Goal: Task Accomplishment & Management: Manage account settings

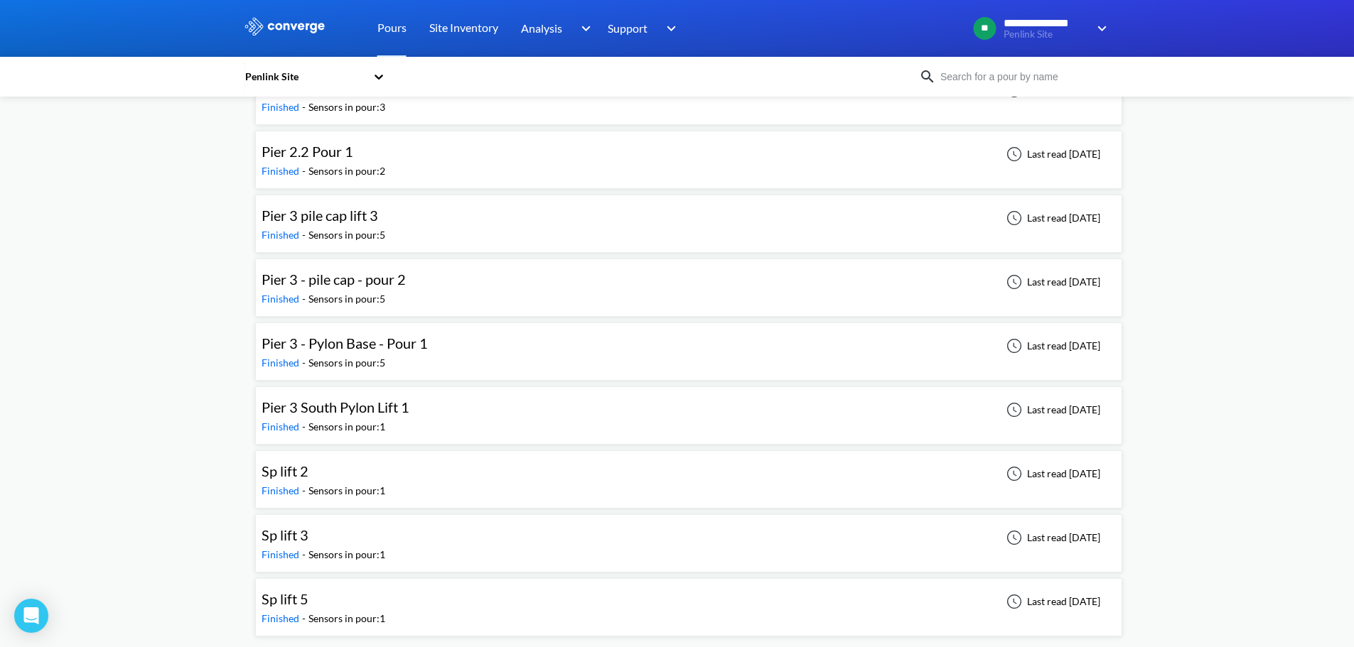
scroll to position [1067, 0]
click at [518, 470] on div "Sp lift 2 Finished - Sensors in pour: 1 Last read [DATE]" at bounding box center [689, 478] width 854 height 45
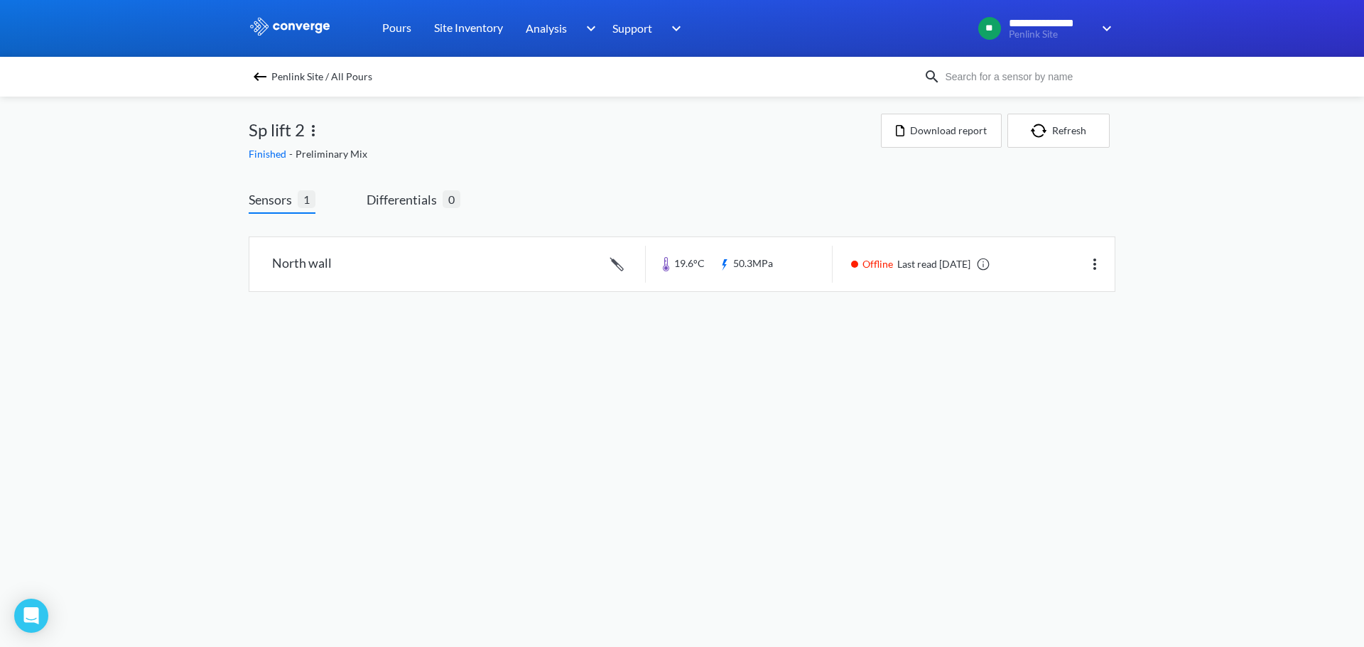
click at [316, 133] on img at bounding box center [313, 130] width 17 height 17
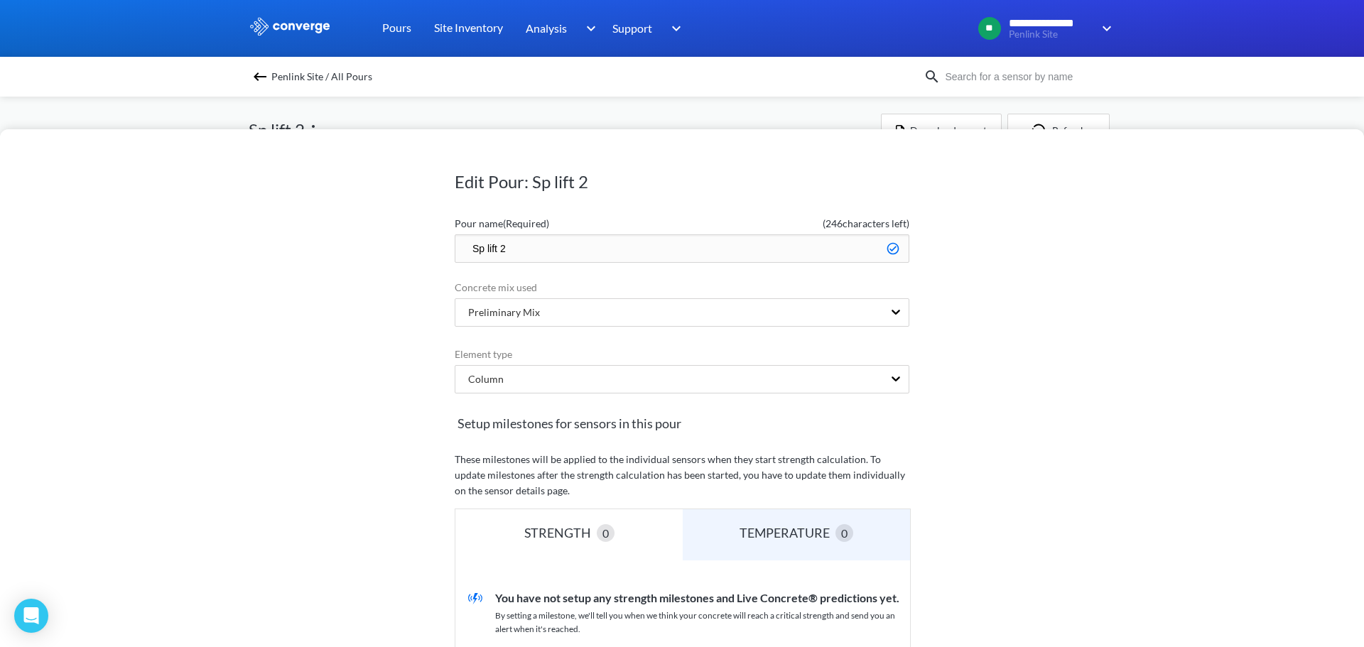
click at [468, 245] on input "Sp lift 2" at bounding box center [682, 249] width 455 height 28
click at [1182, 104] on div "Edit Pour: Sp lift 2 Pour name (Required) ( 246 characters left) Sp lift 2 Conc…" at bounding box center [682, 323] width 1364 height 647
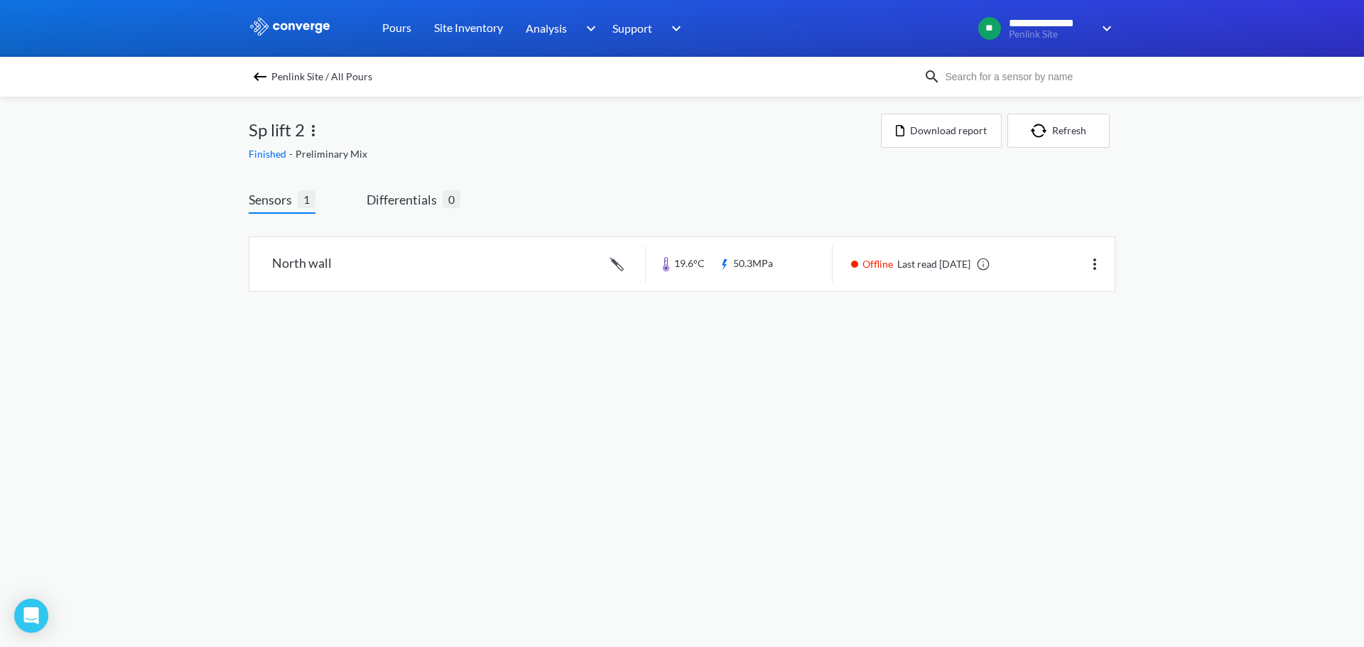
click at [263, 72] on img at bounding box center [260, 76] width 17 height 17
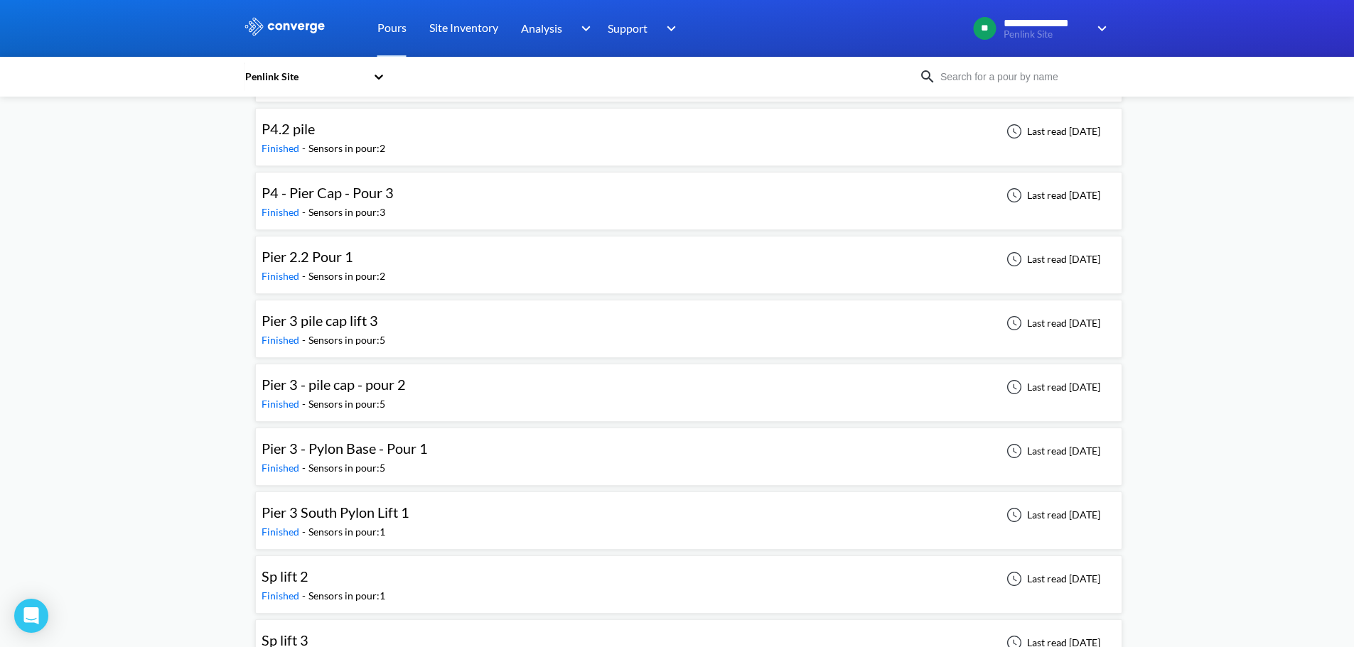
scroll to position [1067, 0]
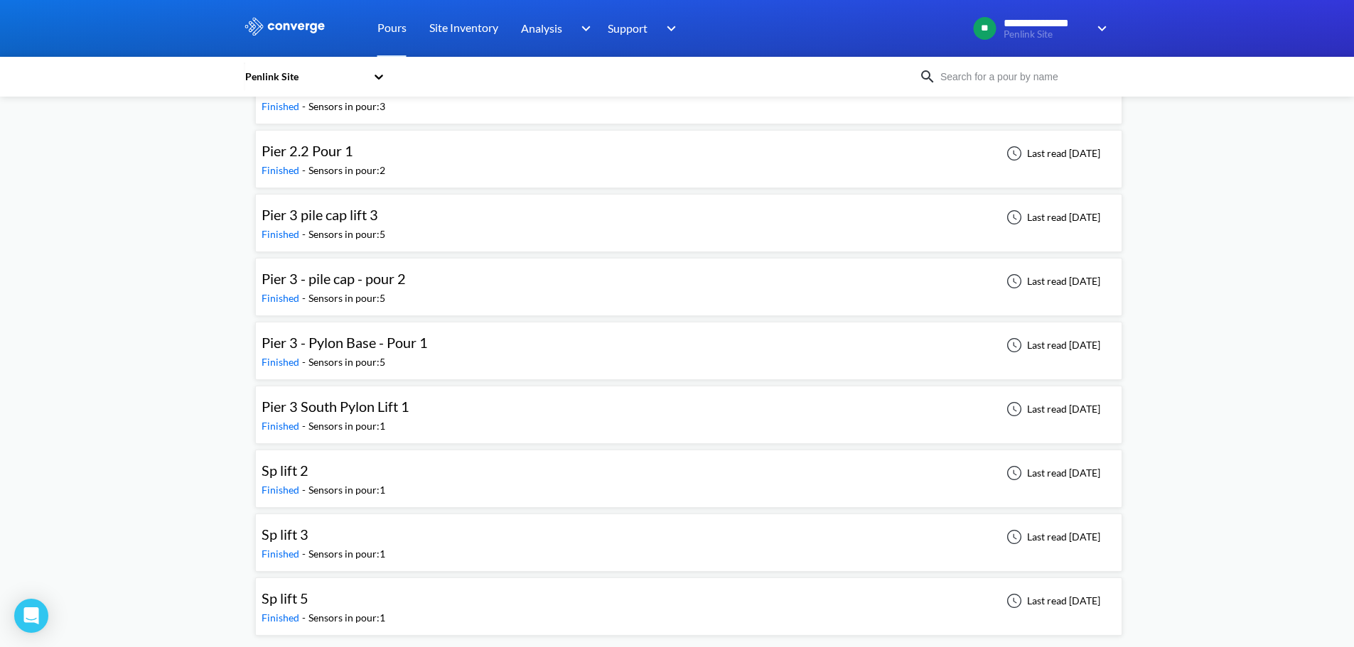
click at [311, 596] on div "Sp lift 5" at bounding box center [324, 599] width 124 height 22
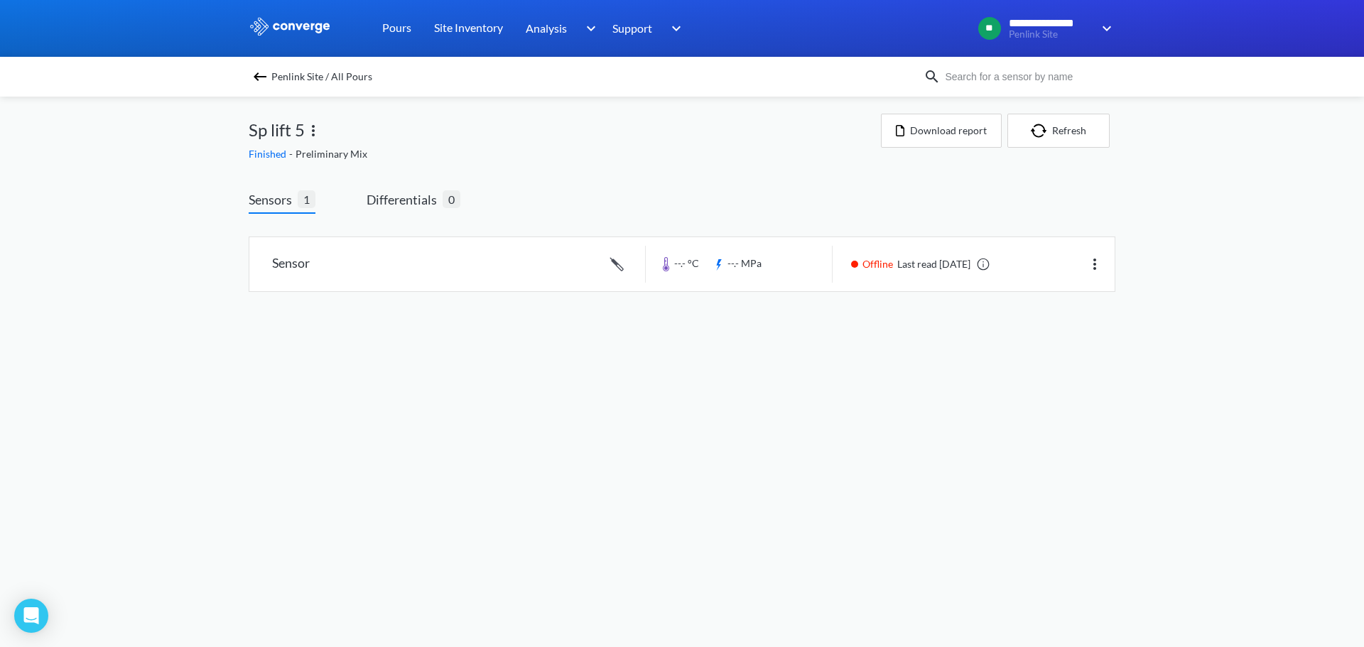
click at [313, 130] on img at bounding box center [313, 130] width 17 height 17
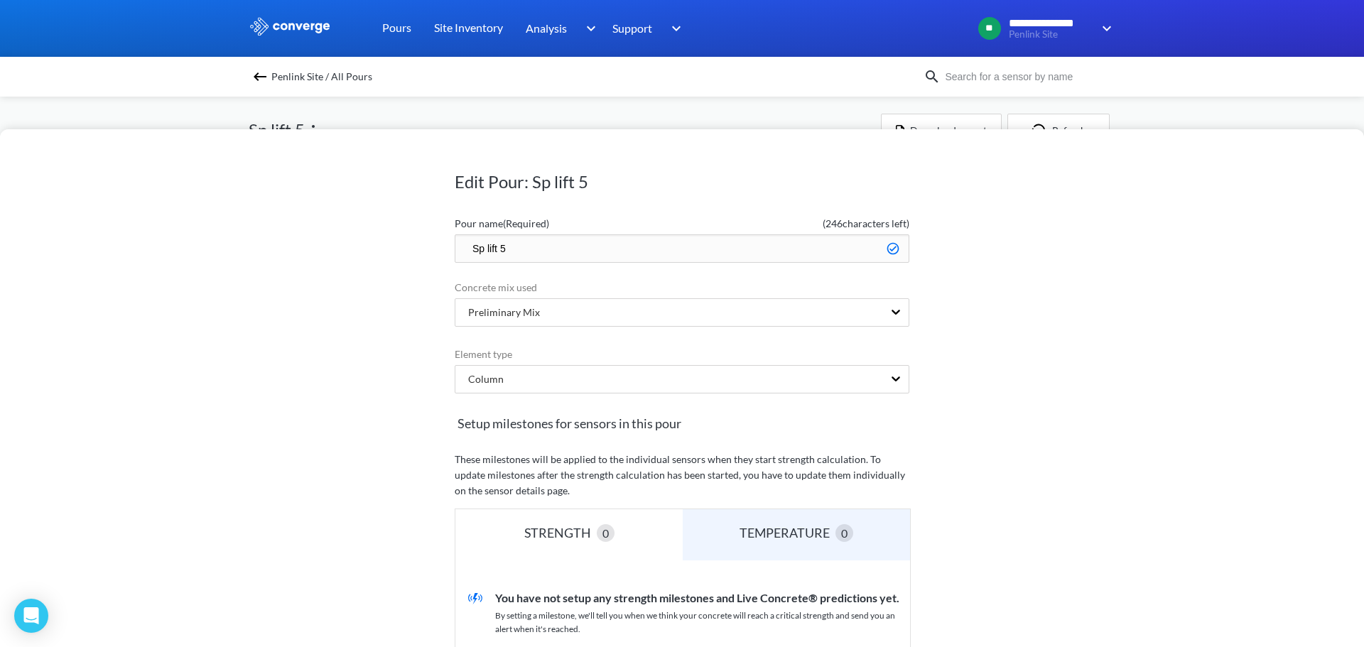
drag, startPoint x: 465, startPoint y: 244, endPoint x: 471, endPoint y: 262, distance: 18.7
click at [466, 244] on input "Sp lift 5" at bounding box center [682, 249] width 455 height 28
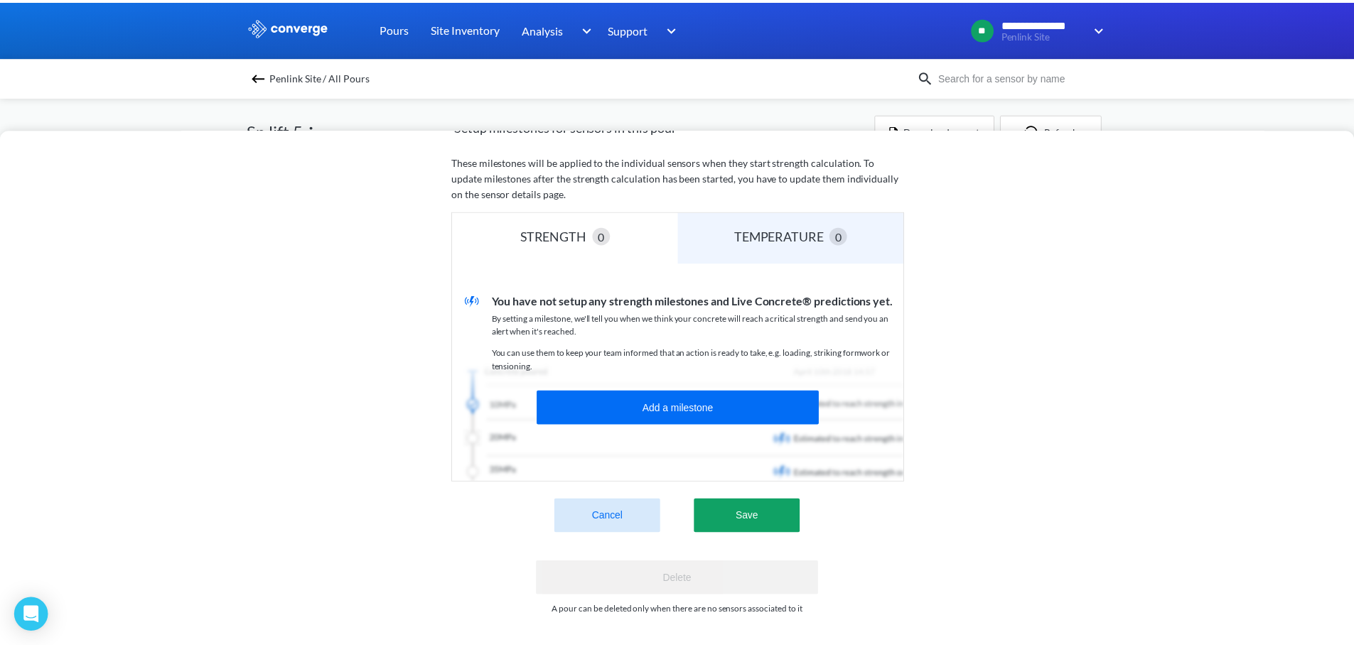
scroll to position [308, 0]
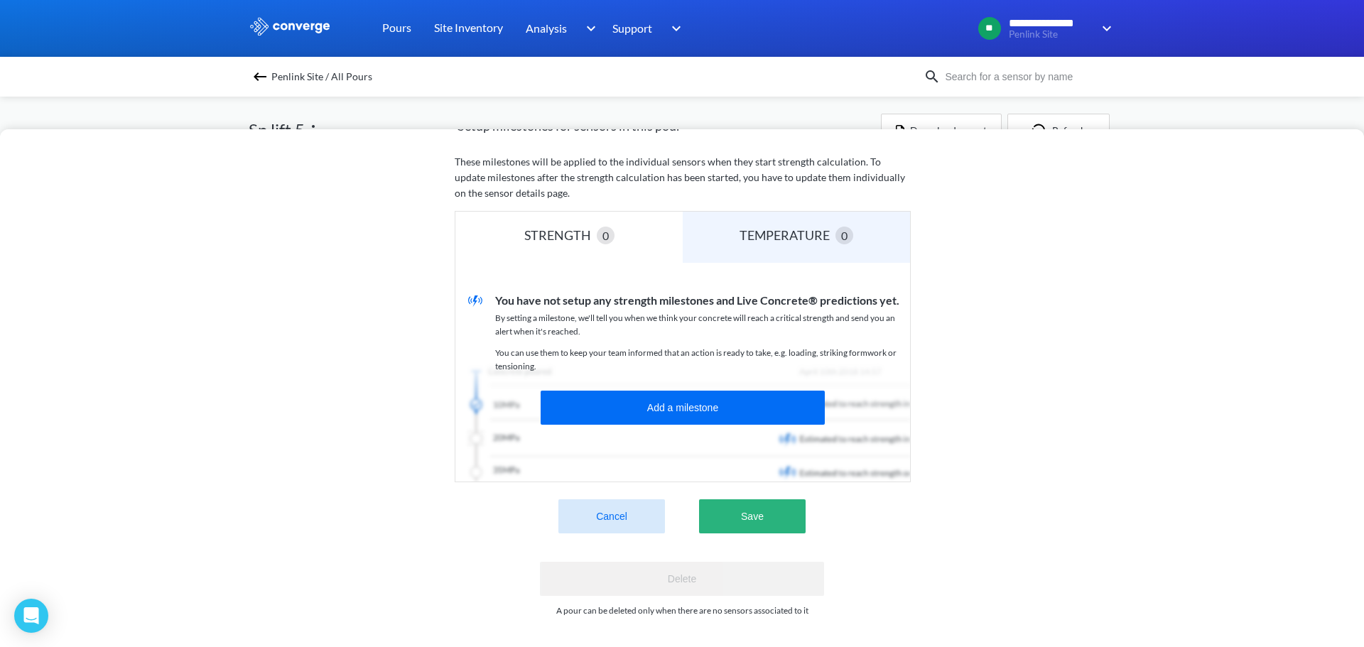
type input "Pier 3 South Pylon Lift 5"
click at [749, 500] on button "Save" at bounding box center [752, 517] width 107 height 34
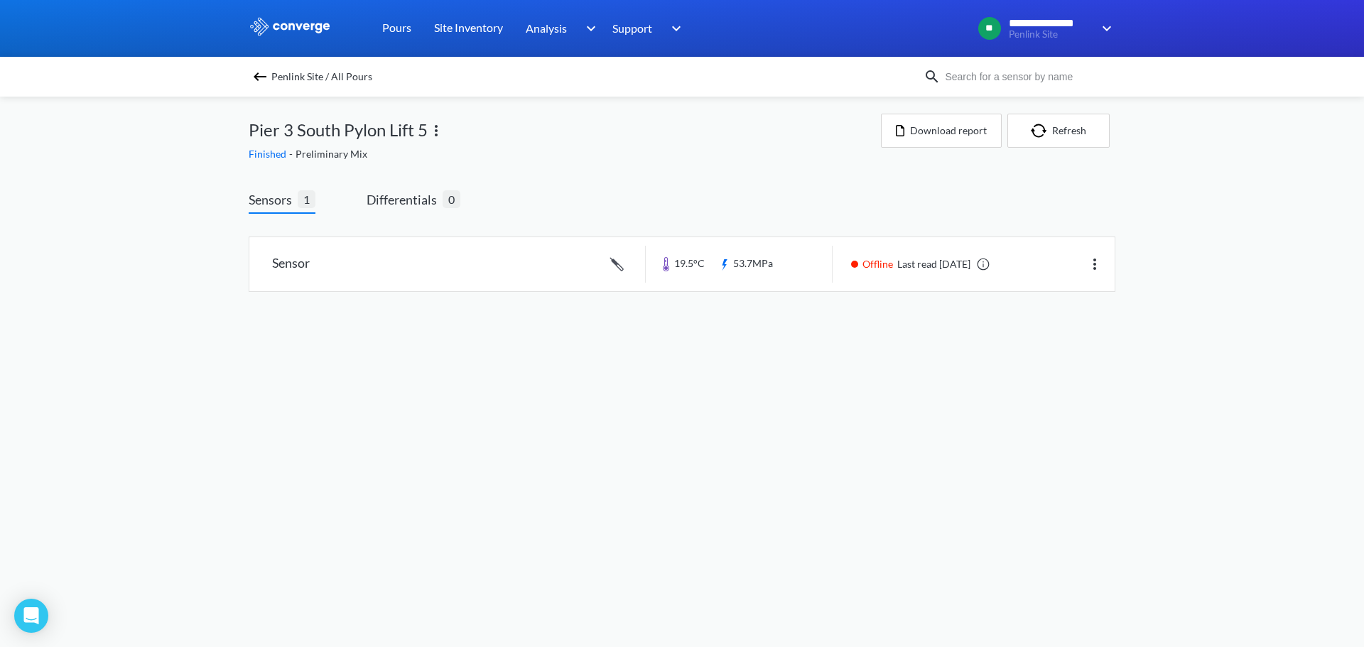
click at [265, 82] on img at bounding box center [260, 76] width 17 height 17
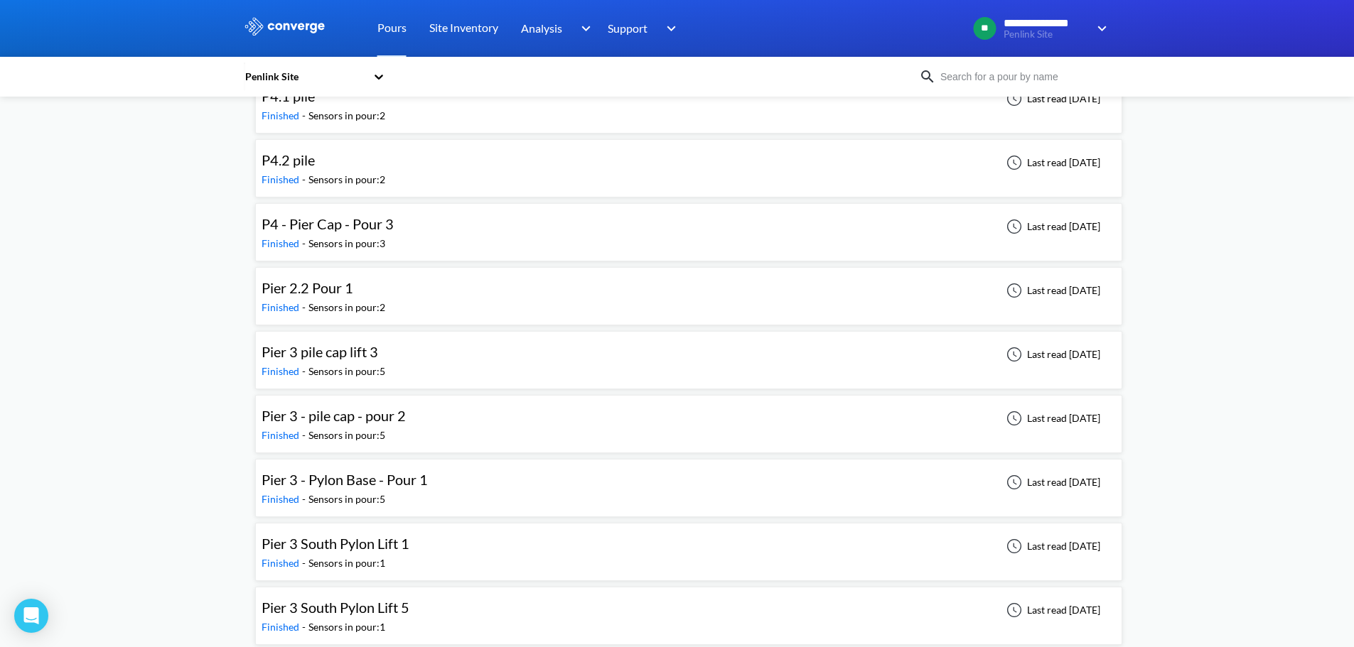
scroll to position [1067, 0]
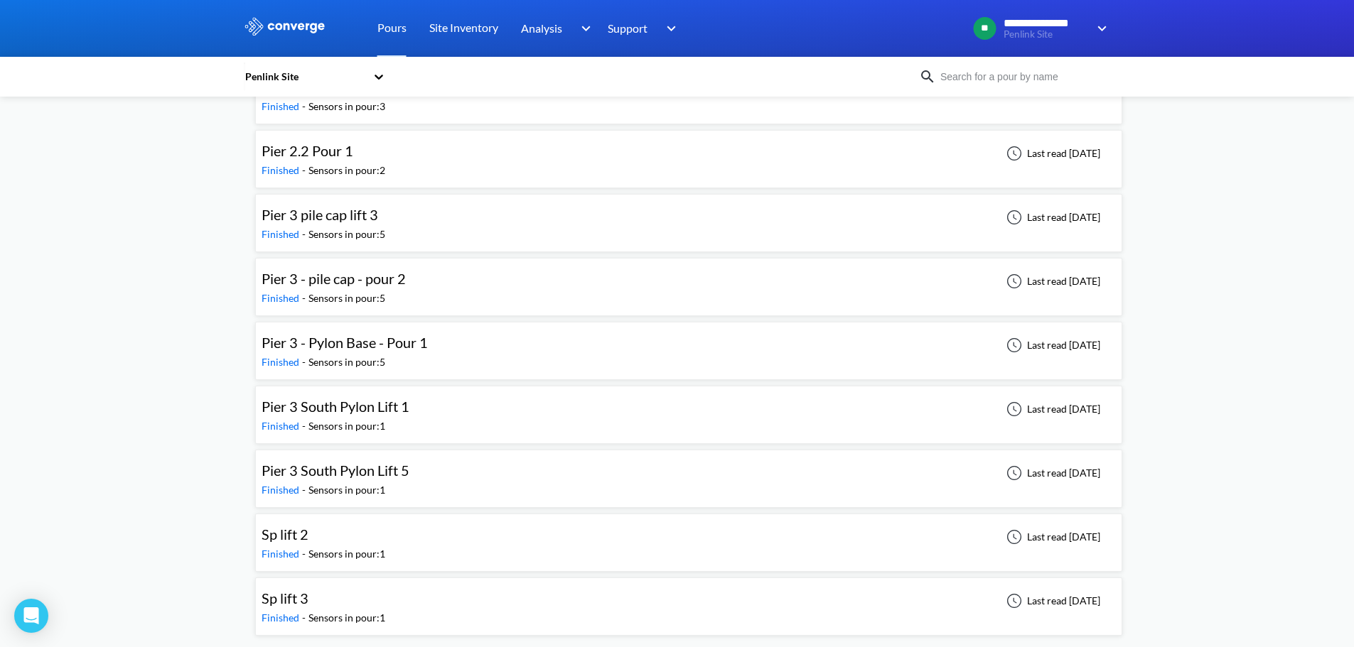
click at [398, 600] on div "Sp lift 3 Finished - Sensors in pour: 1 Last read [DATE]" at bounding box center [689, 606] width 854 height 45
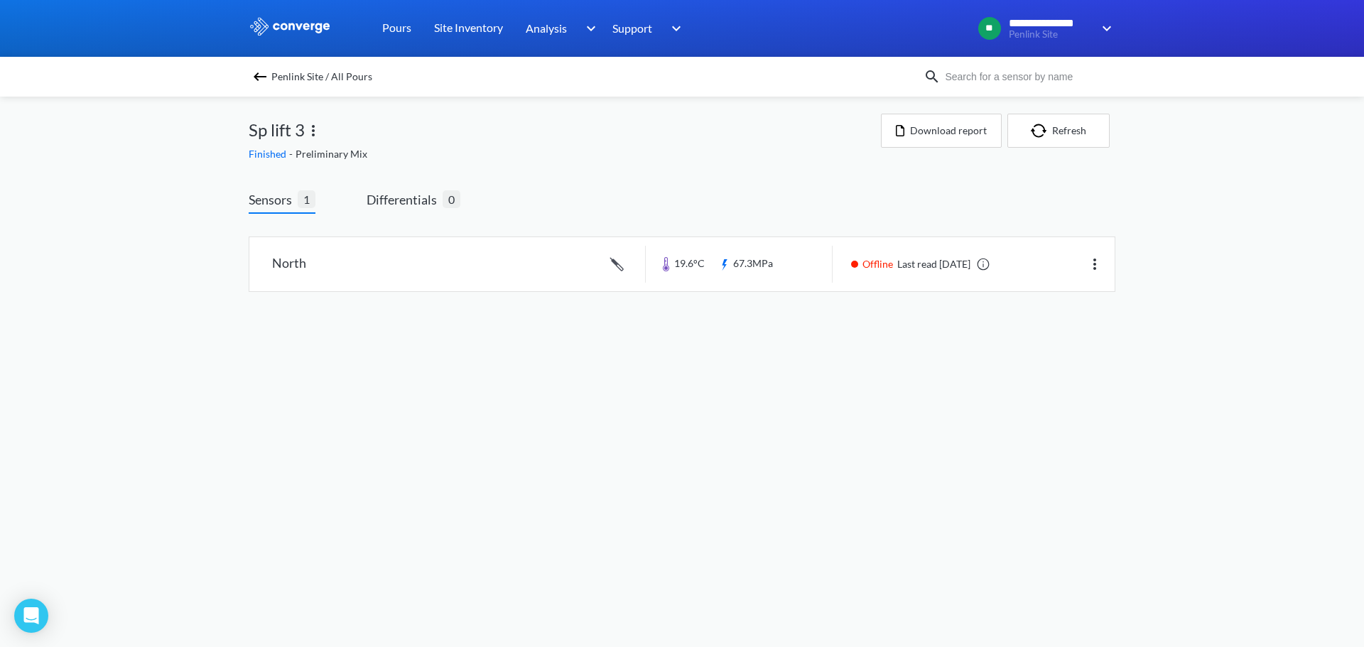
click at [316, 131] on img at bounding box center [313, 130] width 17 height 17
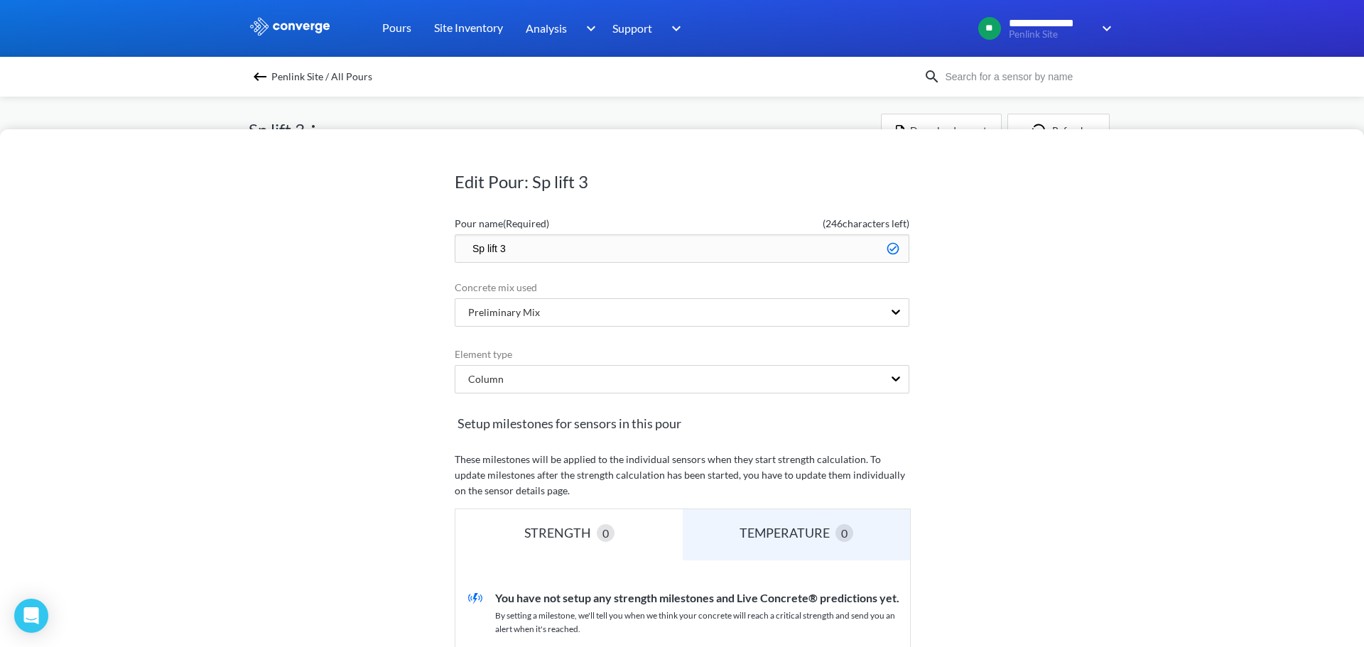
click at [455, 257] on input "Sp lift 3" at bounding box center [682, 249] width 455 height 28
type input "Pier 3 South Pylon Lift 3"
click at [1153, 303] on div "Edit Pour: Sp lift 3 Pour name (Required) ( 230 characters left) Pier 3 South P…" at bounding box center [682, 388] width 1364 height 518
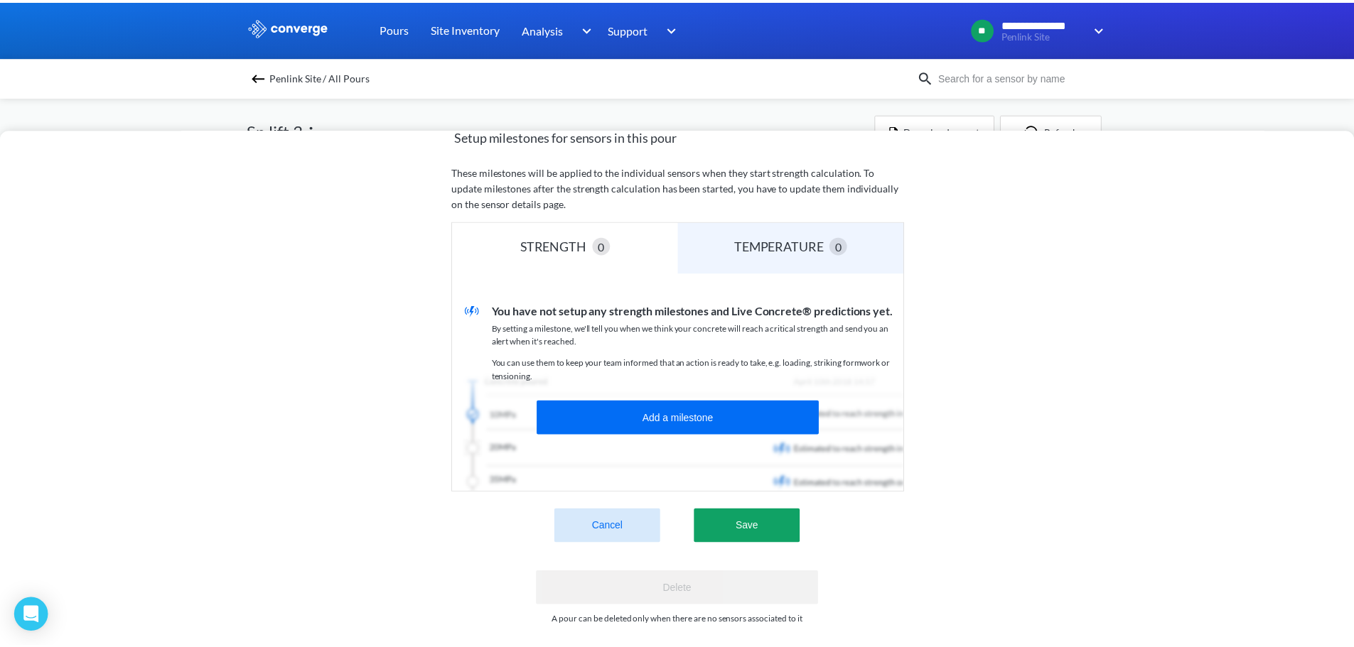
scroll to position [308, 0]
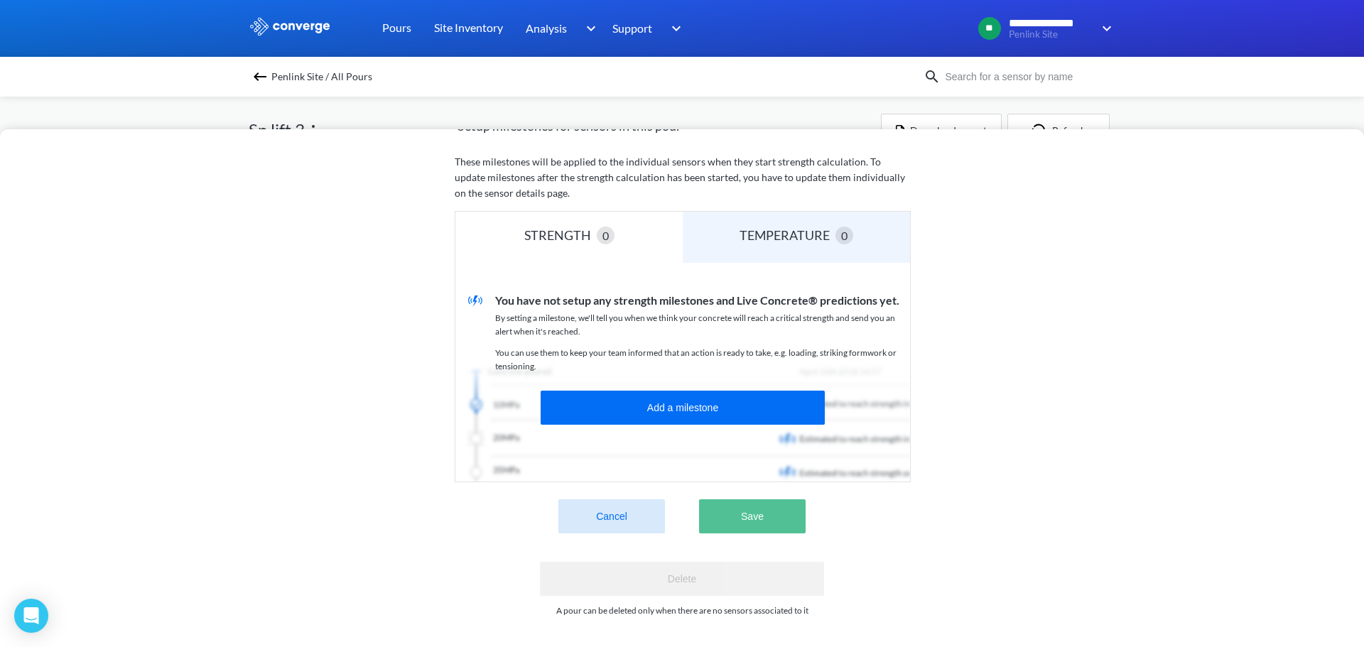
click at [741, 512] on button "Save" at bounding box center [752, 517] width 107 height 34
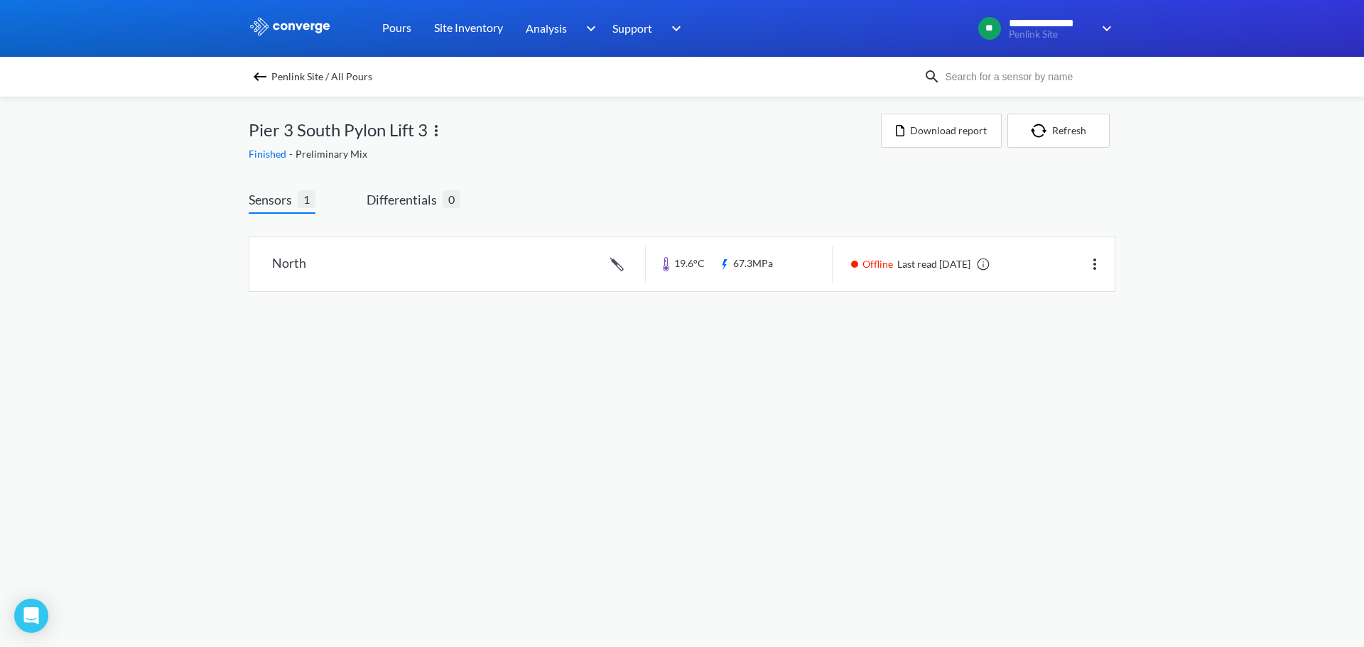
click at [266, 82] on img at bounding box center [260, 76] width 17 height 17
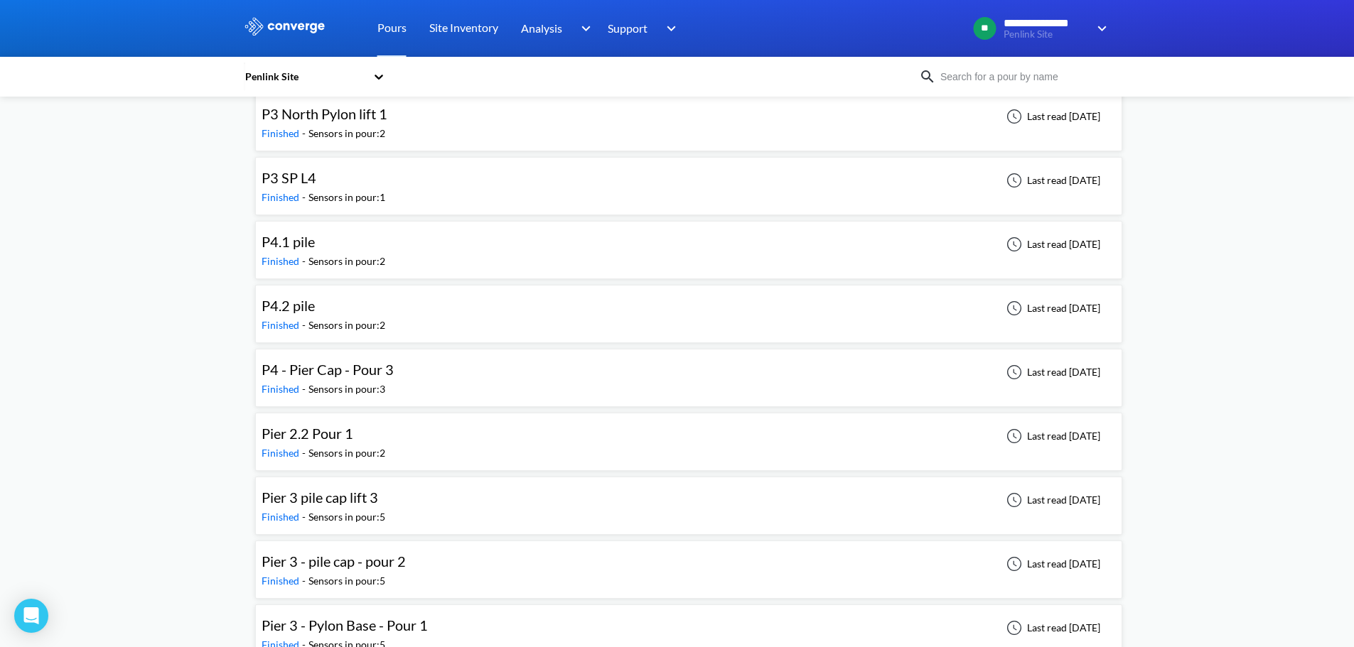
scroll to position [1067, 0]
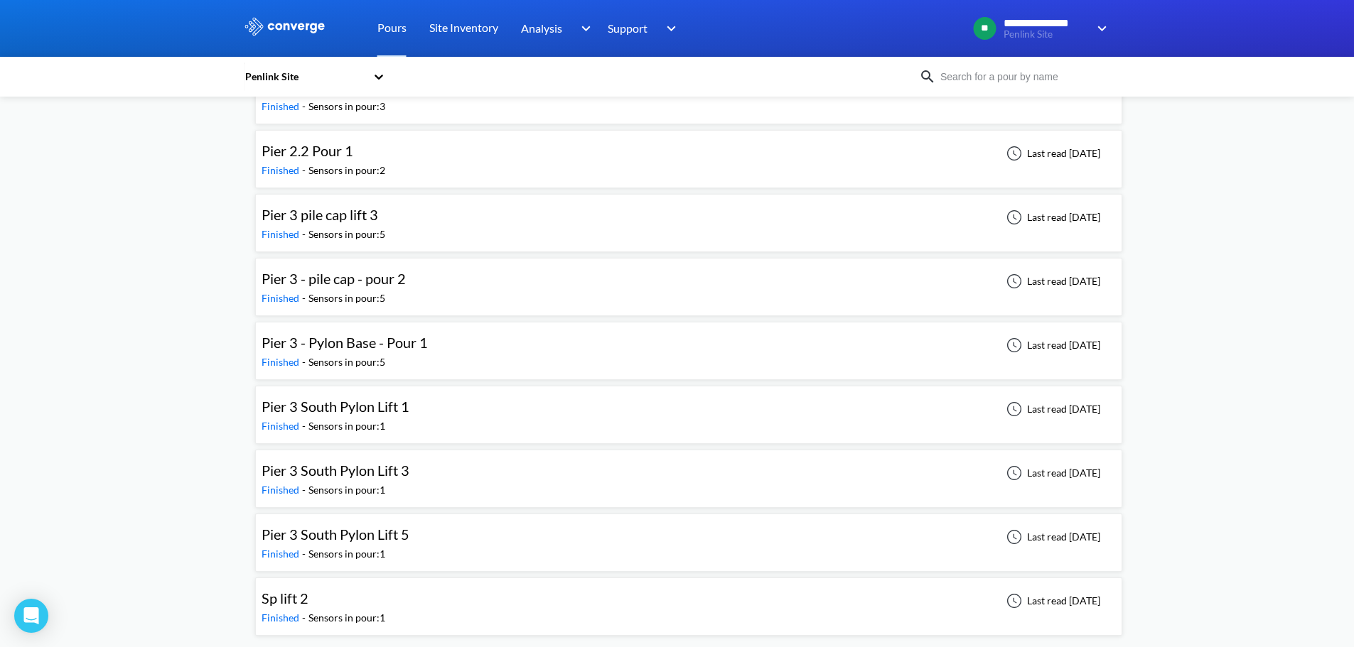
click at [529, 609] on div "Sp lift 2 Finished - Sensors in pour: 1 Last read [DATE]" at bounding box center [689, 606] width 854 height 45
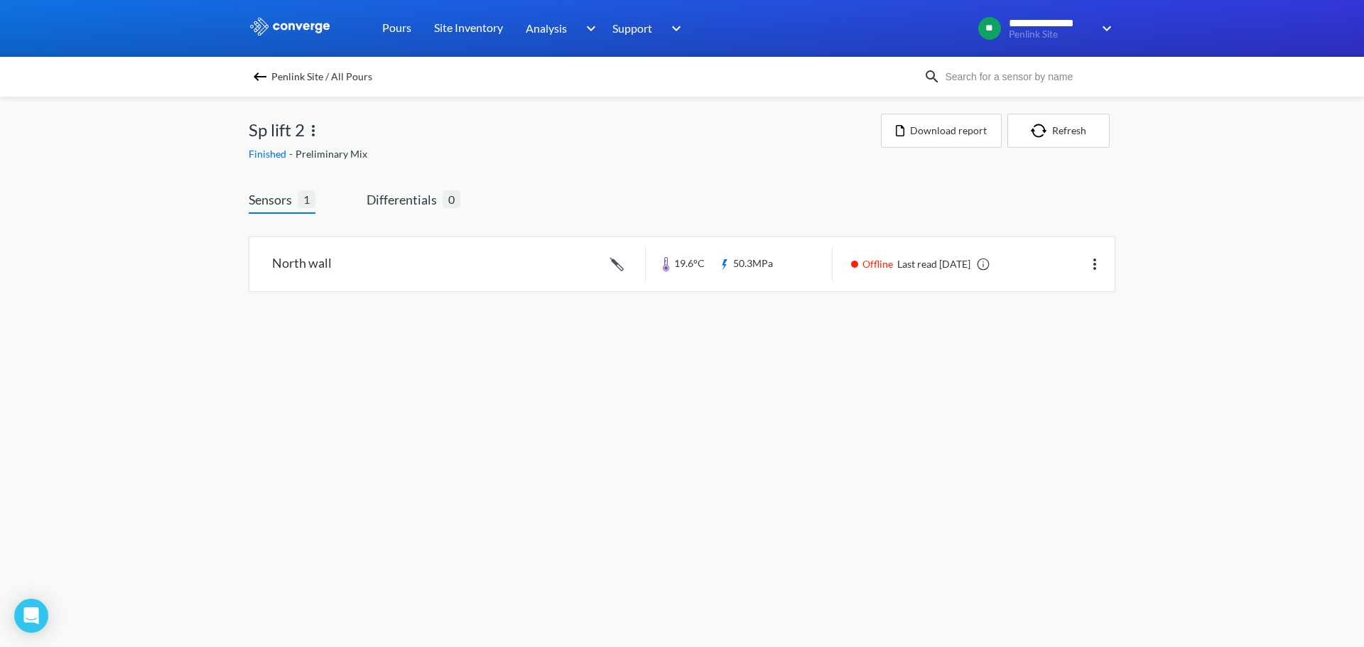
click at [315, 129] on img at bounding box center [313, 130] width 17 height 17
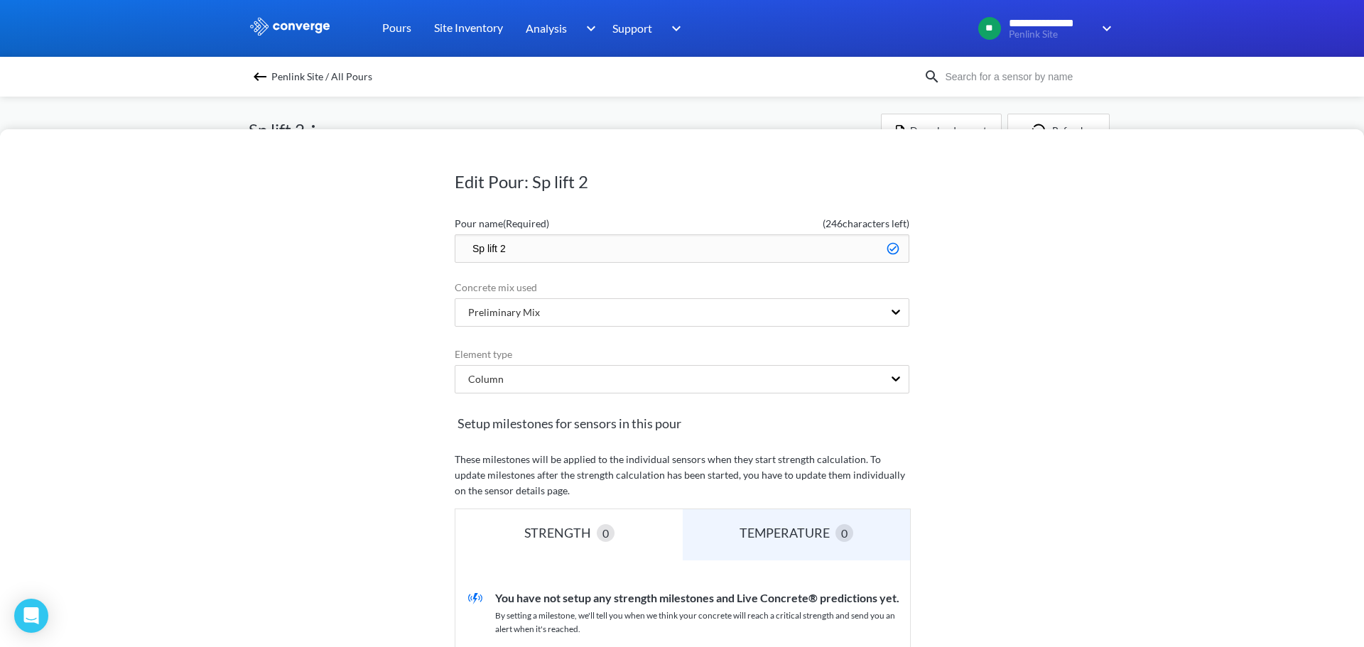
click at [464, 249] on input "Sp lift 2" at bounding box center [682, 249] width 455 height 28
type input "Pier 3 South Pylon Lift 2"
click at [1153, 335] on div "Edit Pour: Sp lift 2 Pour name (Required) ( 230 characters left) Pier 3 South P…" at bounding box center [682, 388] width 1364 height 518
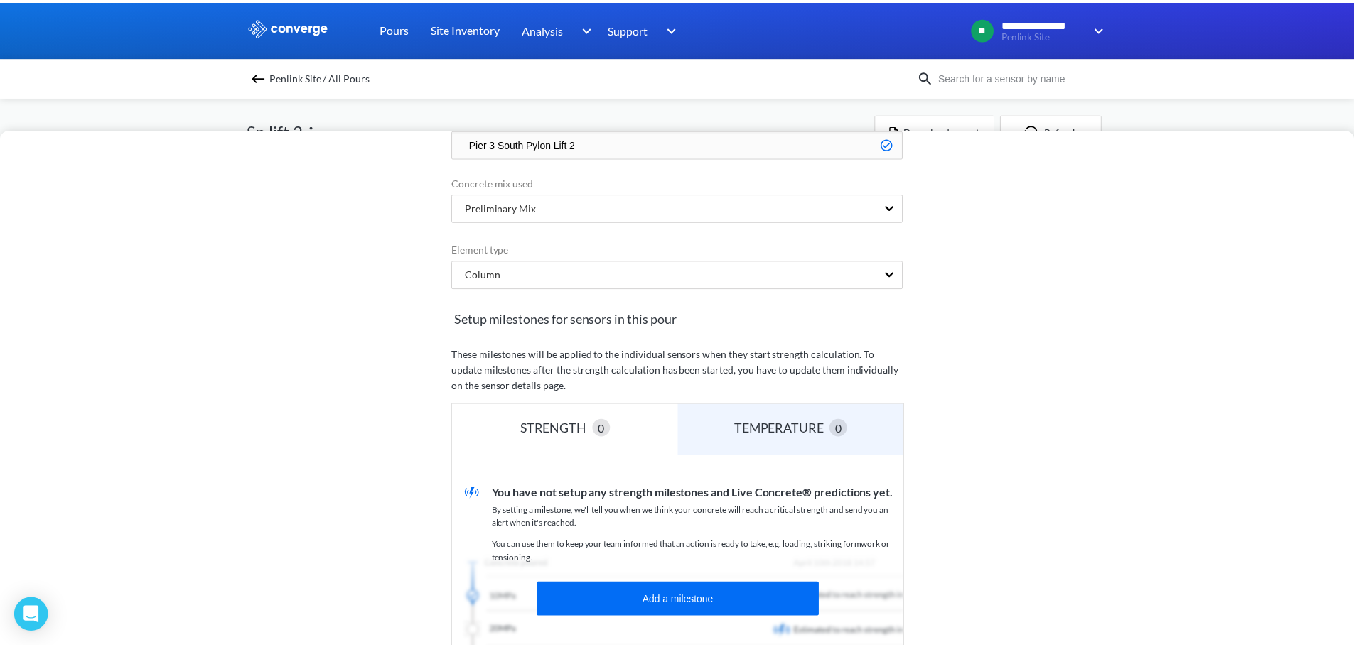
scroll to position [308, 0]
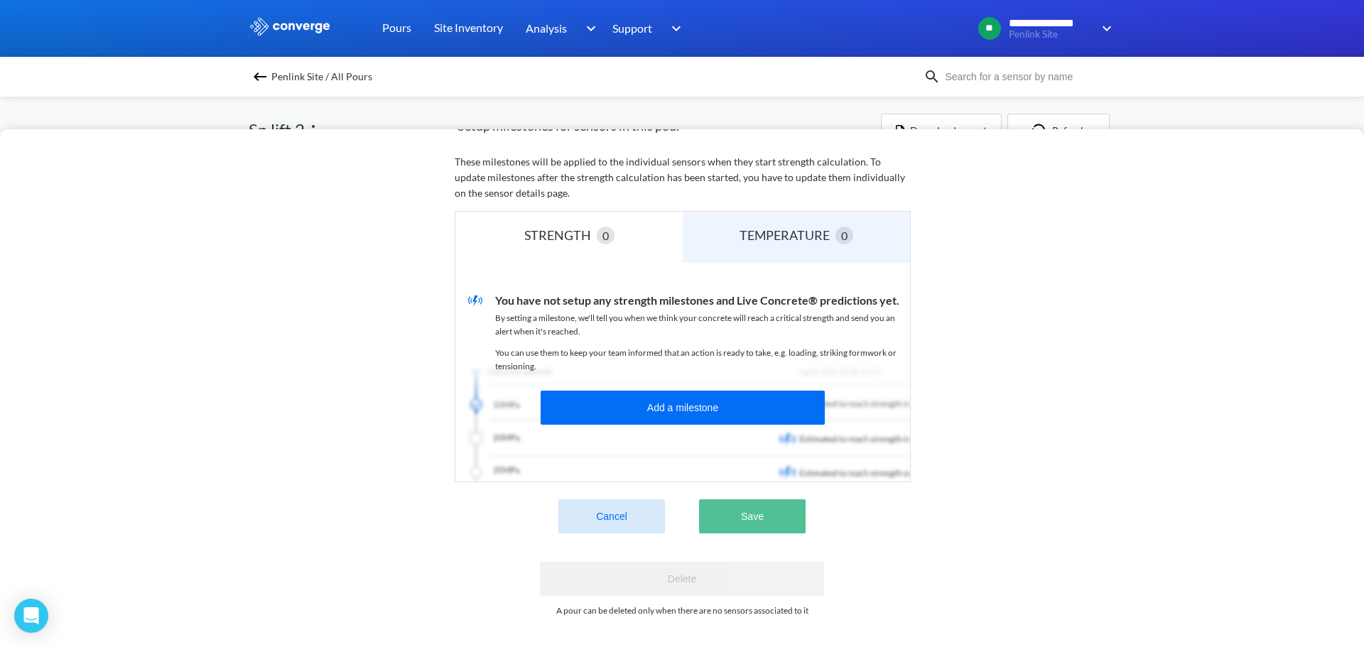
click at [748, 500] on button "Save" at bounding box center [752, 517] width 107 height 34
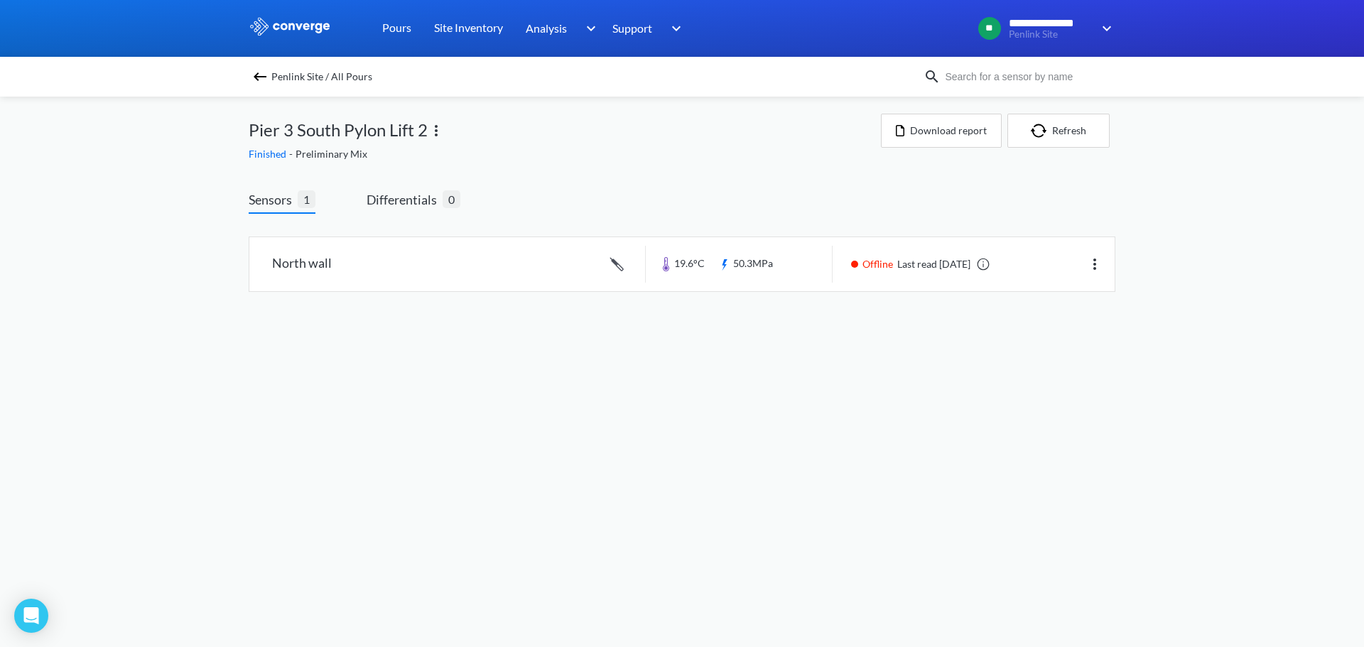
click at [259, 60] on div "Penlink Site / All Pours" at bounding box center [682, 77] width 1364 height 40
click at [259, 81] on img at bounding box center [260, 76] width 17 height 17
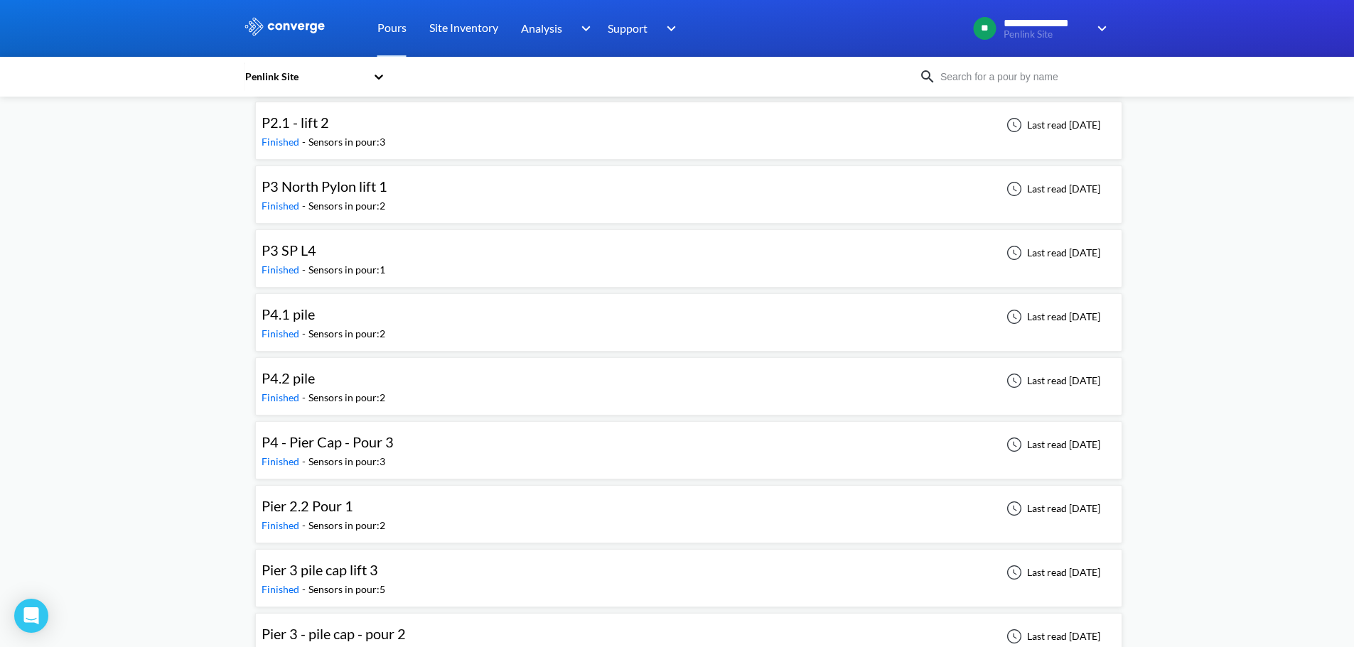
scroll to position [640, 0]
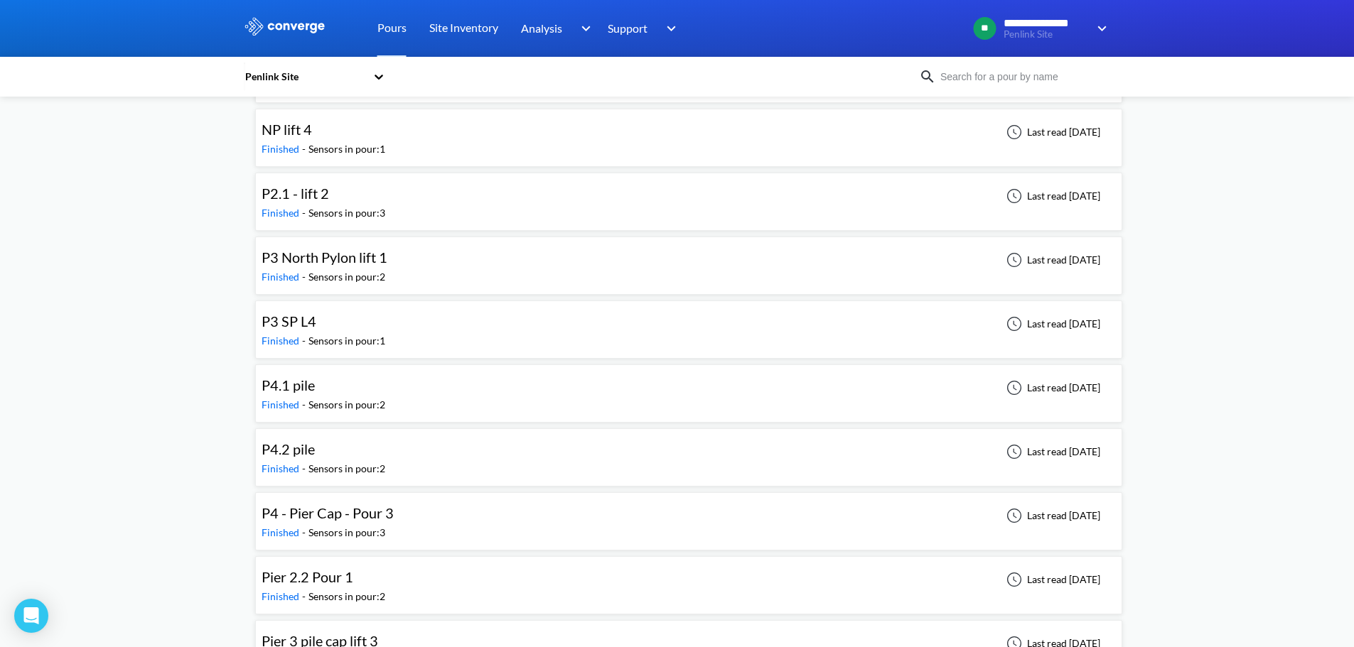
click at [438, 318] on div "P3 SP L4 Finished - Sensors in pour: 1 Last read [DATE]" at bounding box center [689, 329] width 854 height 45
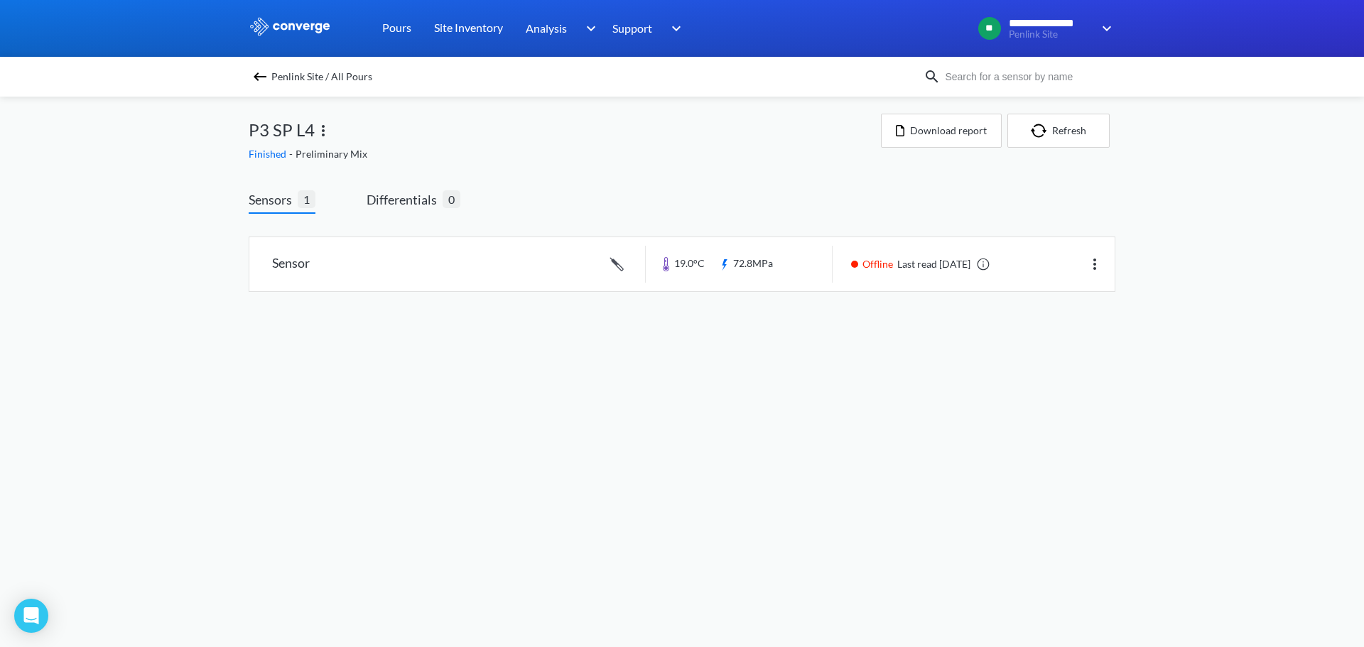
click at [320, 126] on img at bounding box center [323, 130] width 17 height 17
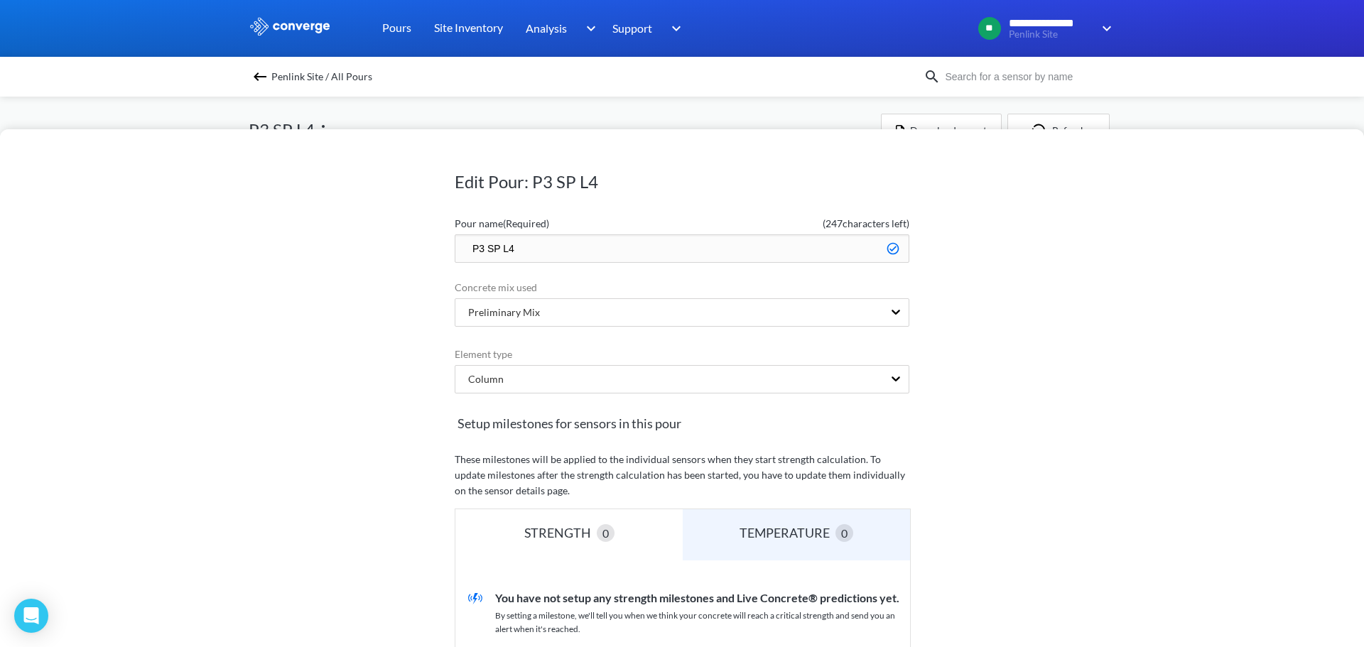
drag, startPoint x: 537, startPoint y: 244, endPoint x: 224, endPoint y: 249, distance: 313.4
click at [235, 246] on div "Edit Pour: P3 SP L4 Pour name (Required) ( 247 characters left) P3 SP L4 Concre…" at bounding box center [682, 388] width 1364 height 518
click at [492, 257] on input "Pi" at bounding box center [682, 249] width 455 height 28
click at [591, 247] on input "Pier 3 South Pylon Lift 5" at bounding box center [682, 249] width 455 height 28
type input "Pier 3 South Pylon Lift 4"
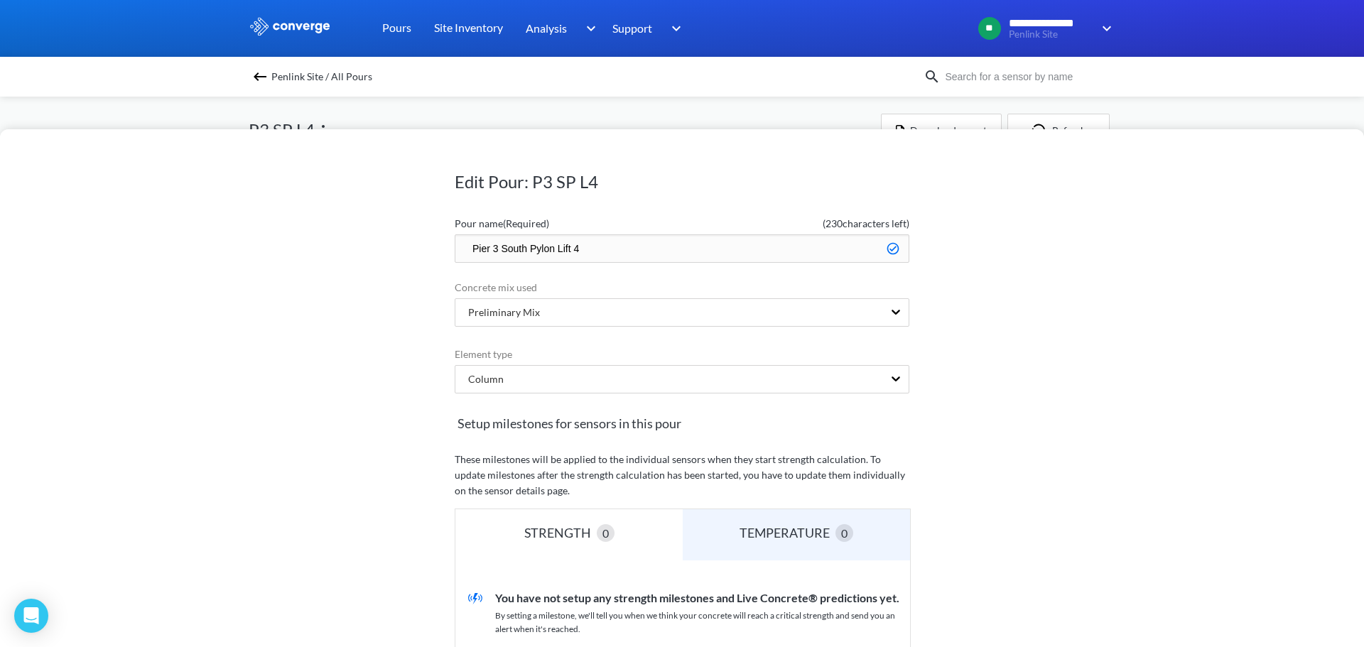
drag, startPoint x: 1121, startPoint y: 275, endPoint x: 1109, endPoint y: 284, distance: 14.8
click at [1111, 281] on div "Edit Pour: P3 SP L4 Pour name (Required) ( 230 characters left) Pier 3 South Py…" at bounding box center [682, 388] width 1364 height 518
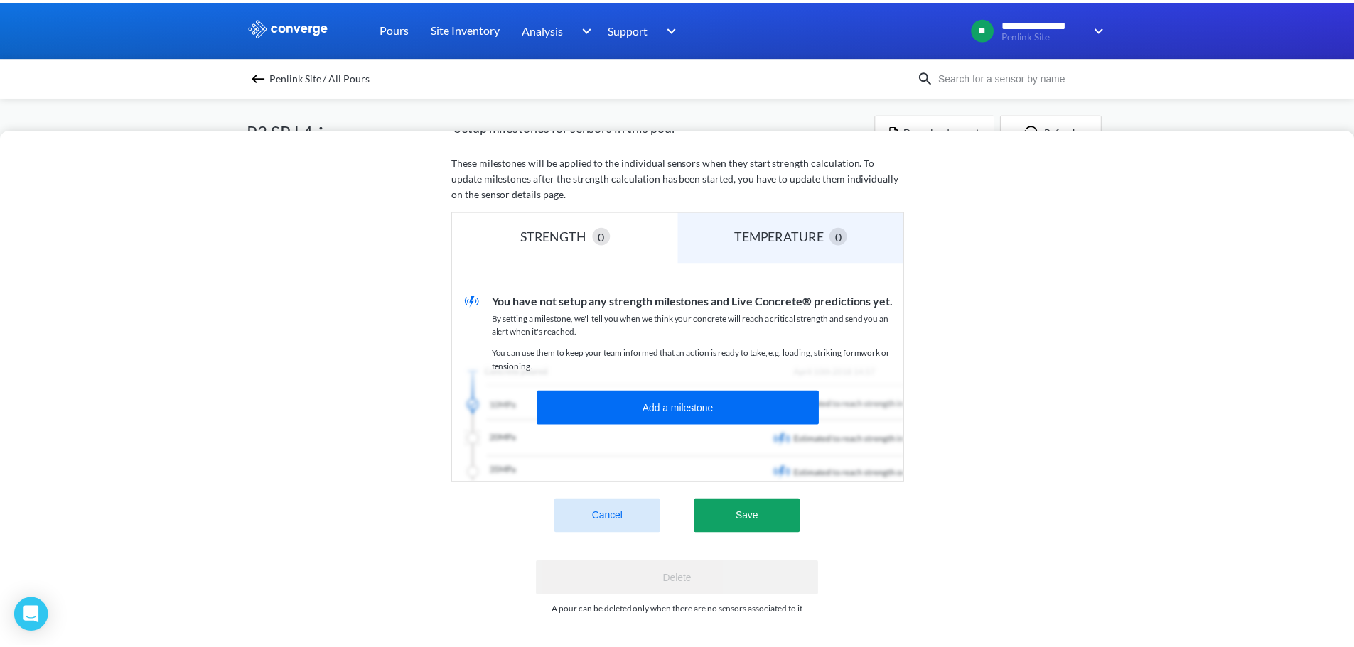
scroll to position [308, 0]
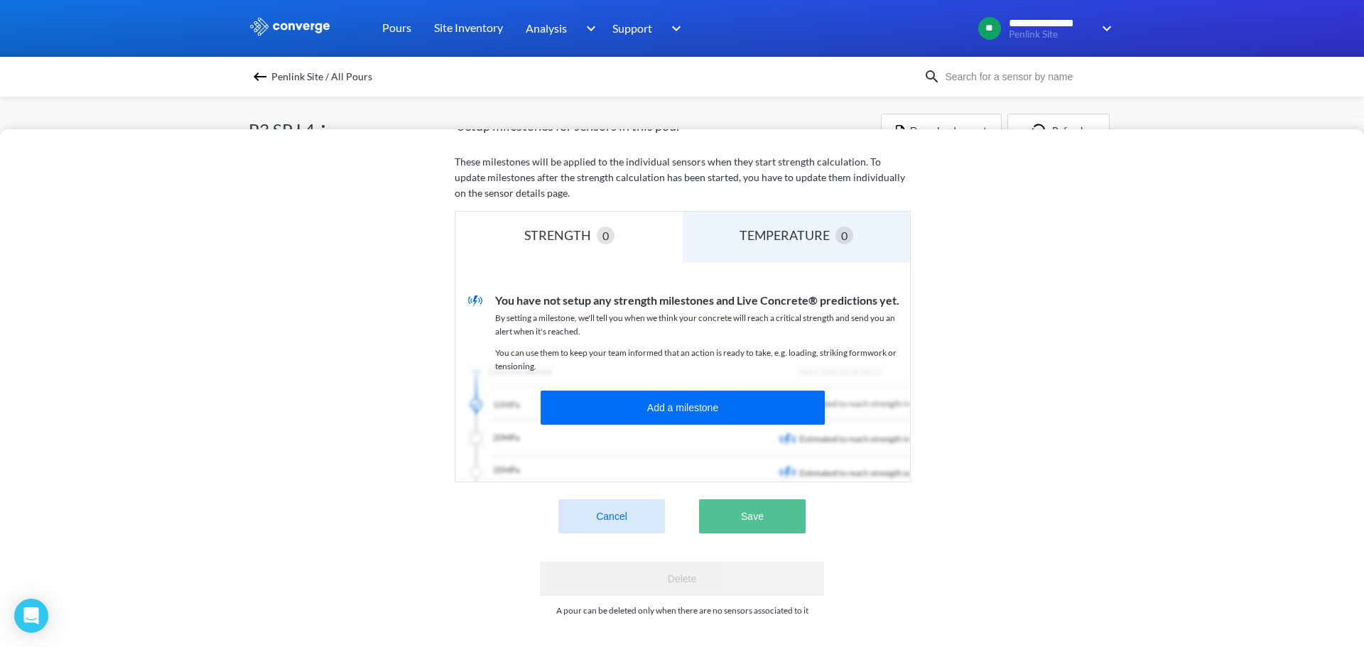
click at [748, 504] on button "Save" at bounding box center [752, 517] width 107 height 34
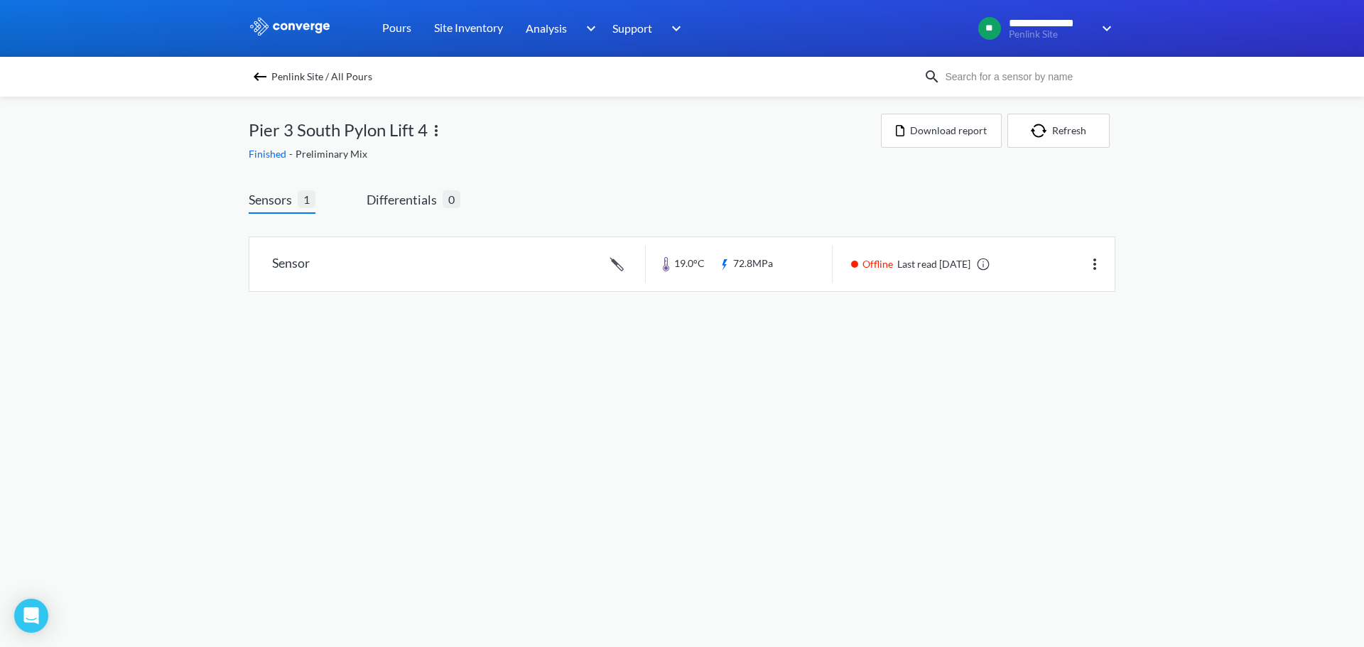
click at [261, 76] on img at bounding box center [260, 76] width 17 height 17
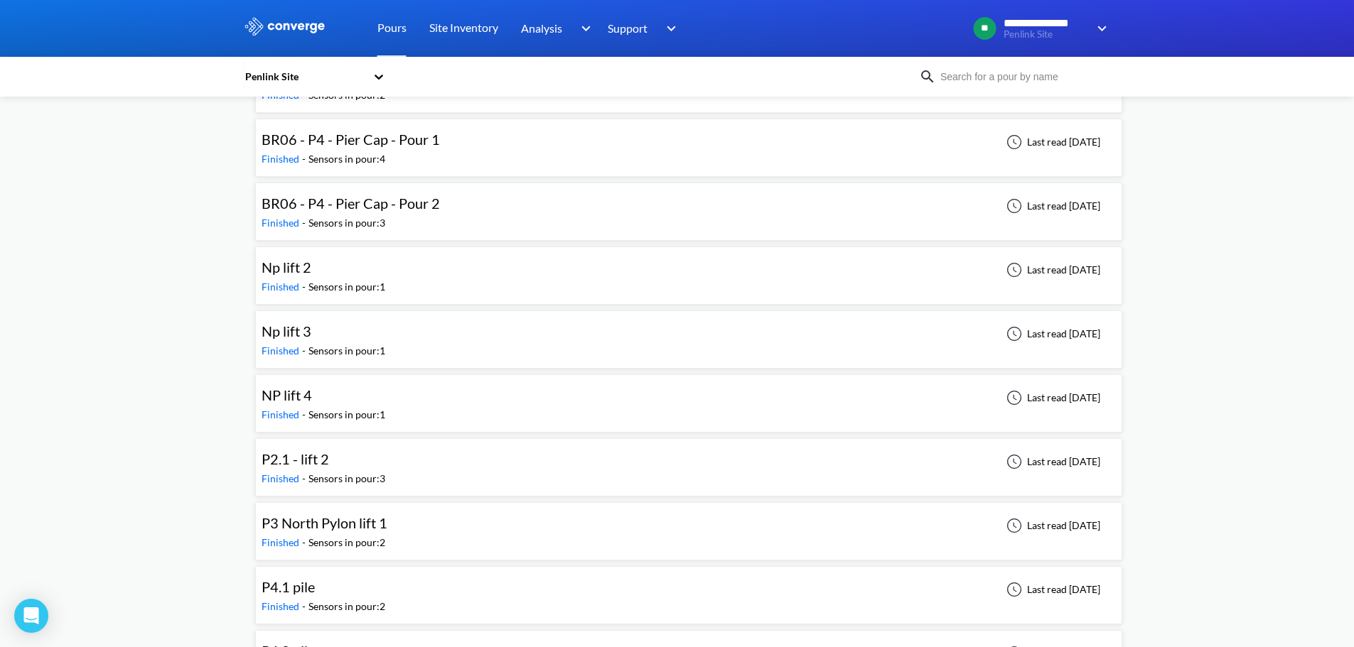
scroll to position [355, 0]
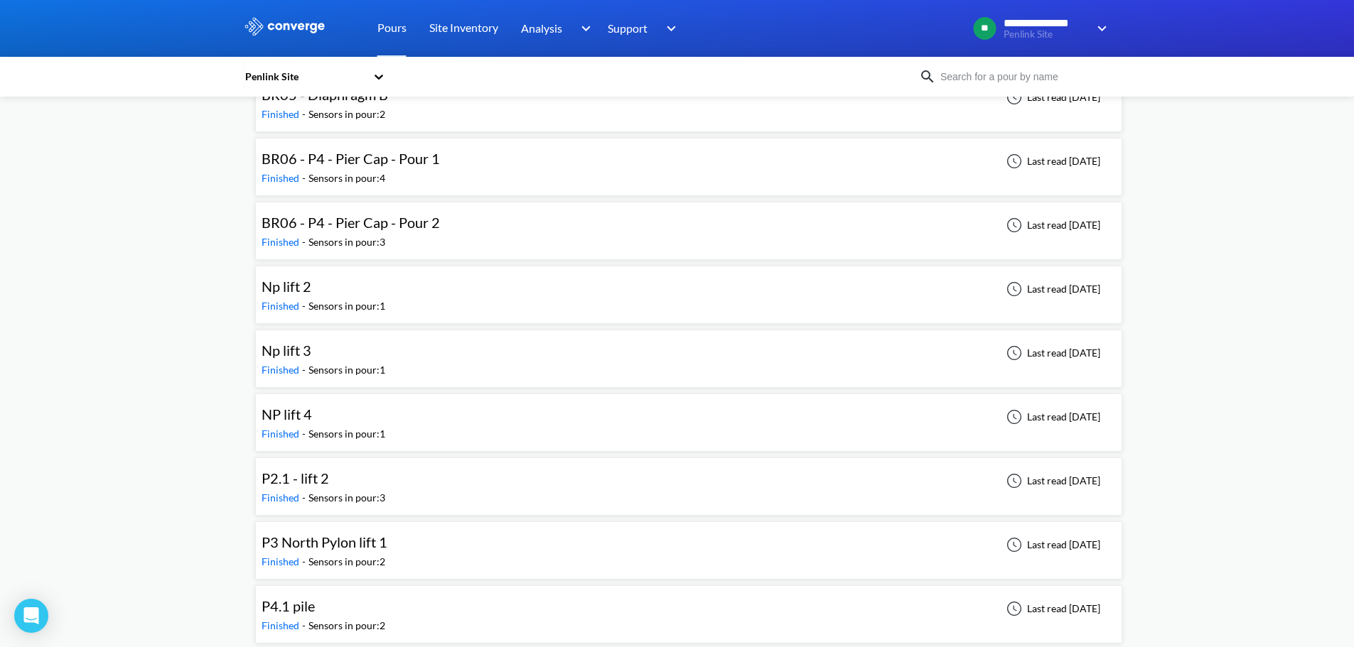
click at [485, 421] on div "NP lift 4 Finished - Sensors in pour: 1 Last read [DATE]" at bounding box center [689, 422] width 854 height 45
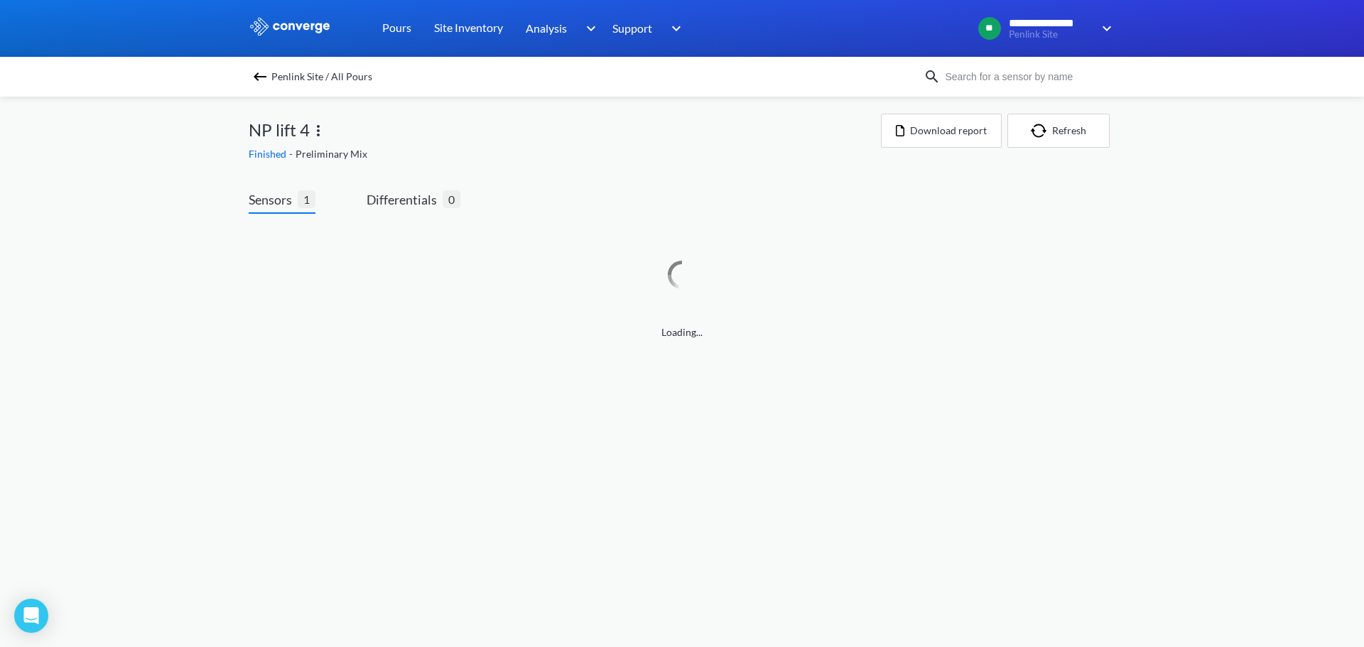
click at [318, 128] on img at bounding box center [318, 130] width 17 height 17
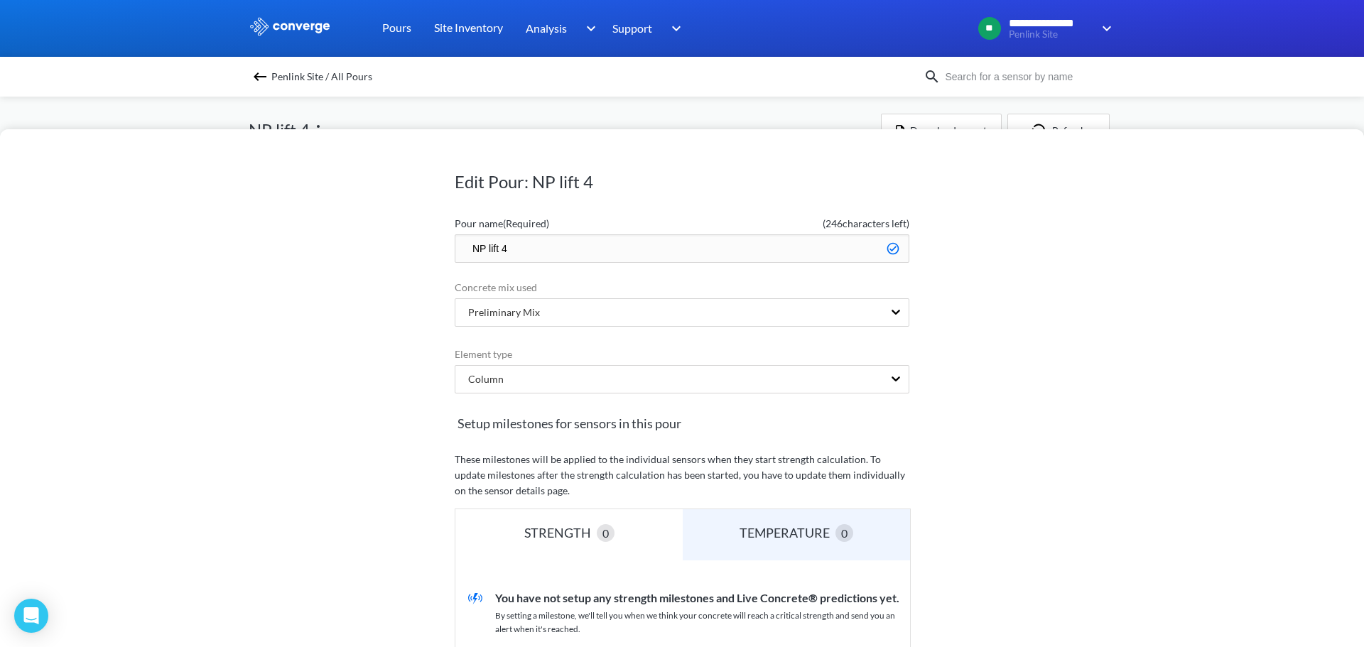
click at [463, 253] on input "NP lift 4" at bounding box center [682, 249] width 455 height 28
type input "Pier 3 North Pylon Lift 4"
drag, startPoint x: 927, startPoint y: 299, endPoint x: 937, endPoint y: 291, distance: 13.1
click at [928, 298] on div "Edit Pour: NP lift 4 Pour name (Required) ( 230 characters left) Pier 3 North P…" at bounding box center [682, 388] width 1364 height 518
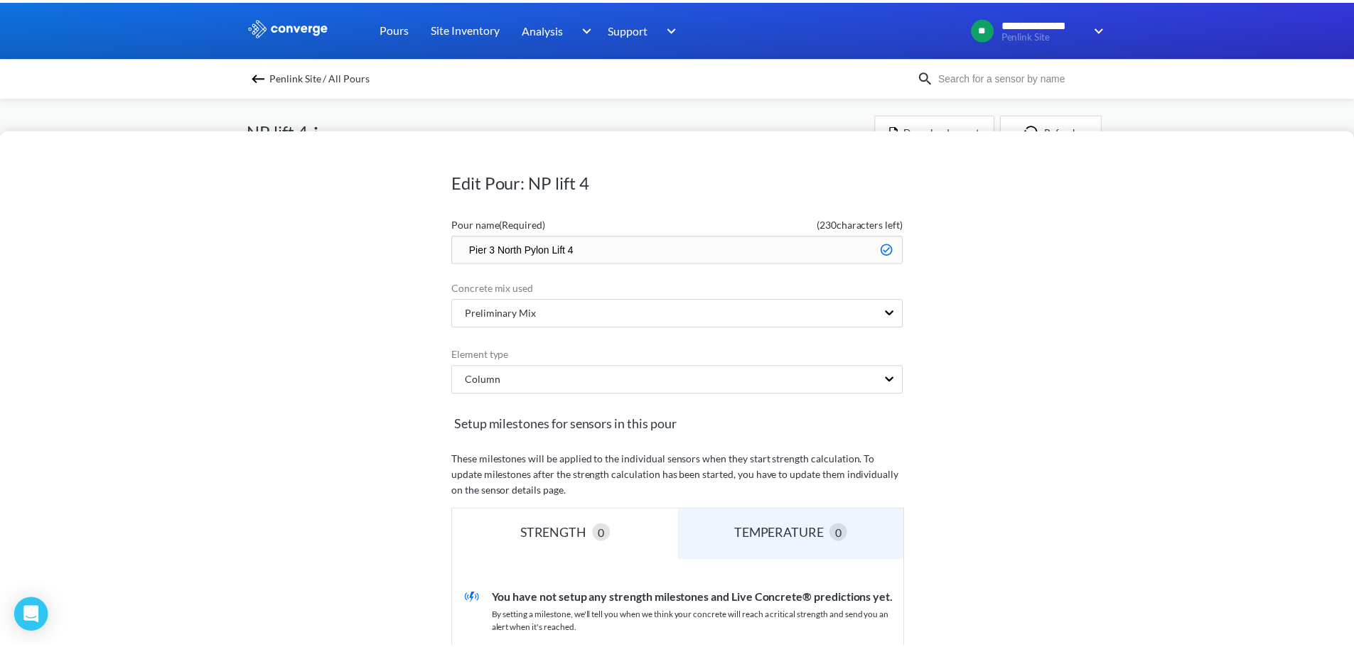
scroll to position [308, 0]
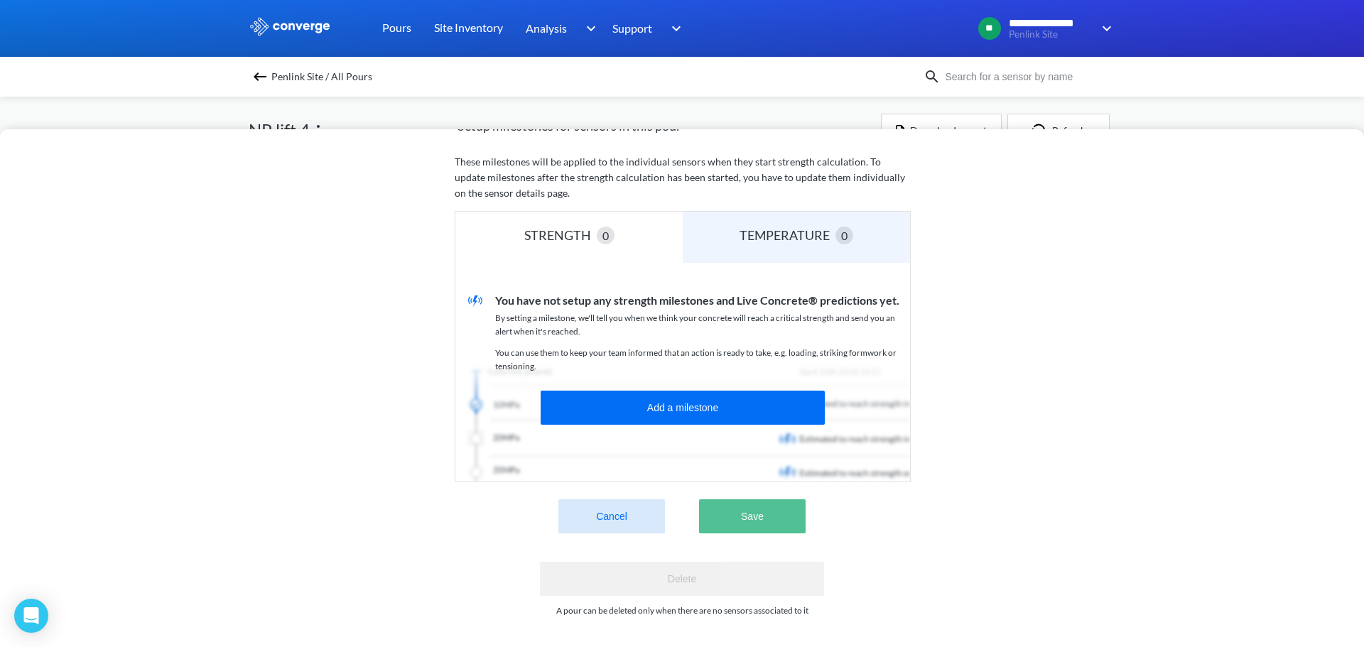
click at [760, 500] on button "Save" at bounding box center [752, 517] width 107 height 34
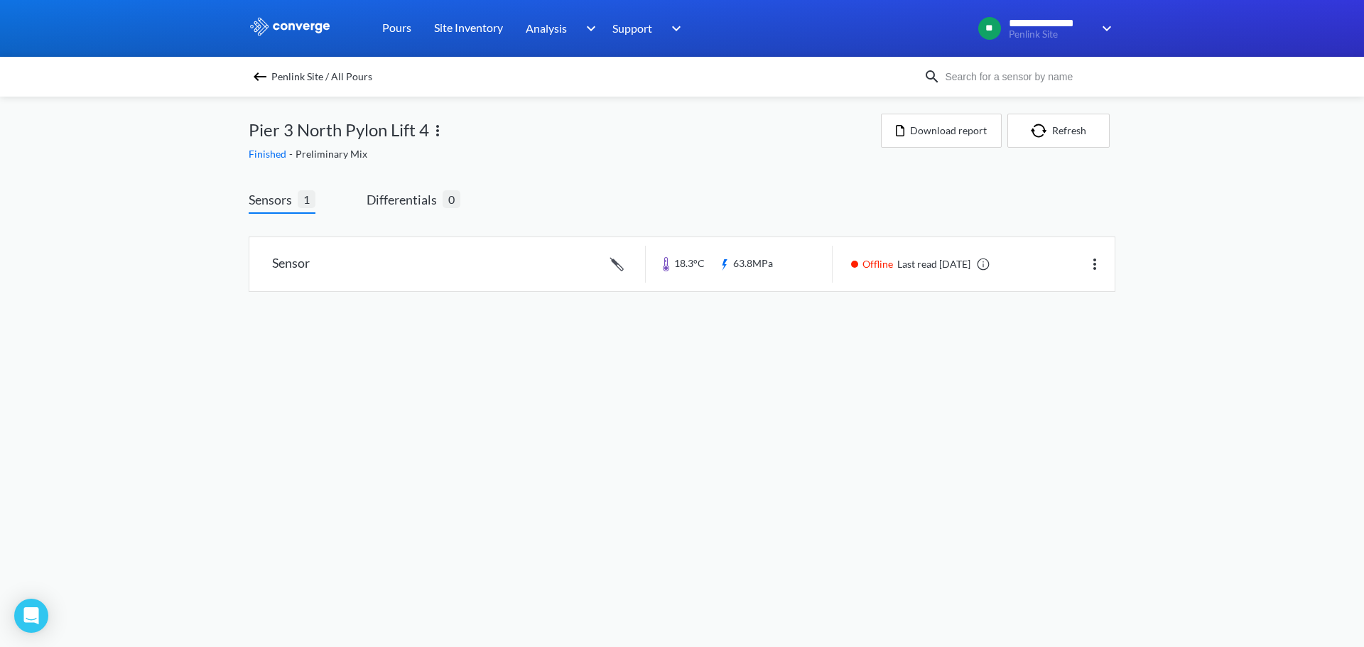
click at [261, 79] on img at bounding box center [260, 76] width 17 height 17
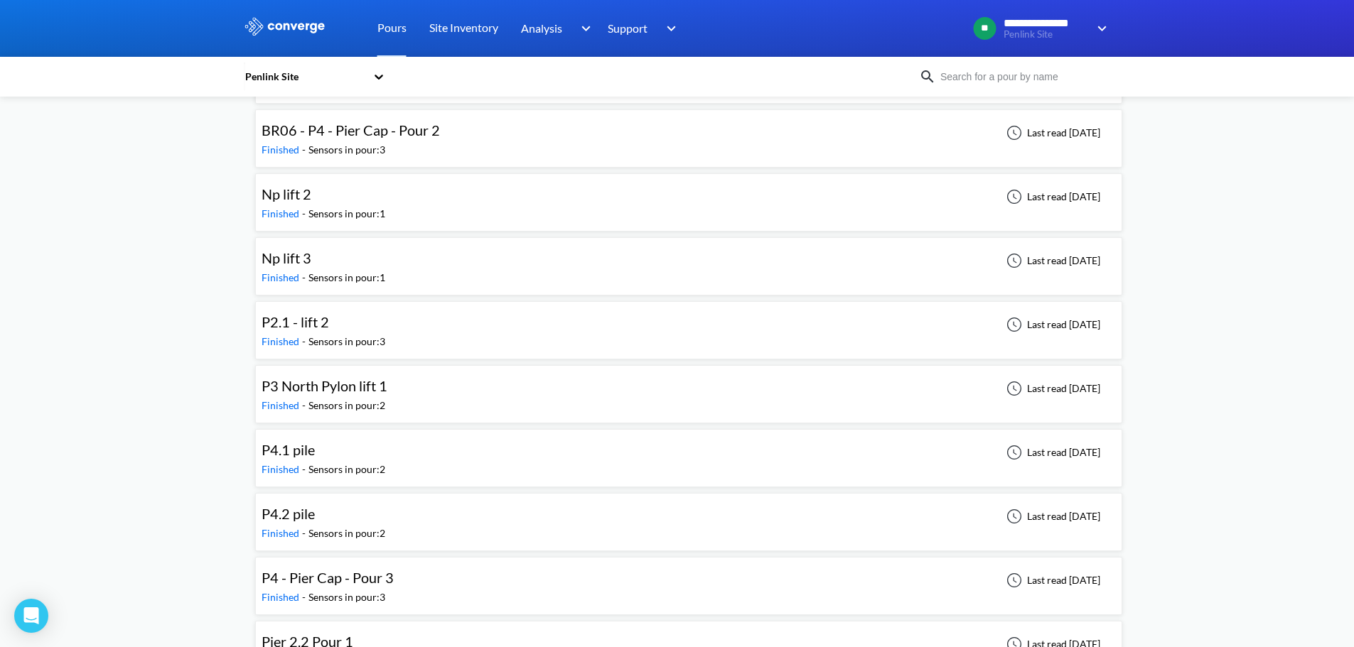
scroll to position [426, 0]
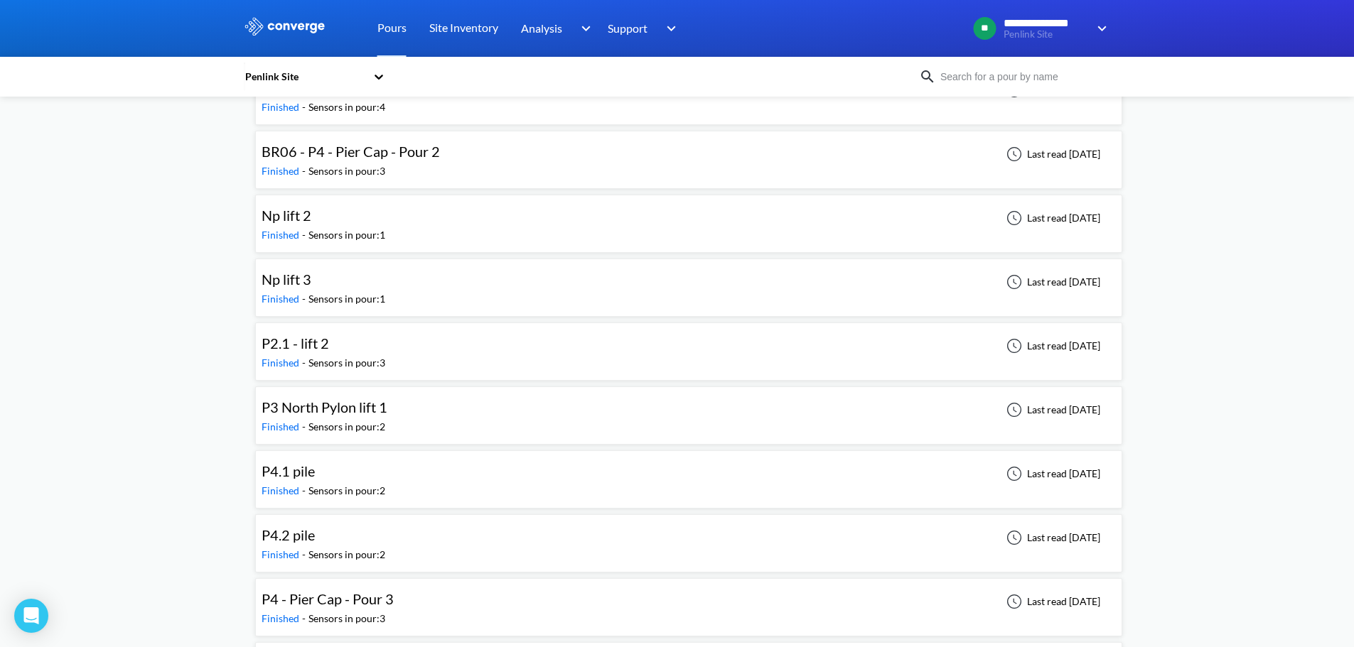
click at [453, 284] on div "Np lift 3 Finished - Sensors in pour: 1 Last read [DATE]" at bounding box center [689, 287] width 854 height 45
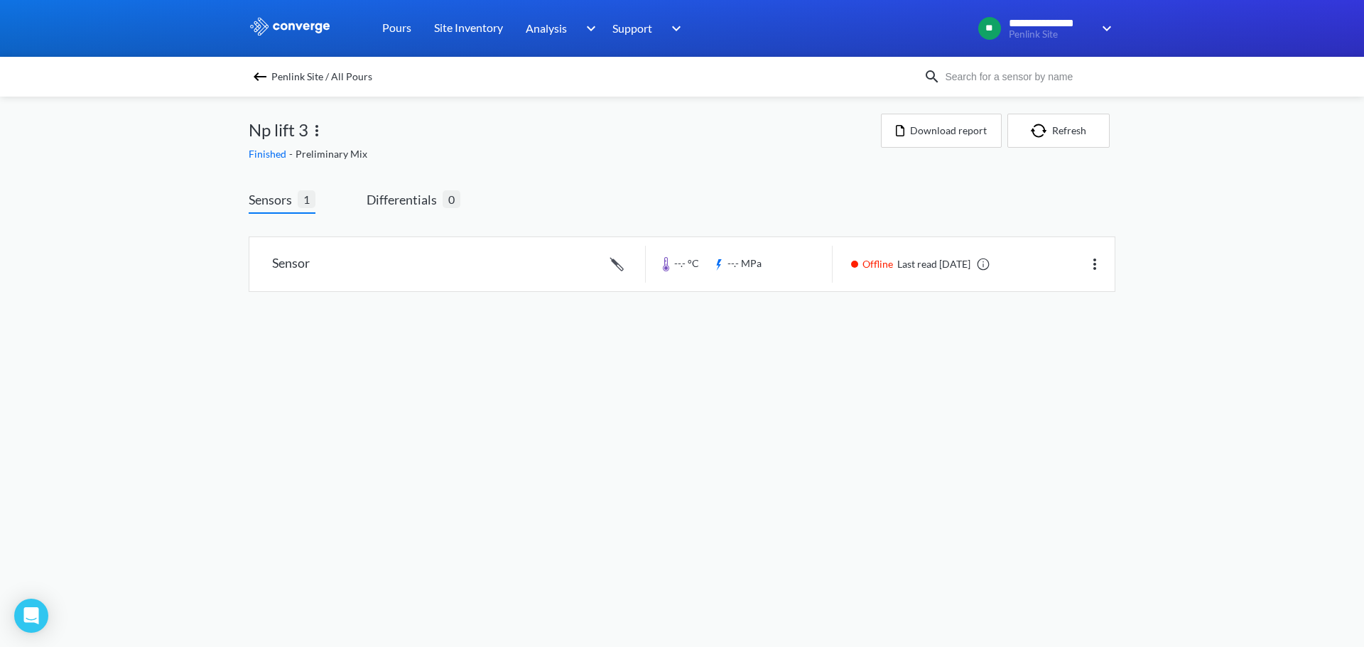
click at [316, 128] on img at bounding box center [316, 130] width 17 height 17
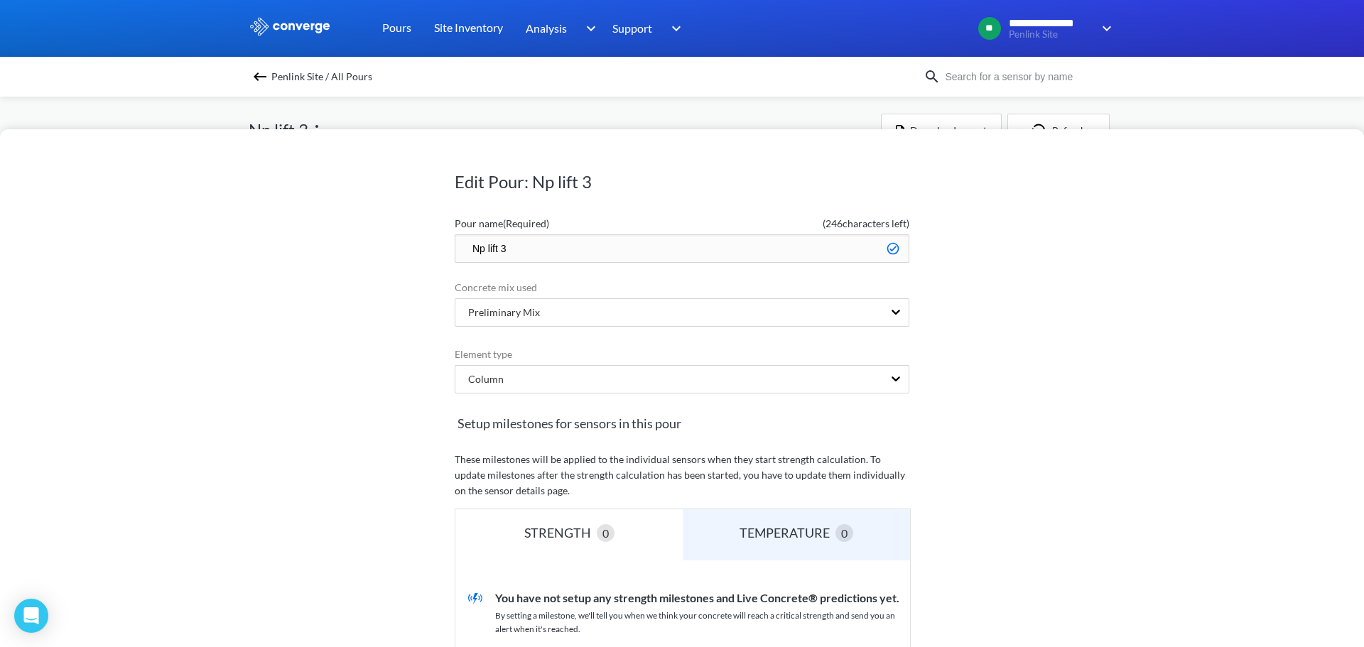
click at [460, 248] on input "Np lift 3" at bounding box center [682, 249] width 455 height 28
click at [585, 250] on input "Pier 3 North Pylon Lift 4" at bounding box center [682, 249] width 455 height 28
type input "Pier 3 North Pylon Lift 3"
click at [1113, 369] on div "Edit Pour: Np lift 3 Pour name (Required) ( 230 characters left) Pier 3 North P…" at bounding box center [682, 388] width 1364 height 518
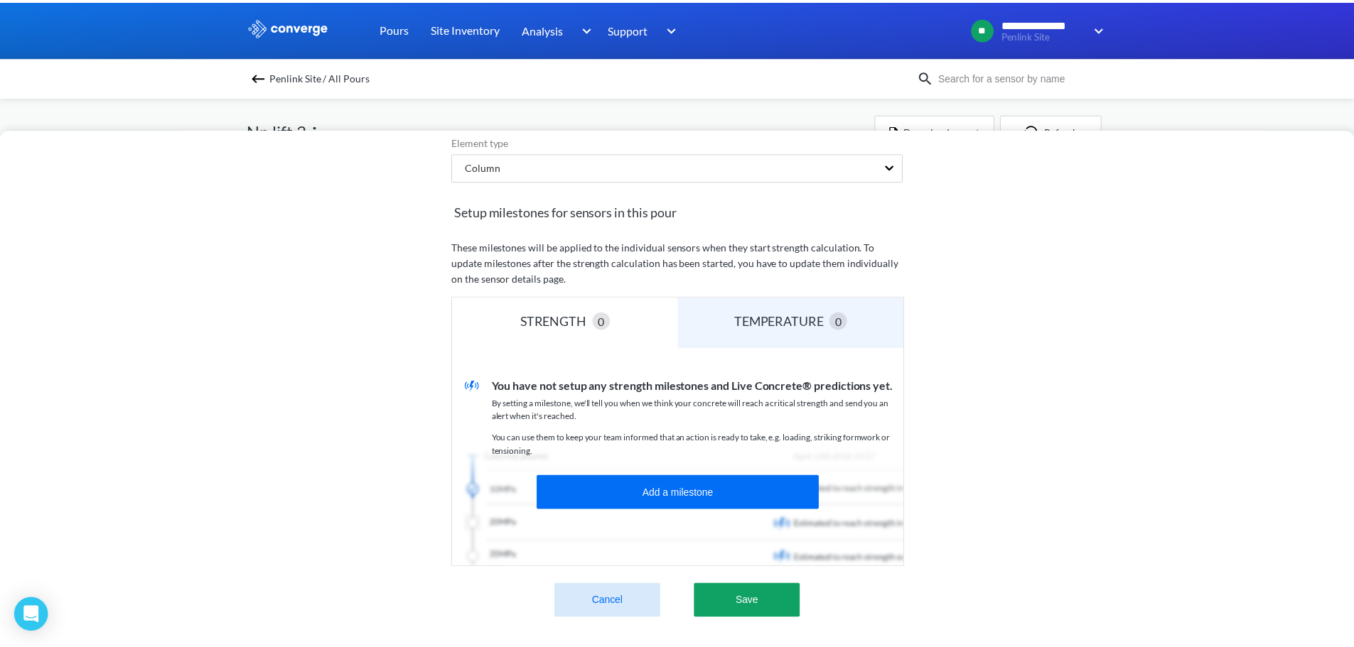
scroll to position [308, 0]
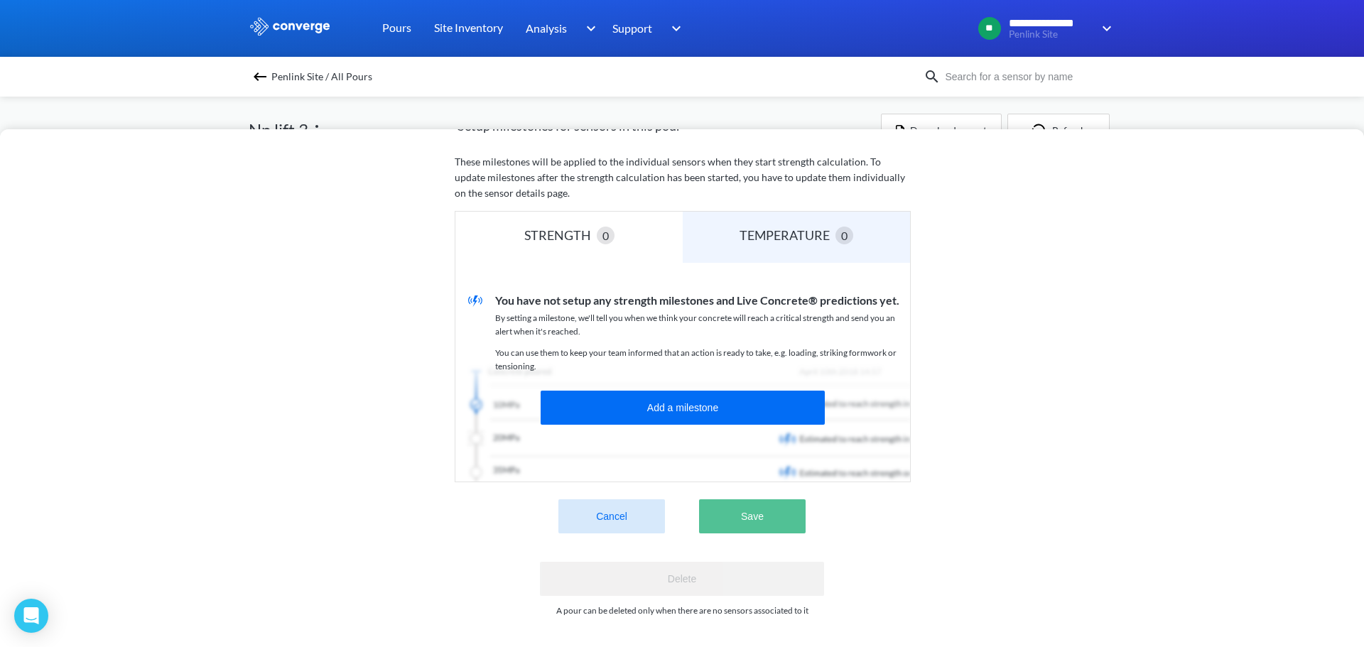
click at [745, 500] on button "Save" at bounding box center [752, 517] width 107 height 34
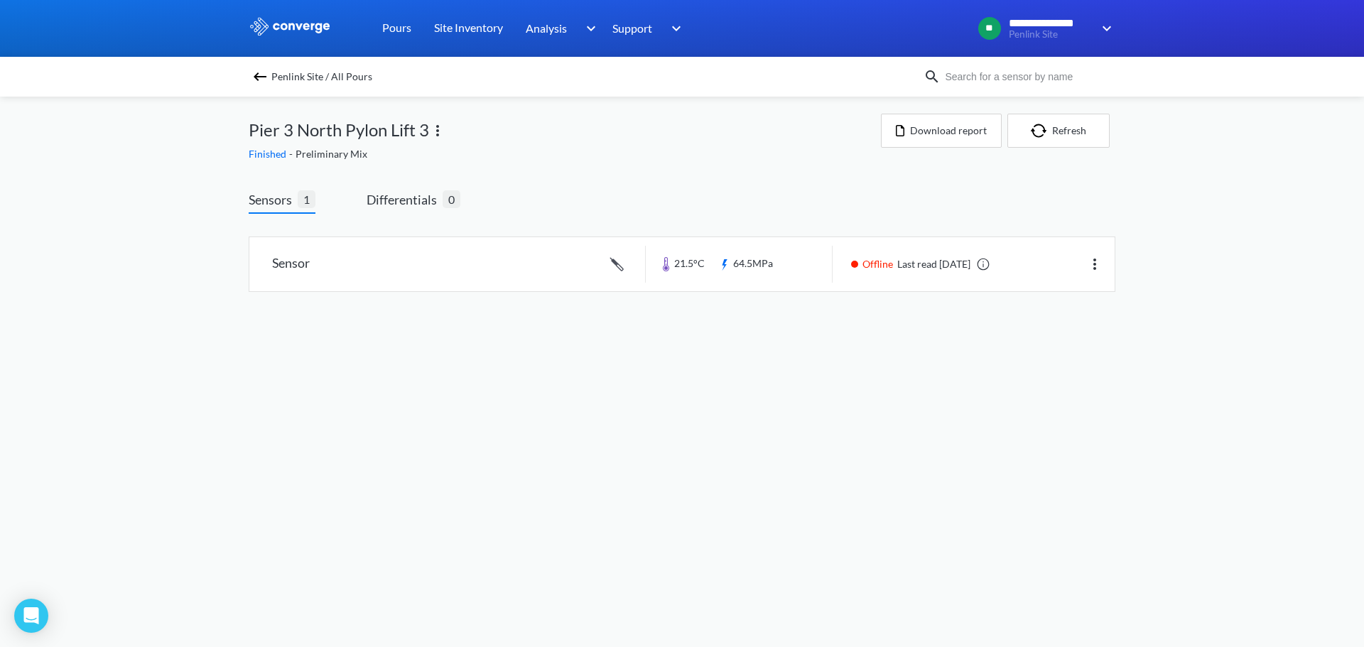
click at [259, 73] on img at bounding box center [260, 76] width 17 height 17
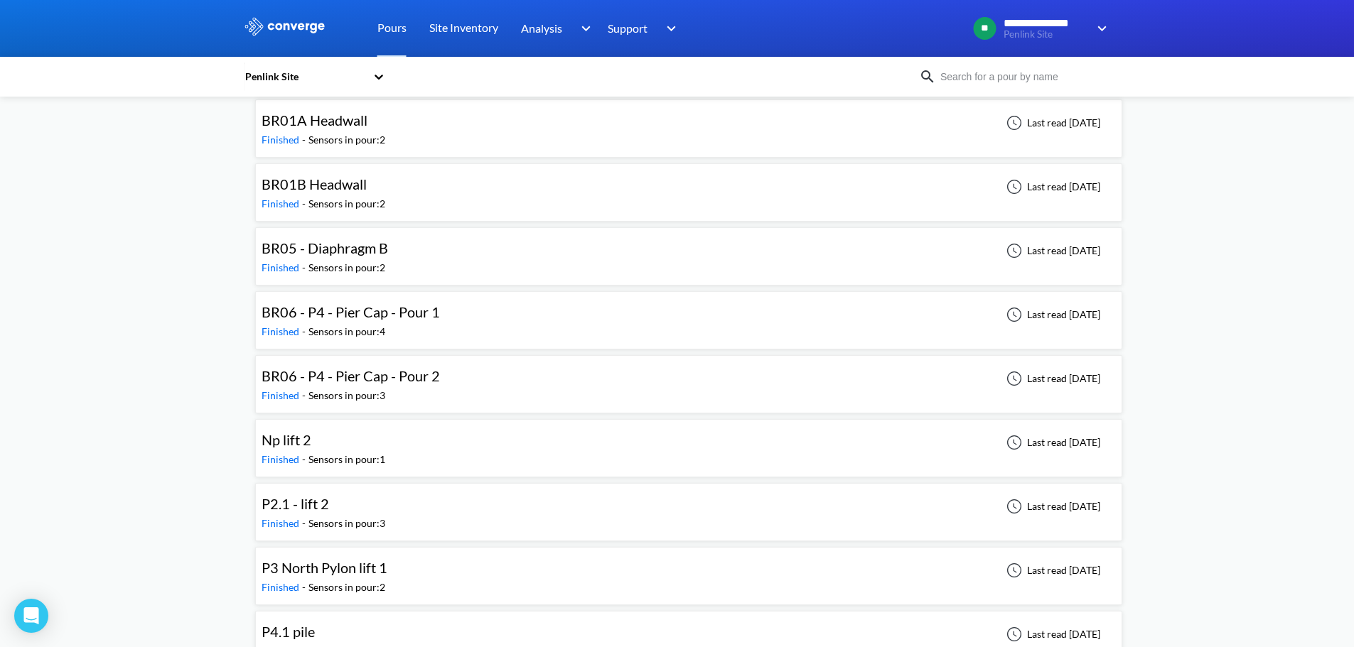
scroll to position [213, 0]
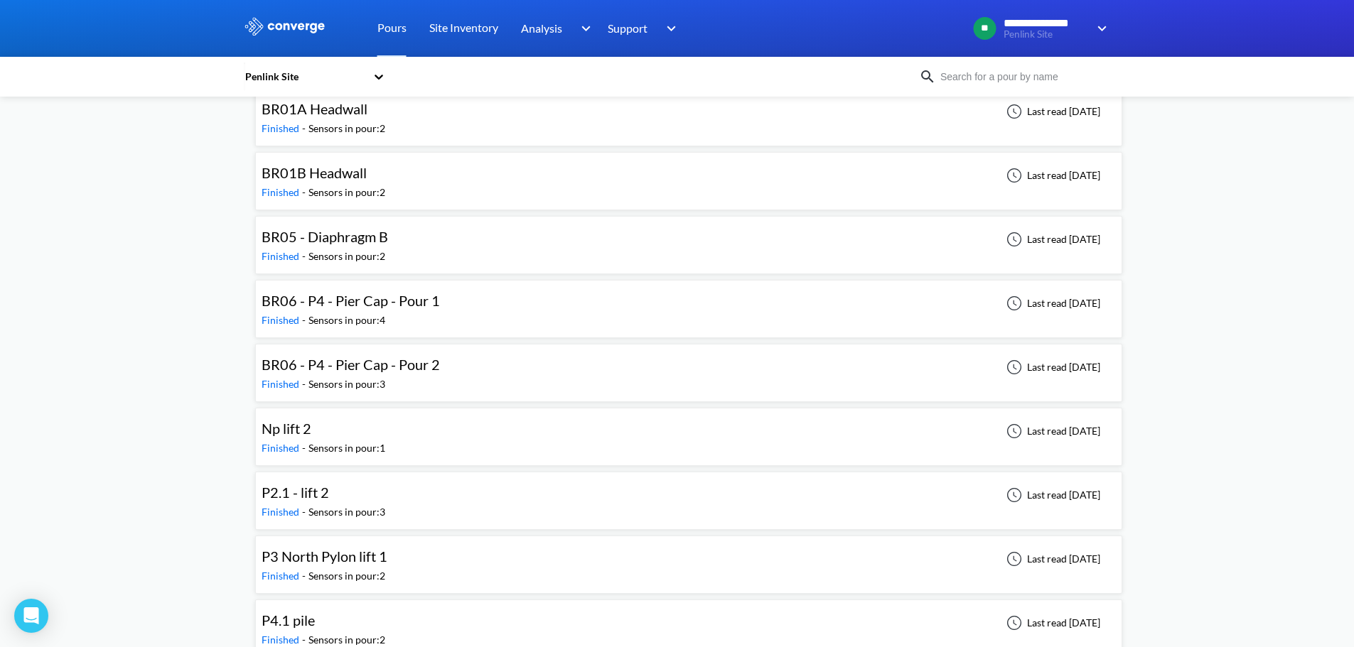
click at [442, 424] on div "Np lift 2 Finished - Sensors in pour: 1 Last read [DATE]" at bounding box center [689, 436] width 854 height 45
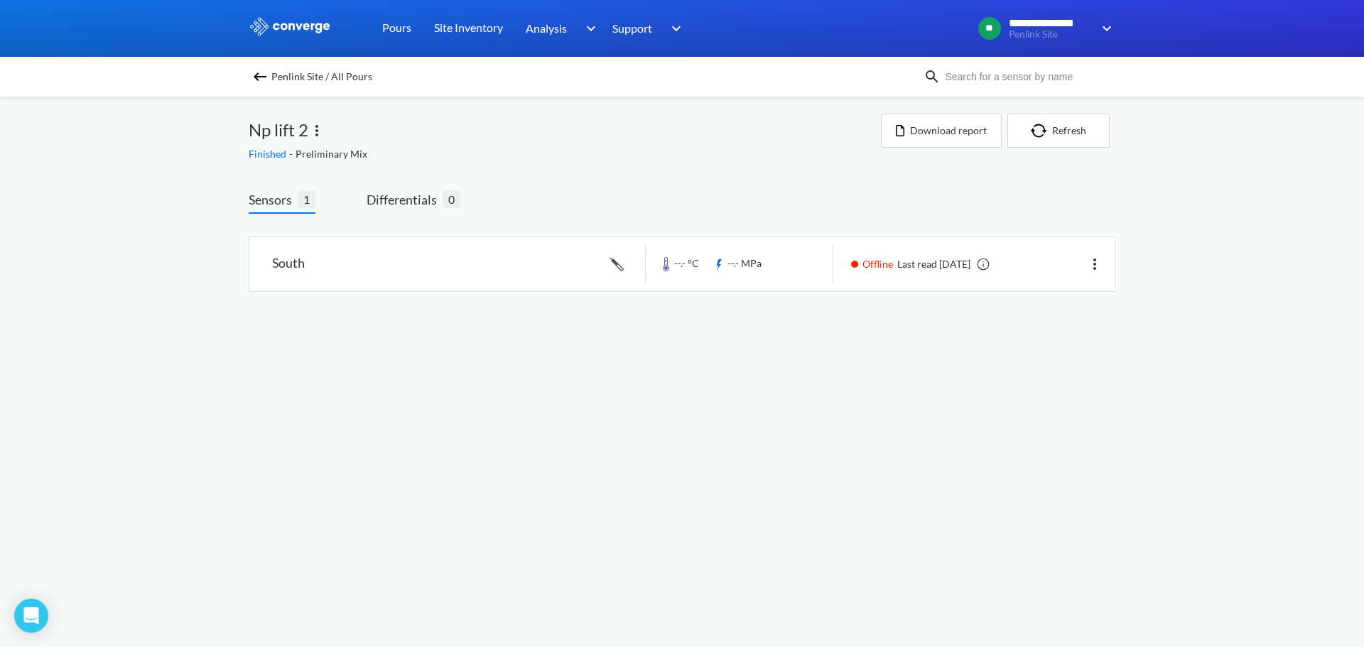
click at [316, 124] on img at bounding box center [316, 130] width 17 height 17
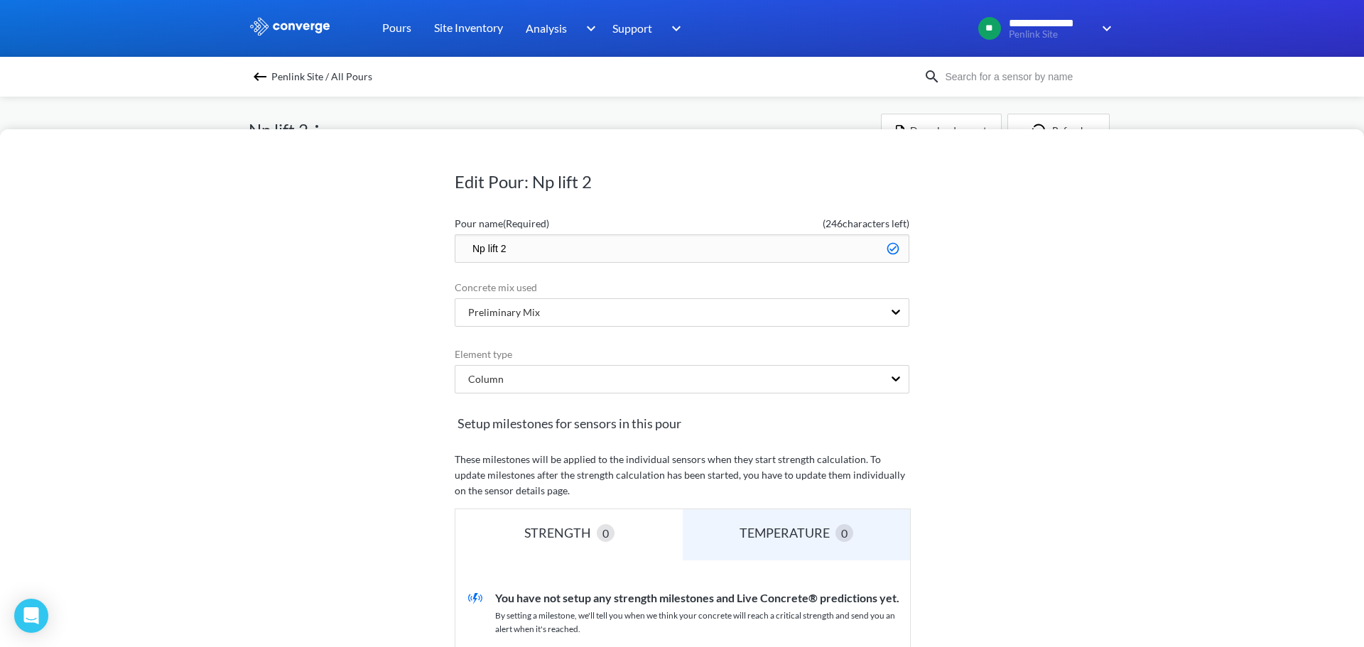
drag, startPoint x: 531, startPoint y: 247, endPoint x: 284, endPoint y: 274, distance: 248.1
click at [286, 274] on div "Edit Pour: Np lift 2 Pour name (Required) ( 246 characters left) Np lift 2 Conc…" at bounding box center [682, 388] width 1364 height 518
click at [605, 242] on input "Pier 3 North Pylon Lift 3" at bounding box center [682, 249] width 455 height 28
type input "Pier 3 North Pylon Lift 2"
click at [1077, 307] on div "Edit Pour: Np lift 2 Pour name (Required) ( 230 characters left) Pier 3 North P…" at bounding box center [682, 388] width 1364 height 518
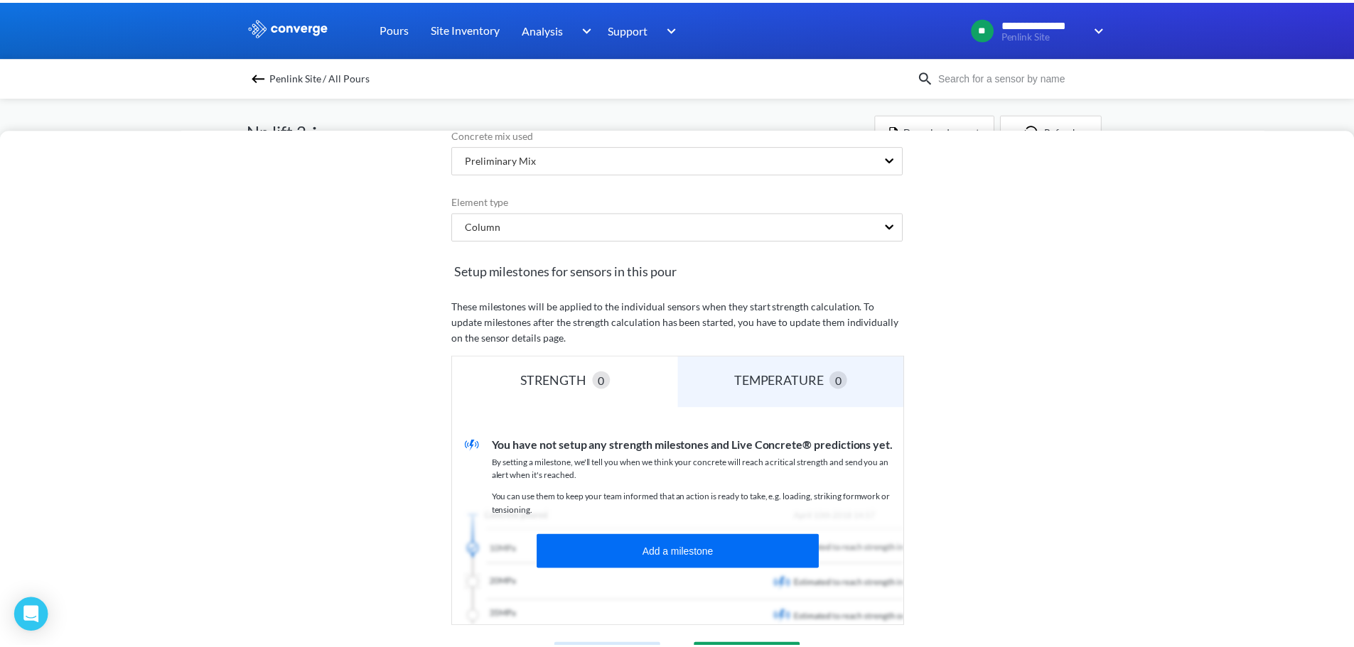
scroll to position [308, 0]
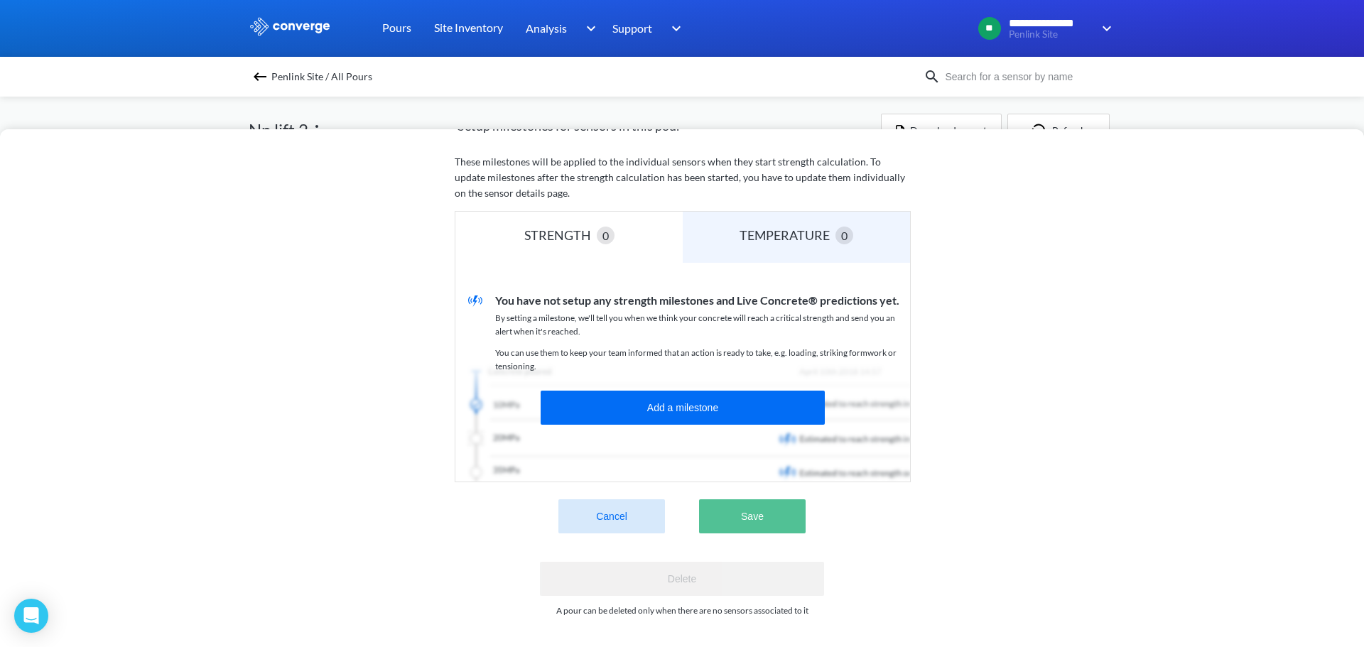
click at [735, 500] on button "Save" at bounding box center [752, 517] width 107 height 34
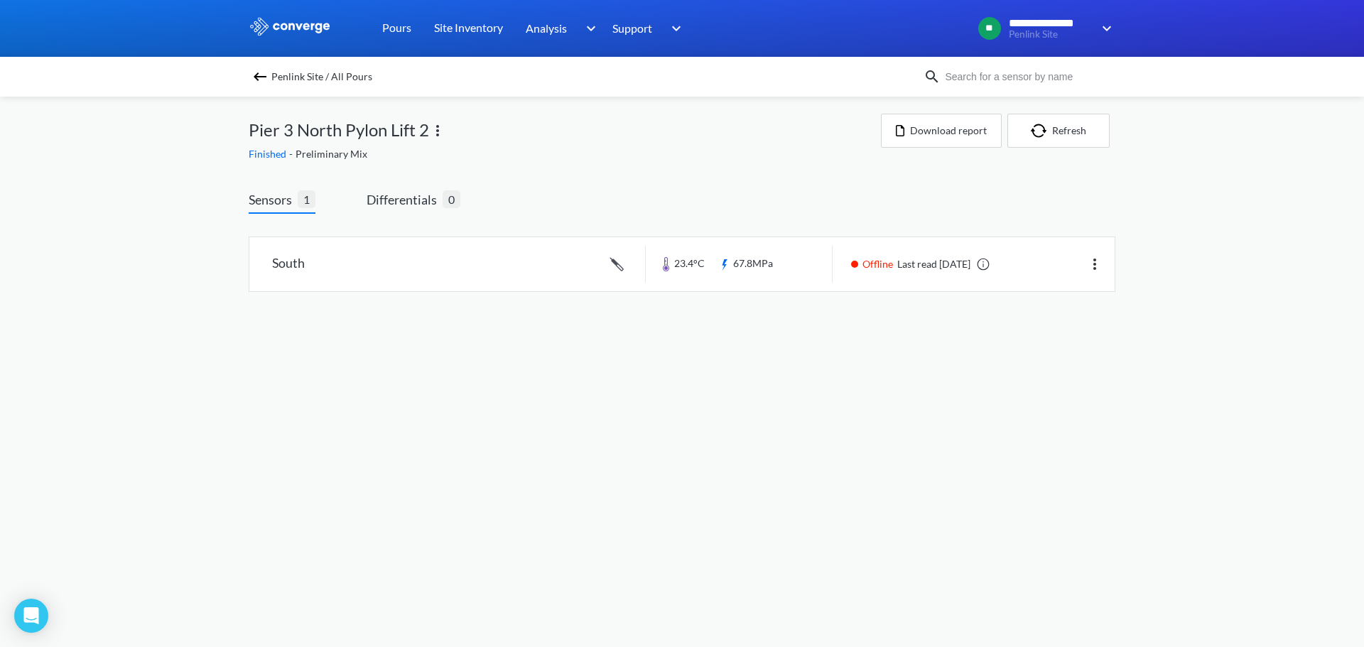
click at [260, 80] on img at bounding box center [260, 76] width 17 height 17
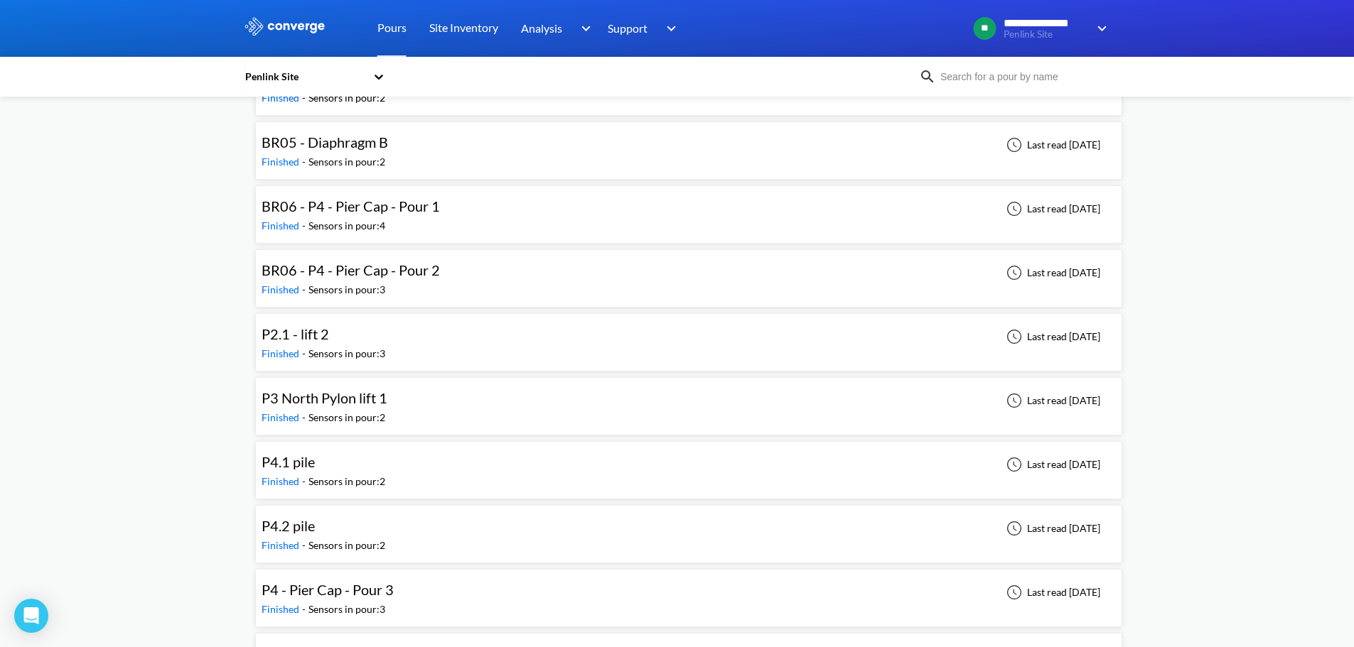
scroll to position [285, 0]
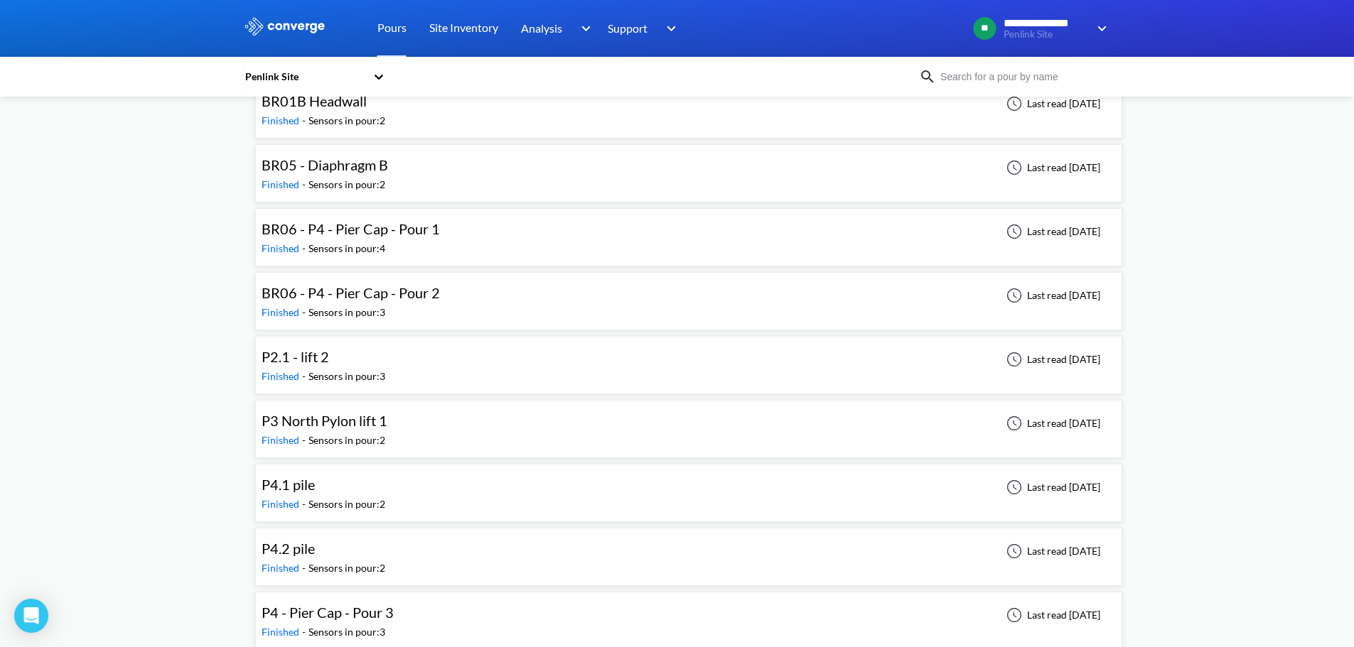
click at [461, 281] on div "BR06 - P4 - Pier Cap - Pour 2 Finished - Sensors in pour: 3 Last read [DATE]" at bounding box center [689, 301] width 854 height 45
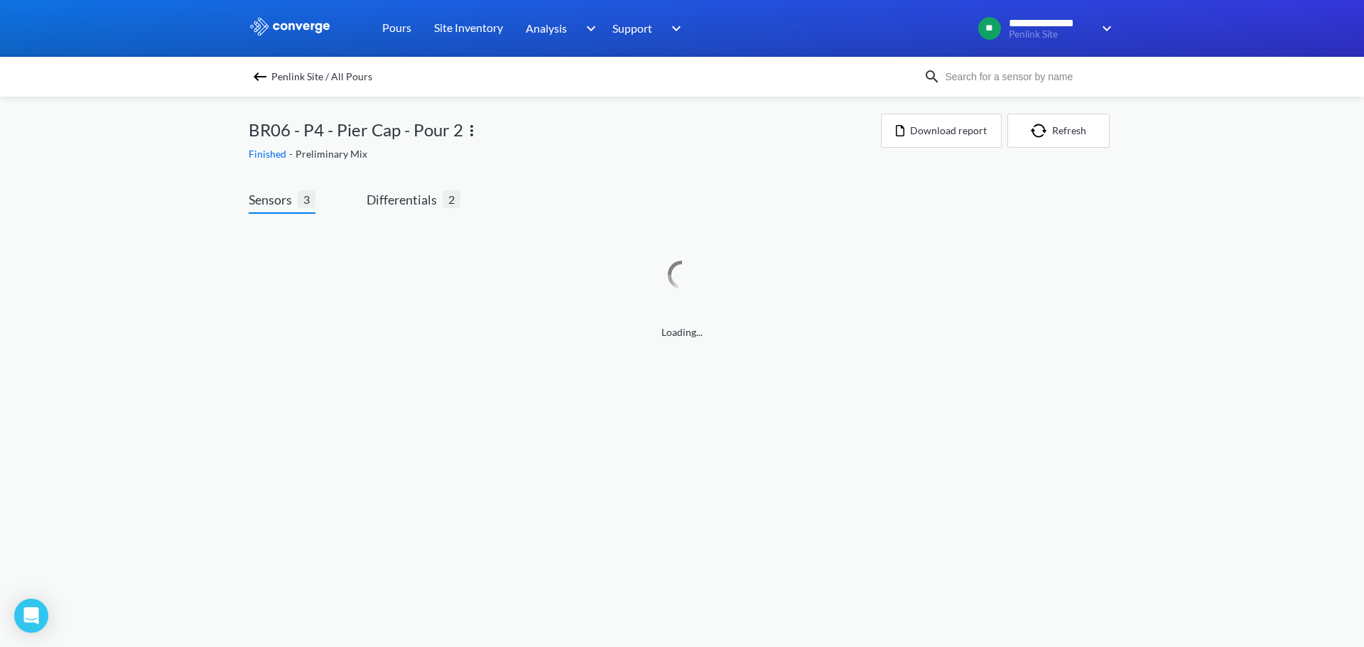
click at [468, 128] on img at bounding box center [471, 130] width 17 height 17
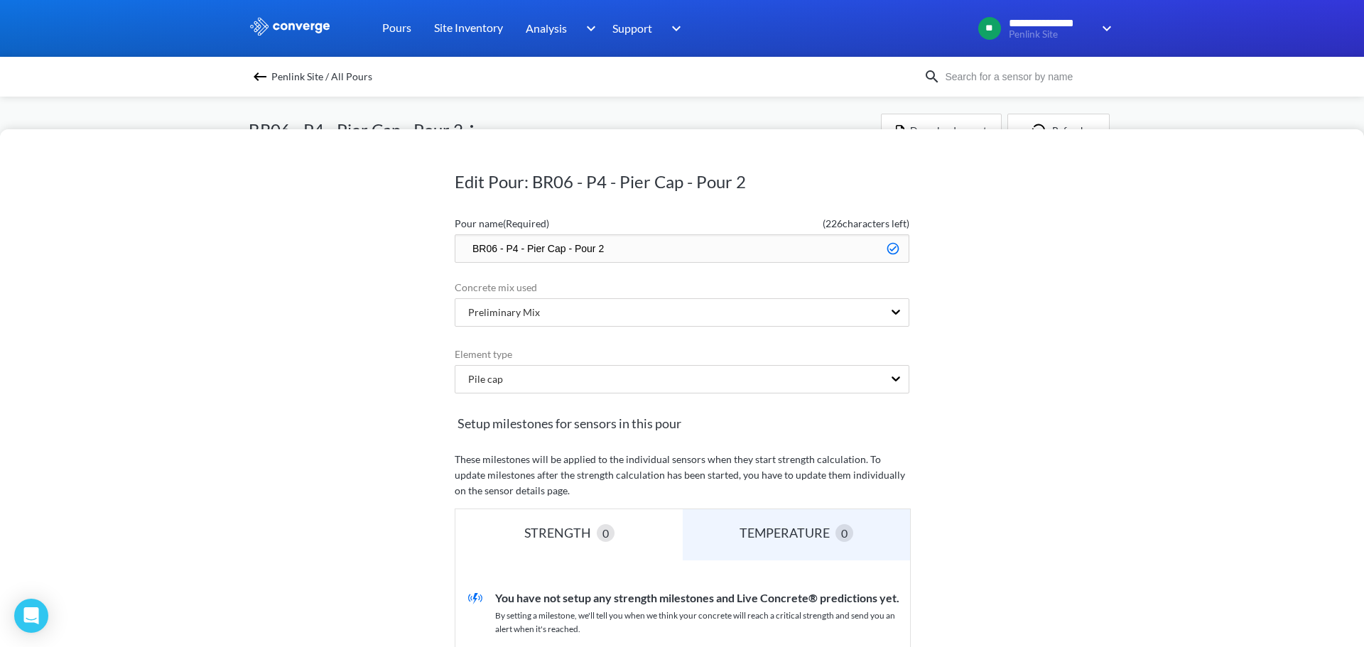
drag, startPoint x: 500, startPoint y: 244, endPoint x: 242, endPoint y: 247, distance: 258.0
click at [242, 247] on div "Edit Pour: BR06 - P4 - Pier Cap - Pour 2 Pour name (Required) ( 226 characters …" at bounding box center [682, 388] width 1364 height 518
click at [479, 246] on input "P4 - Pier Cap - Pour 2" at bounding box center [682, 249] width 455 height 28
type input "Pier 4 - Pier Cap - Pour 2"
click at [1020, 306] on div "Edit Pour: BR06 - P4 - Pier Cap - Pour 2 Pour name (Required) ( 229 characters …" at bounding box center [682, 388] width 1364 height 518
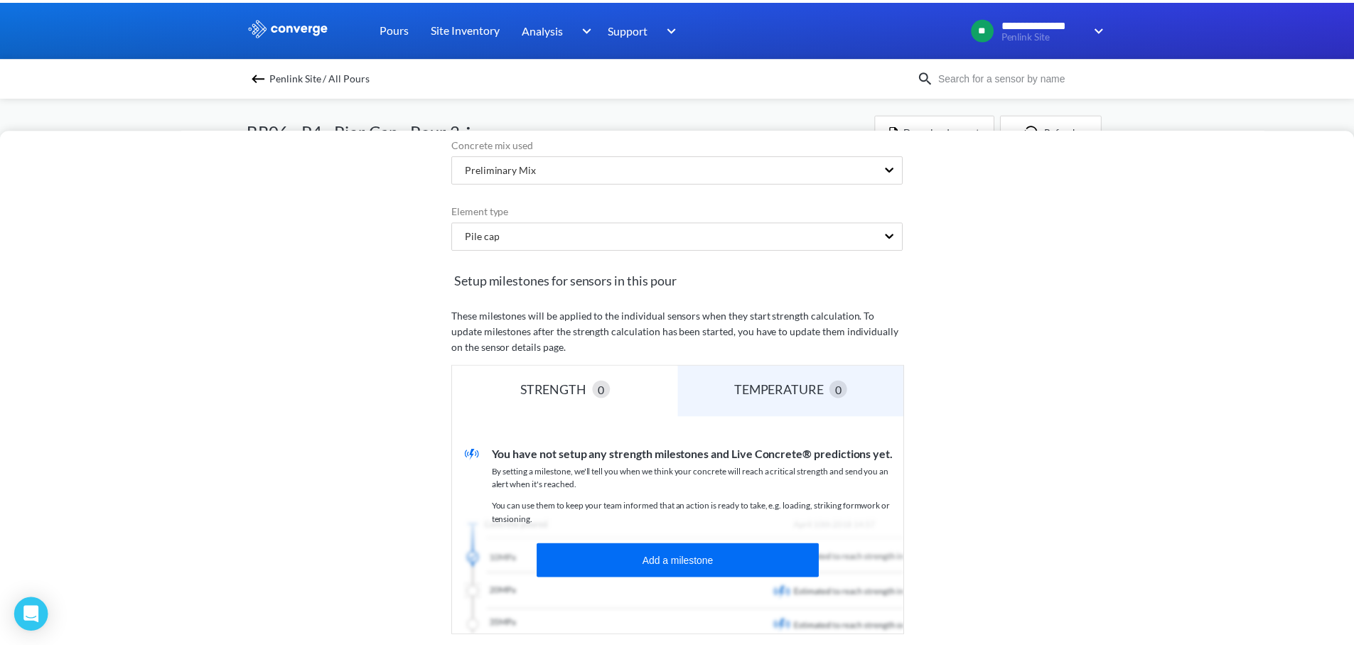
scroll to position [308, 0]
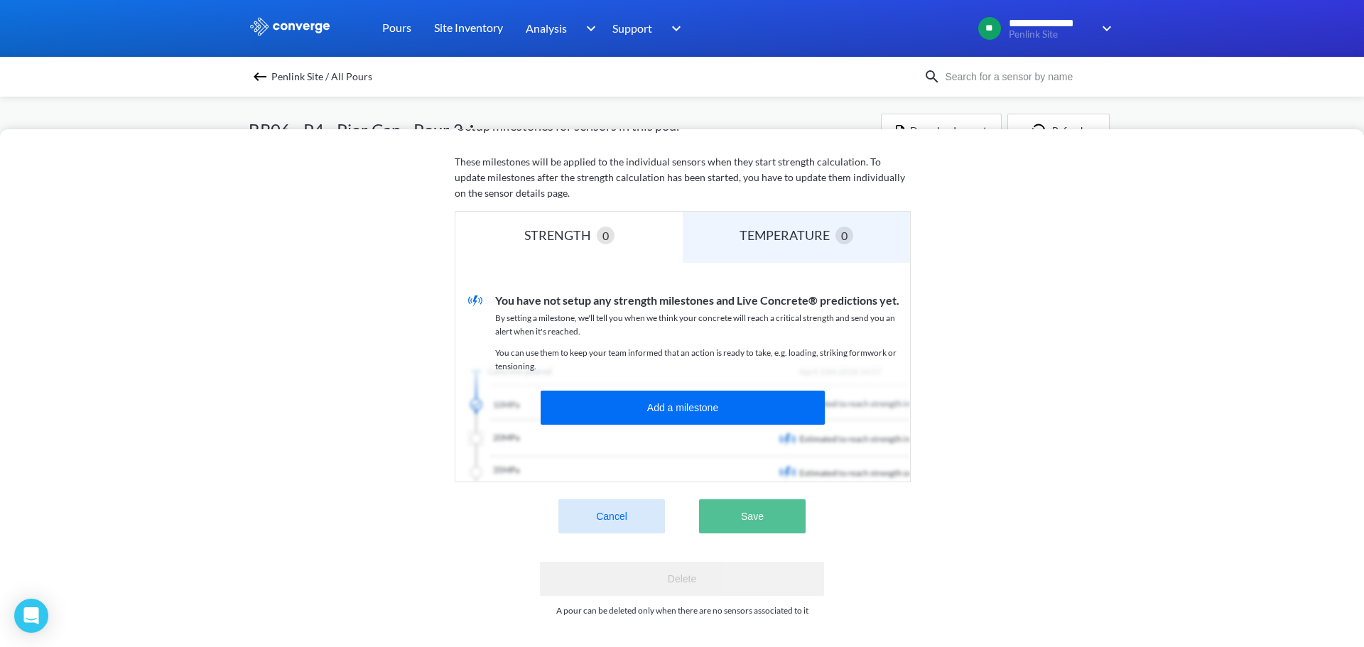
click at [746, 505] on button "Save" at bounding box center [752, 517] width 107 height 34
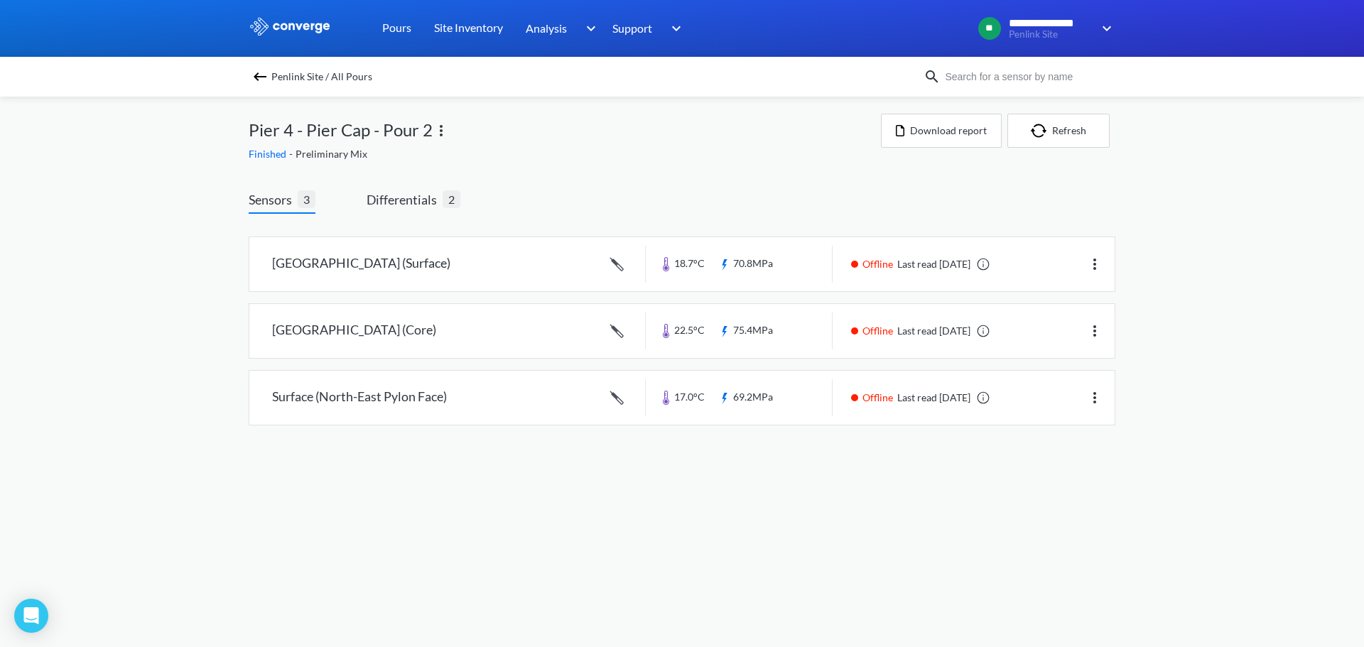
click at [259, 74] on img at bounding box center [260, 76] width 17 height 17
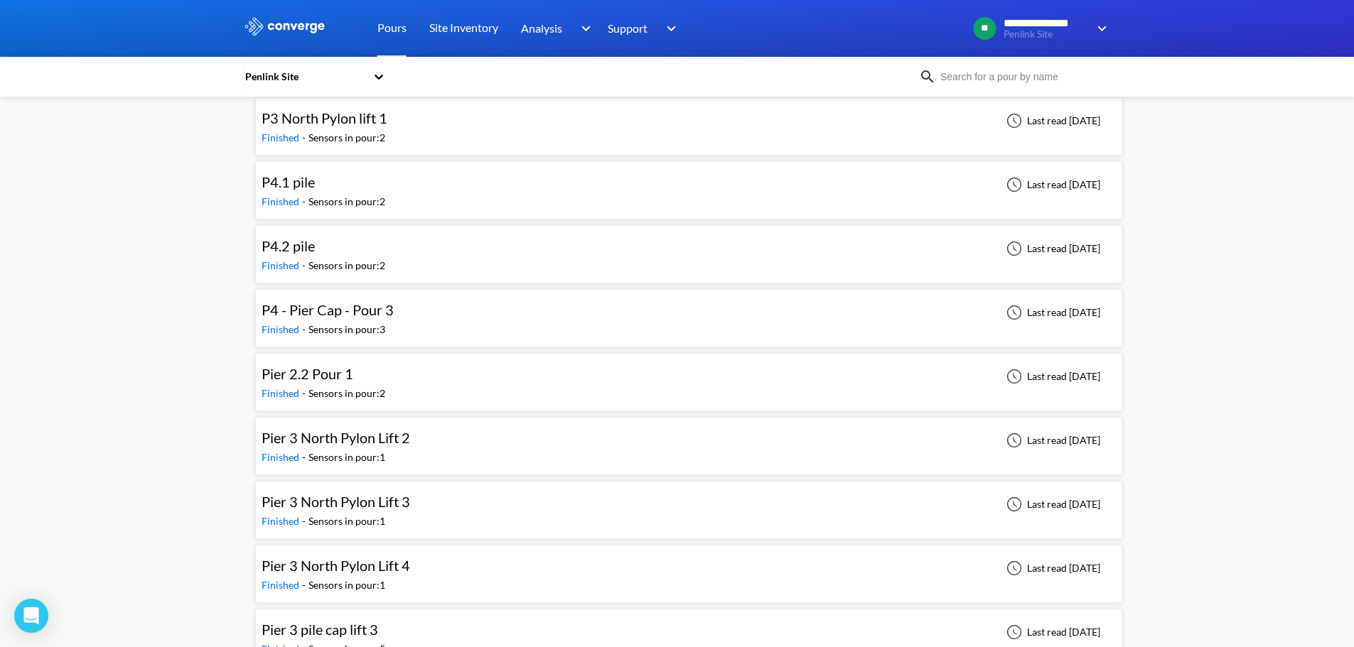
scroll to position [498, 0]
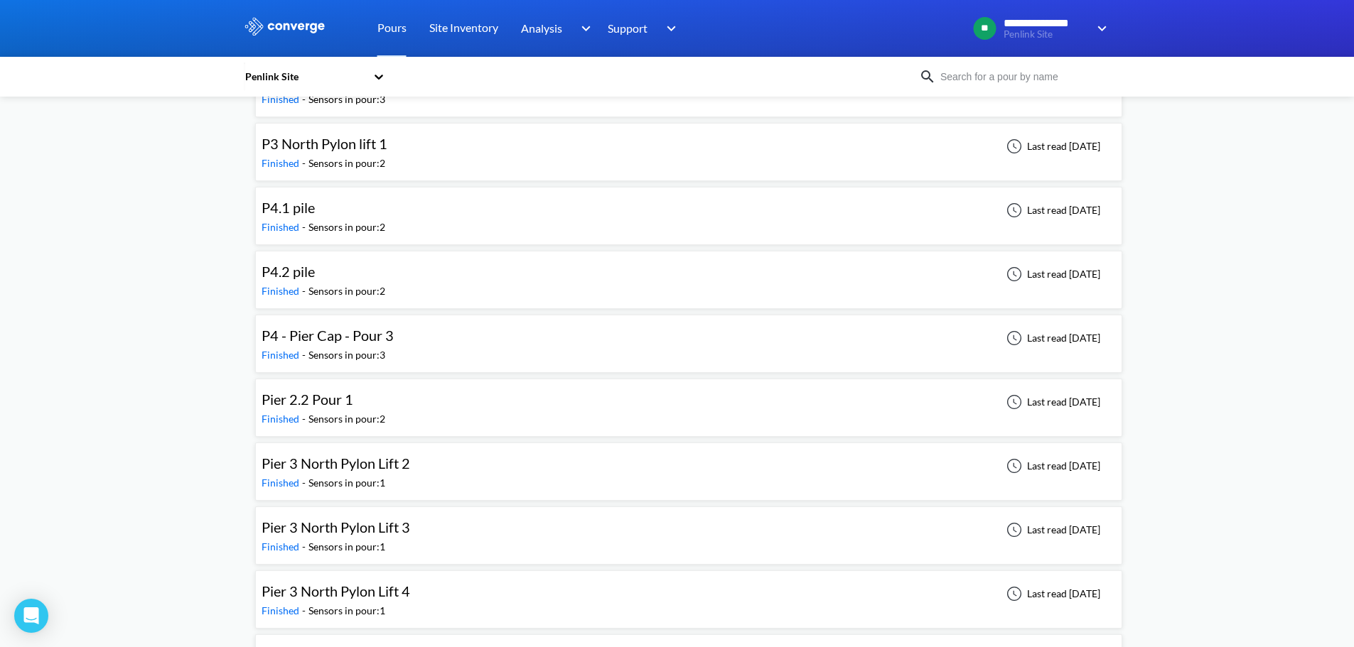
click at [484, 349] on div "P4 - Pier Cap - Pour 3 Finished - Sensors in pour: 3 Last read [DATE]" at bounding box center [689, 343] width 854 height 45
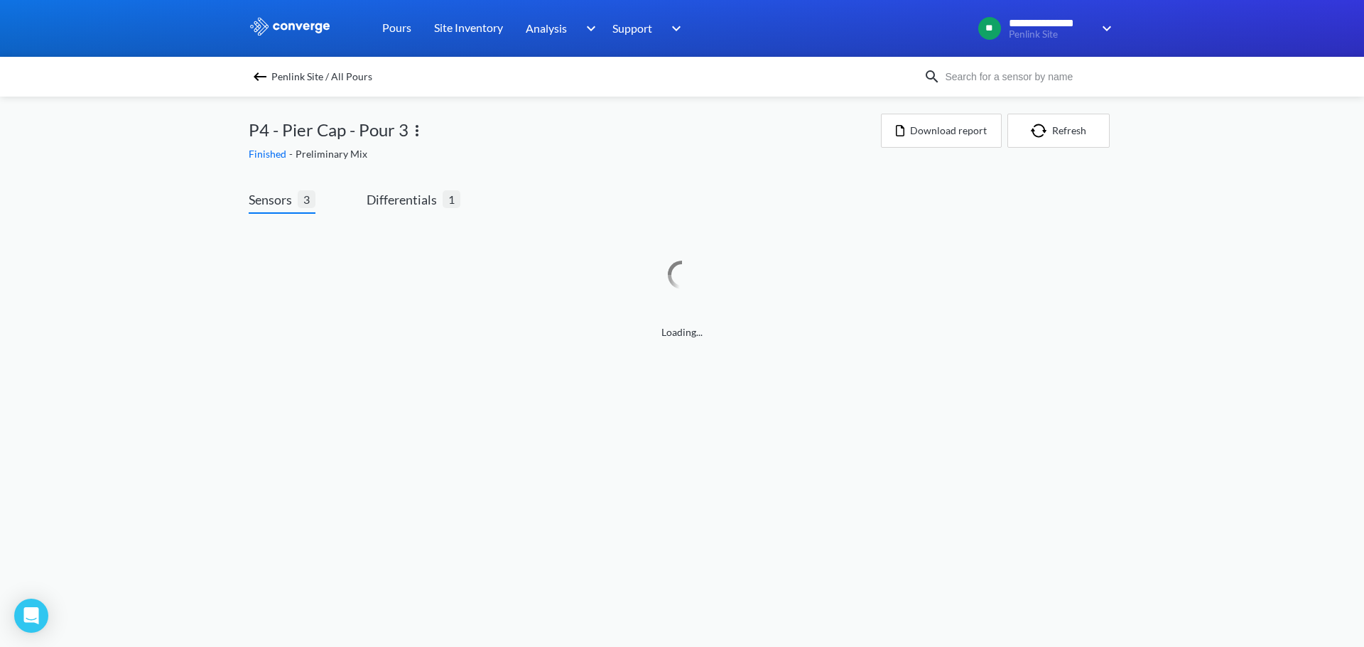
click at [419, 127] on img at bounding box center [417, 130] width 17 height 17
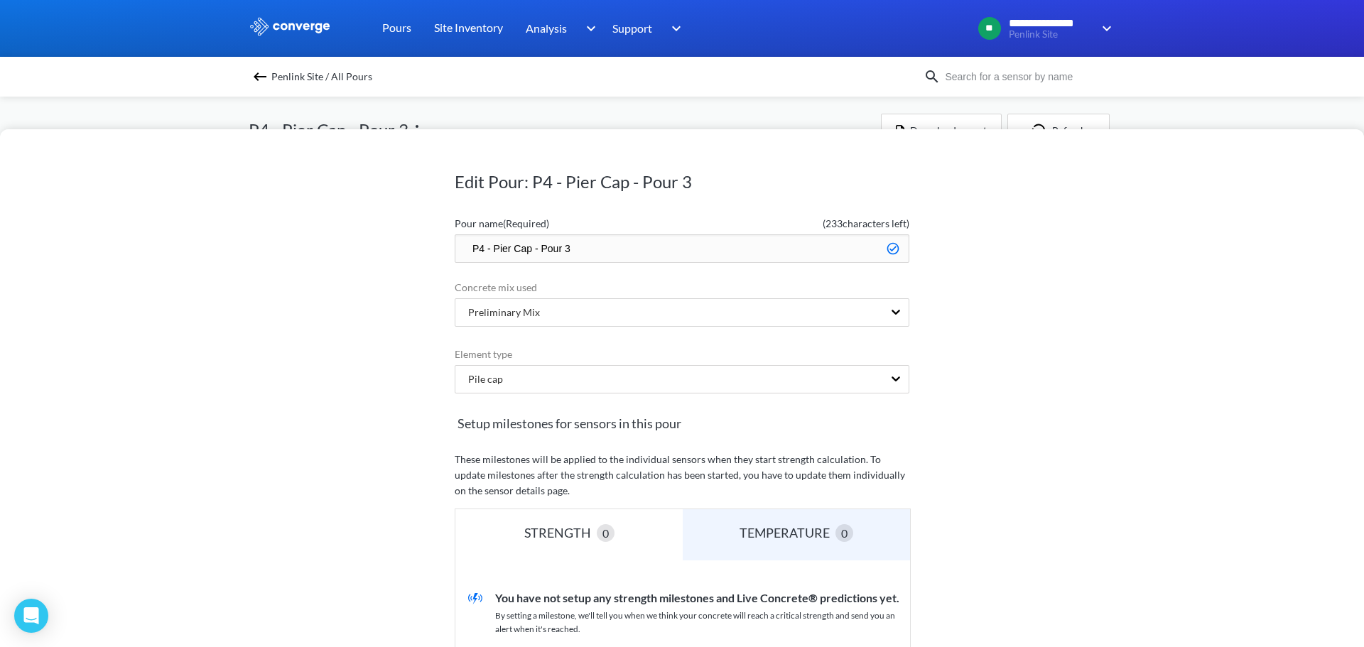
drag, startPoint x: 478, startPoint y: 249, endPoint x: 409, endPoint y: 257, distance: 69.5
click at [420, 259] on div "Edit Pour: P4 - Pier Cap - Pour 3 Pour name (Required) ( 233 characters left) P…" at bounding box center [682, 388] width 1364 height 518
type input "Pier 4 - Pier Cap - Pour 3"
click at [1013, 272] on div "Edit Pour: P4 - Pier Cap - Pour 3 Pour name (Required) ( 229 characters left) P…" at bounding box center [682, 388] width 1364 height 518
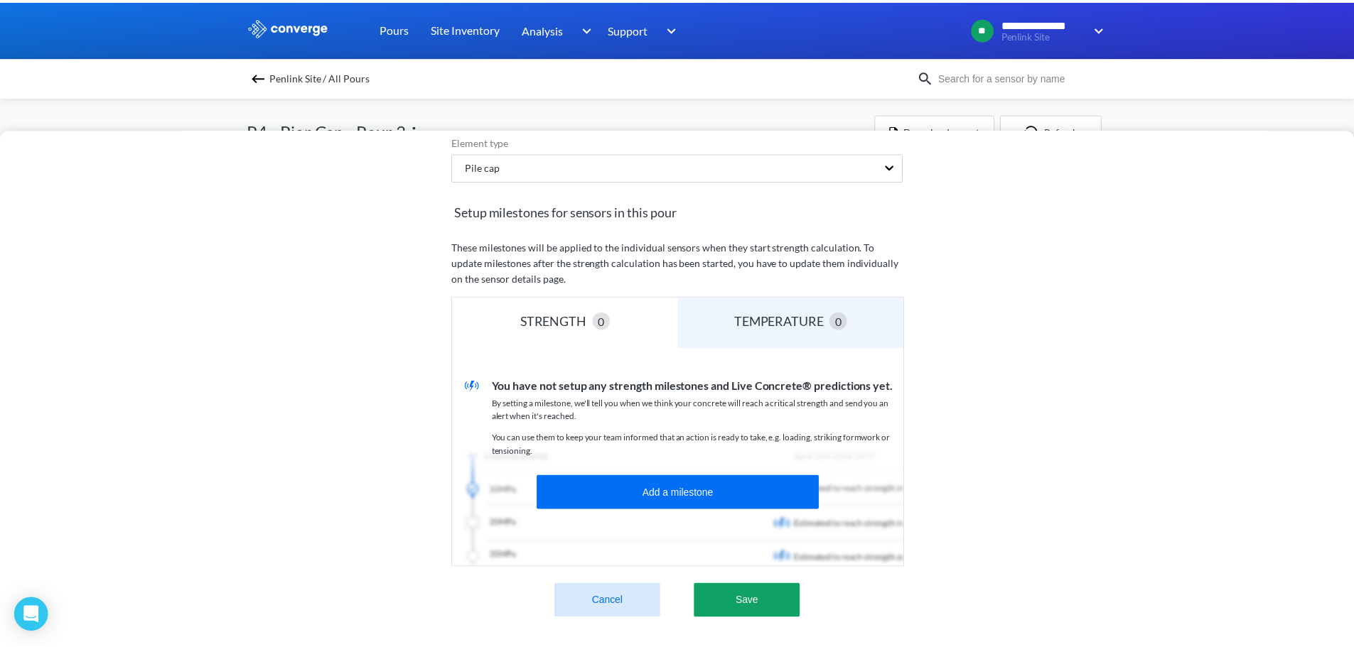
scroll to position [308, 0]
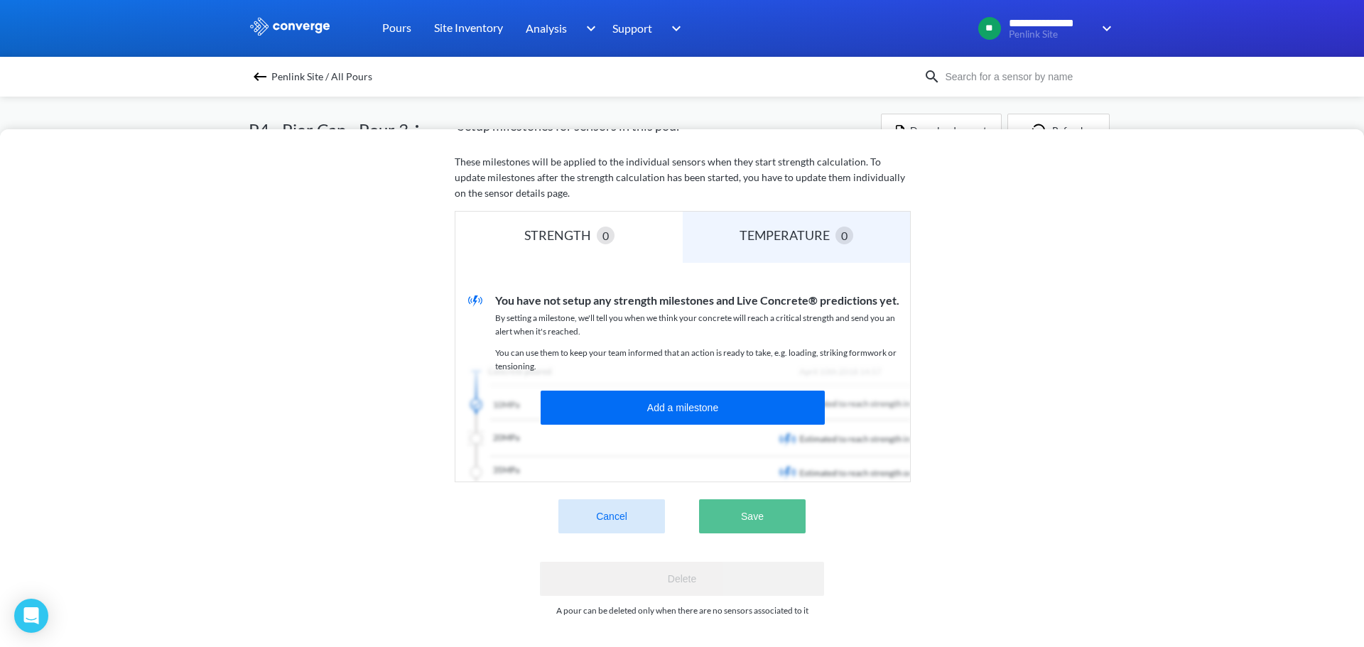
click at [740, 503] on button "Save" at bounding box center [752, 517] width 107 height 34
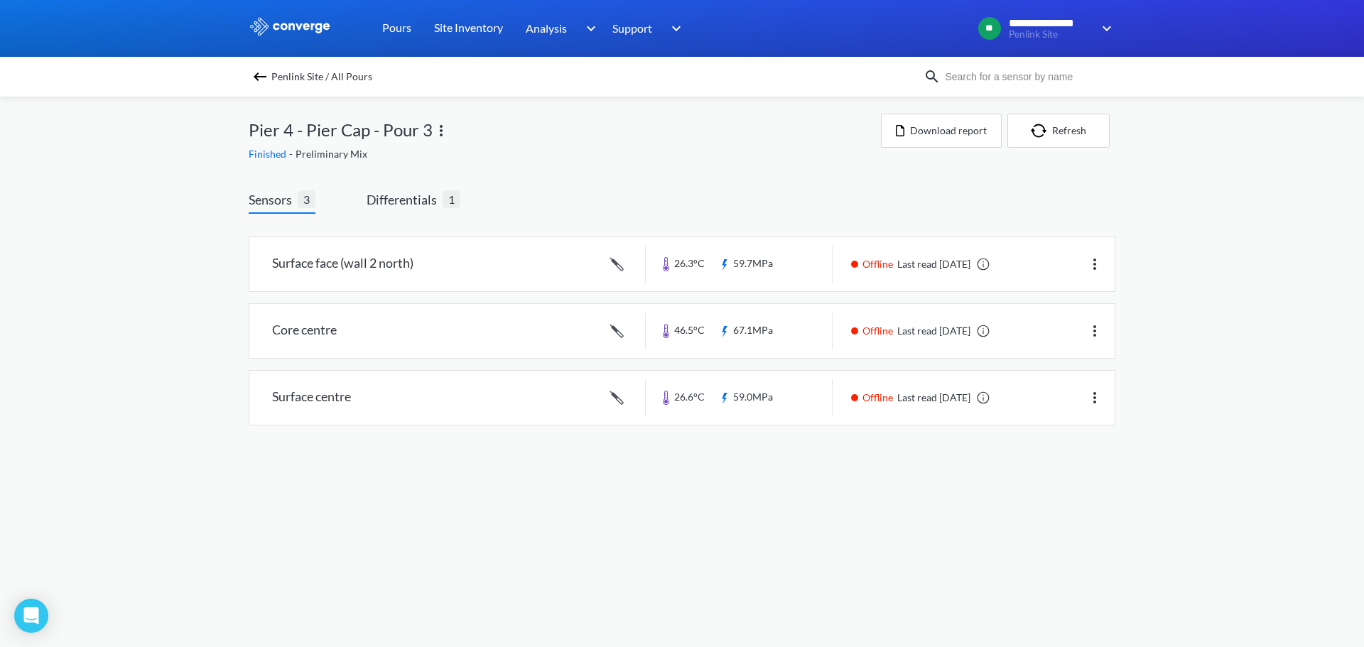
click at [259, 77] on img at bounding box center [260, 76] width 17 height 17
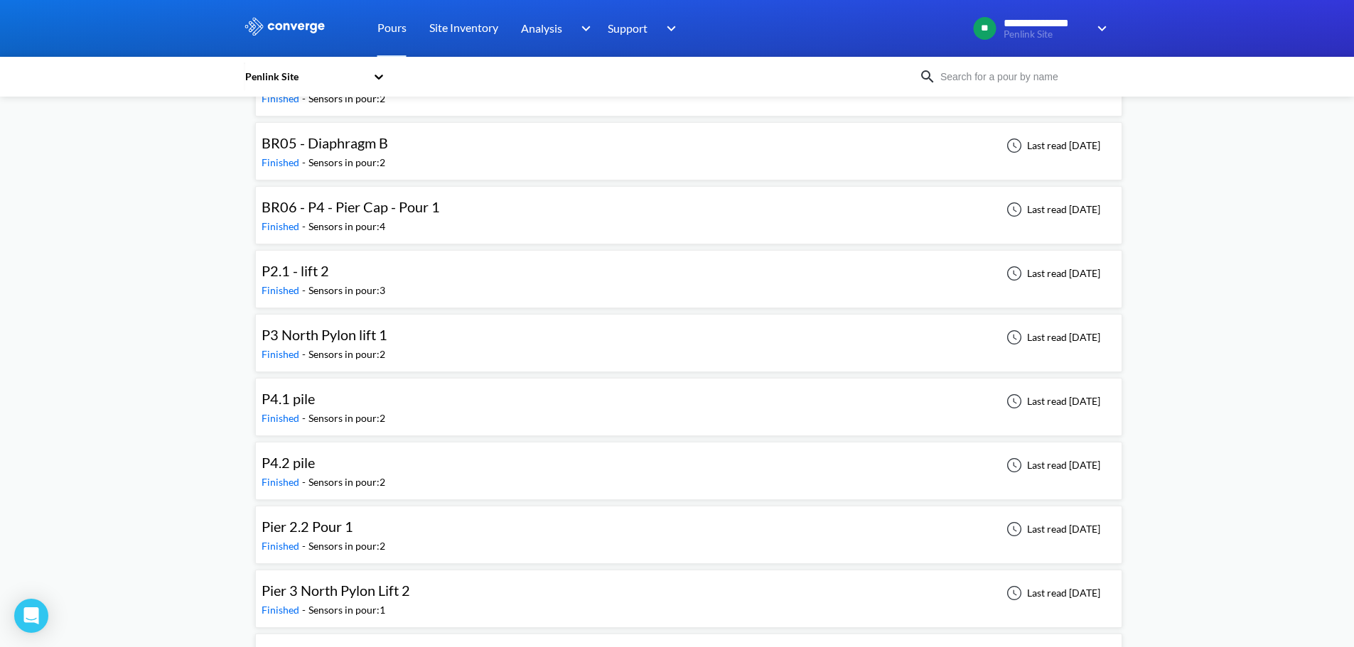
scroll to position [285, 0]
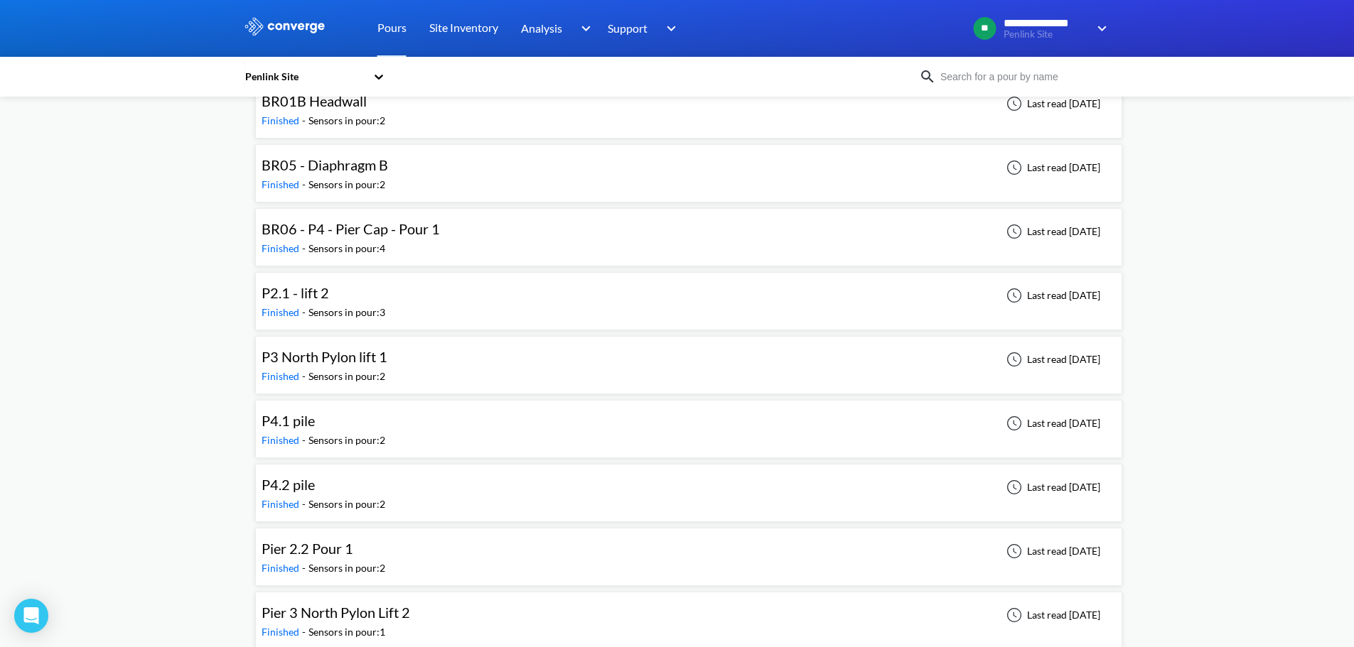
click at [527, 223] on div "BR06 - P4 - Pier Cap - Pour 1 Finished - Sensors in pour: 4 Last read [DATE]" at bounding box center [689, 237] width 854 height 45
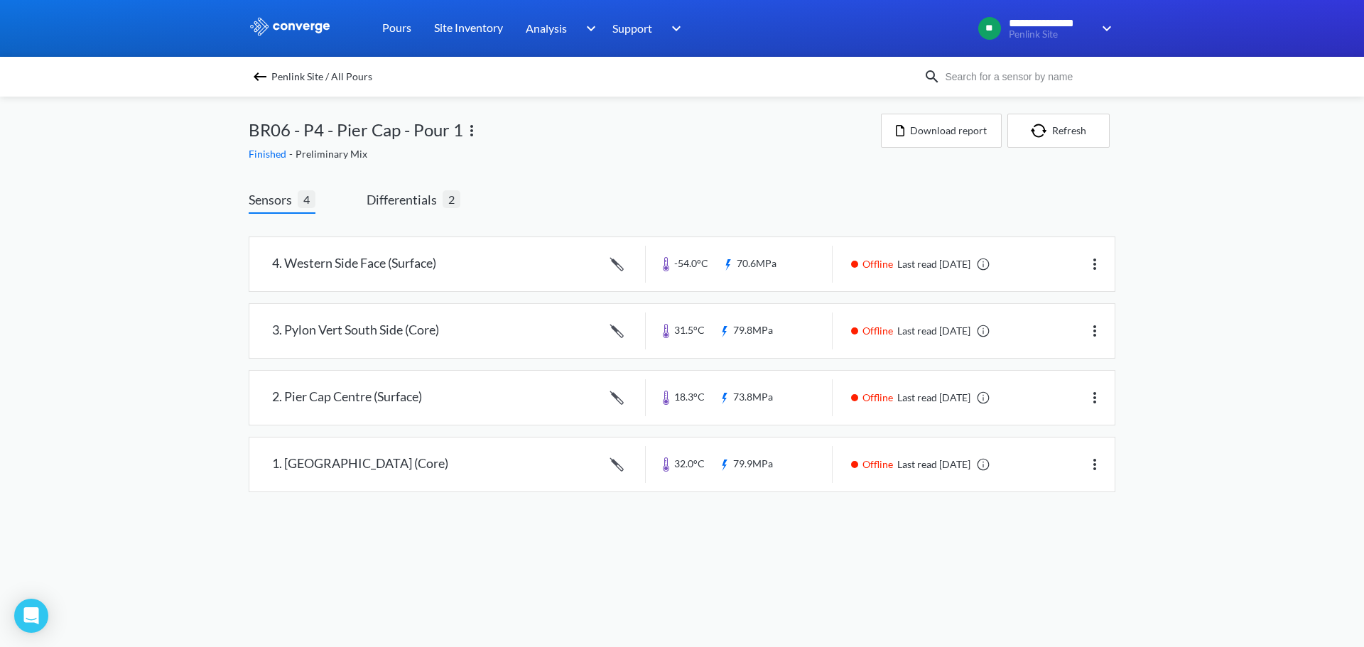
click at [469, 131] on img at bounding box center [471, 130] width 17 height 17
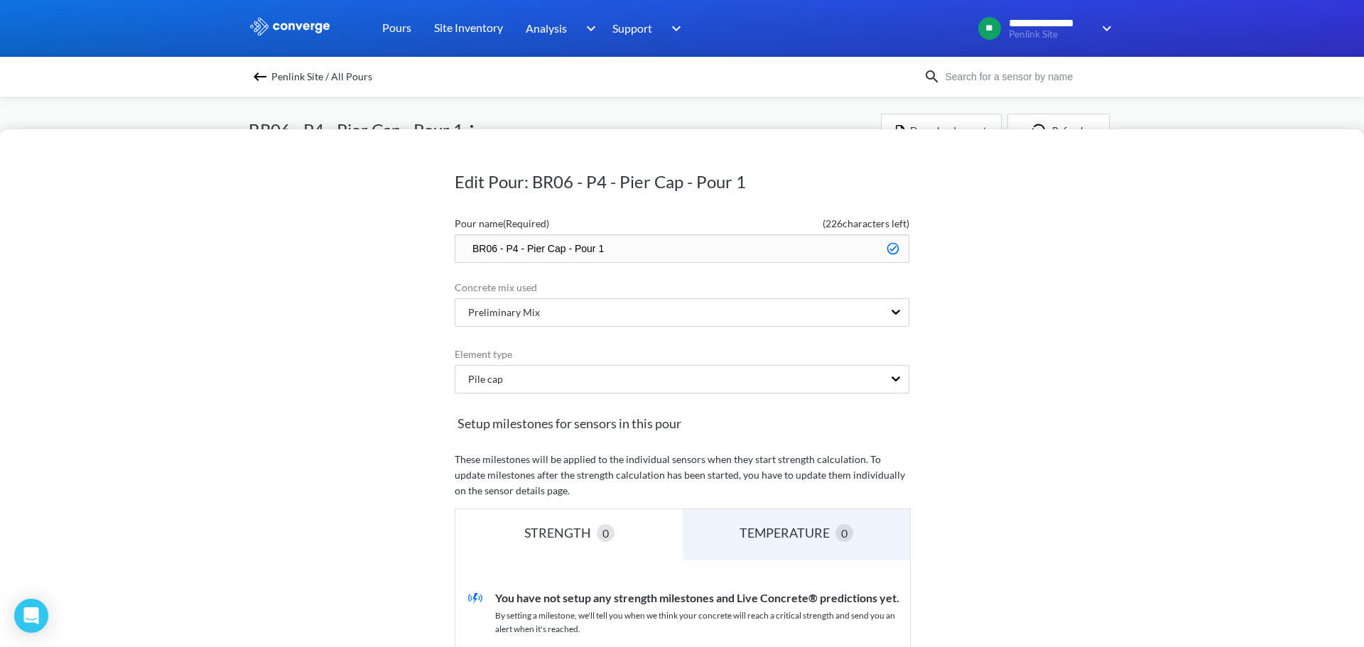
drag, startPoint x: 514, startPoint y: 249, endPoint x: 260, endPoint y: 270, distance: 254.5
click at [264, 272] on div "Edit Pour: BR06 - P4 - Pier Cap - Pour 1 Pour name (Required) ( 226 characters …" at bounding box center [682, 388] width 1364 height 518
type input "Pier 4 - Pier Cap - Pour 1"
click at [1031, 315] on div "Edit Pour: BR06 - P4 - Pier Cap - Pour 1 Pour name (Required) ( 229 characters …" at bounding box center [682, 388] width 1364 height 518
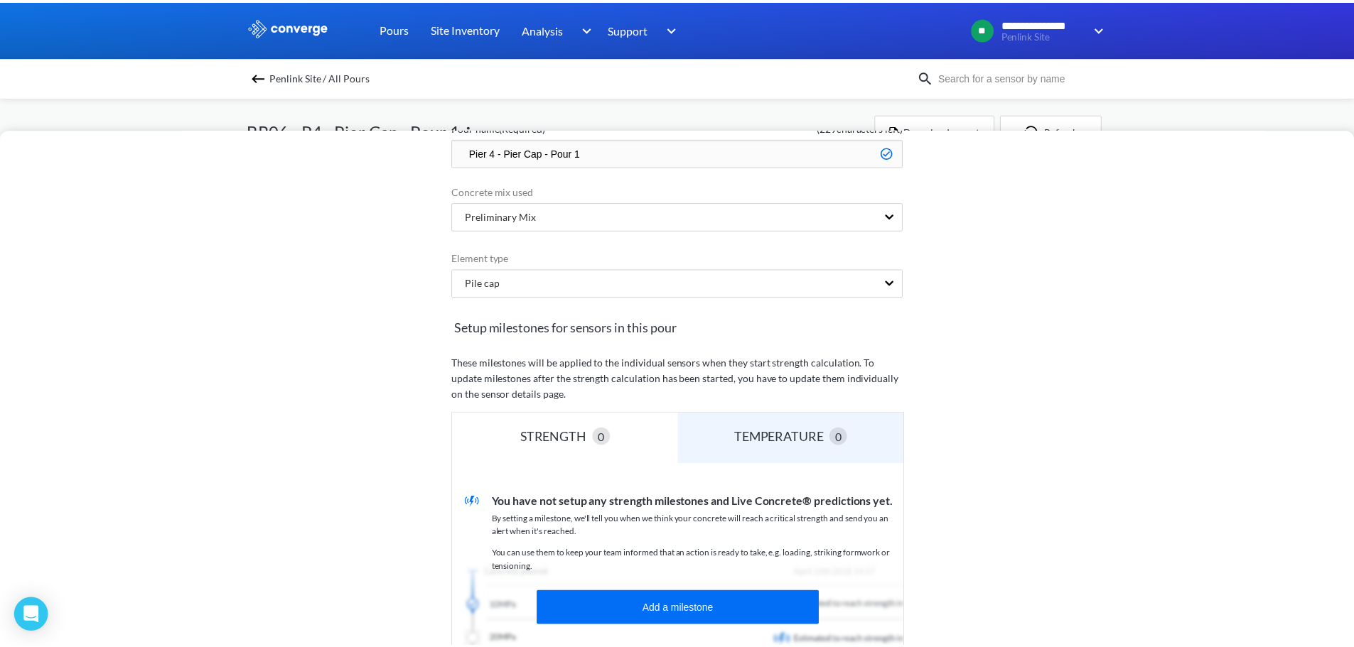
scroll to position [308, 0]
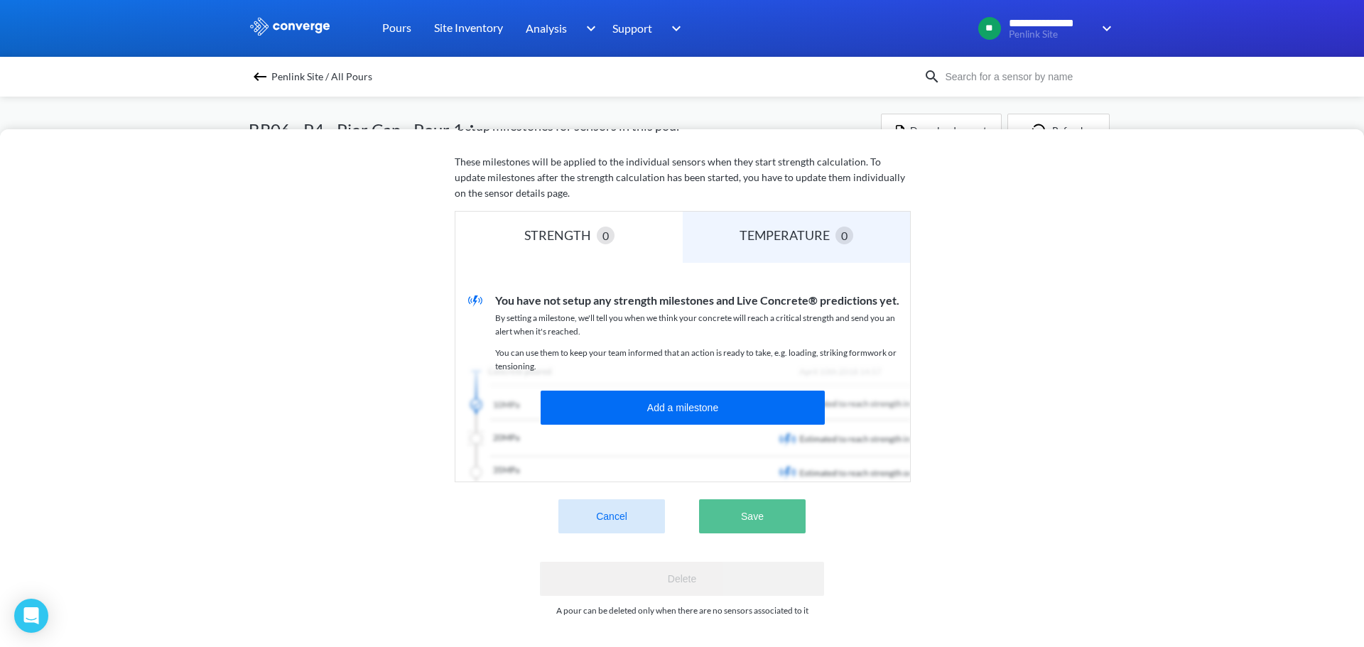
click at [737, 508] on button "Save" at bounding box center [752, 517] width 107 height 34
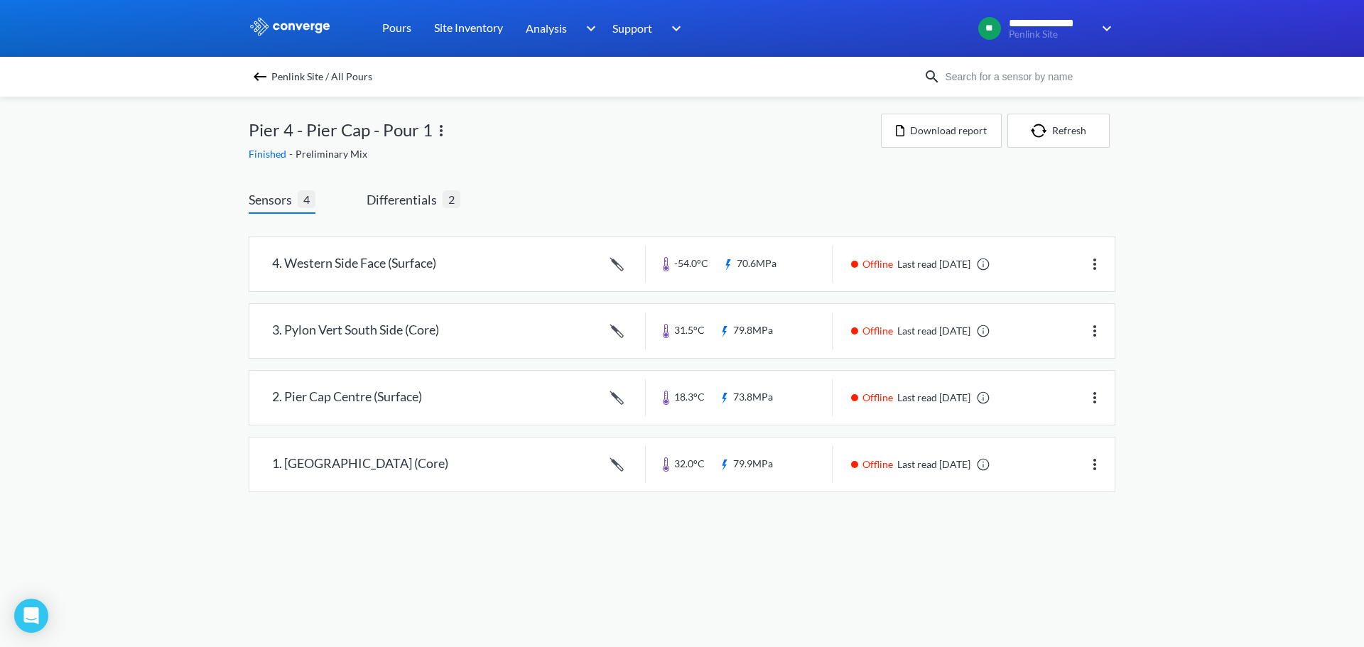
click at [259, 71] on img at bounding box center [260, 76] width 17 height 17
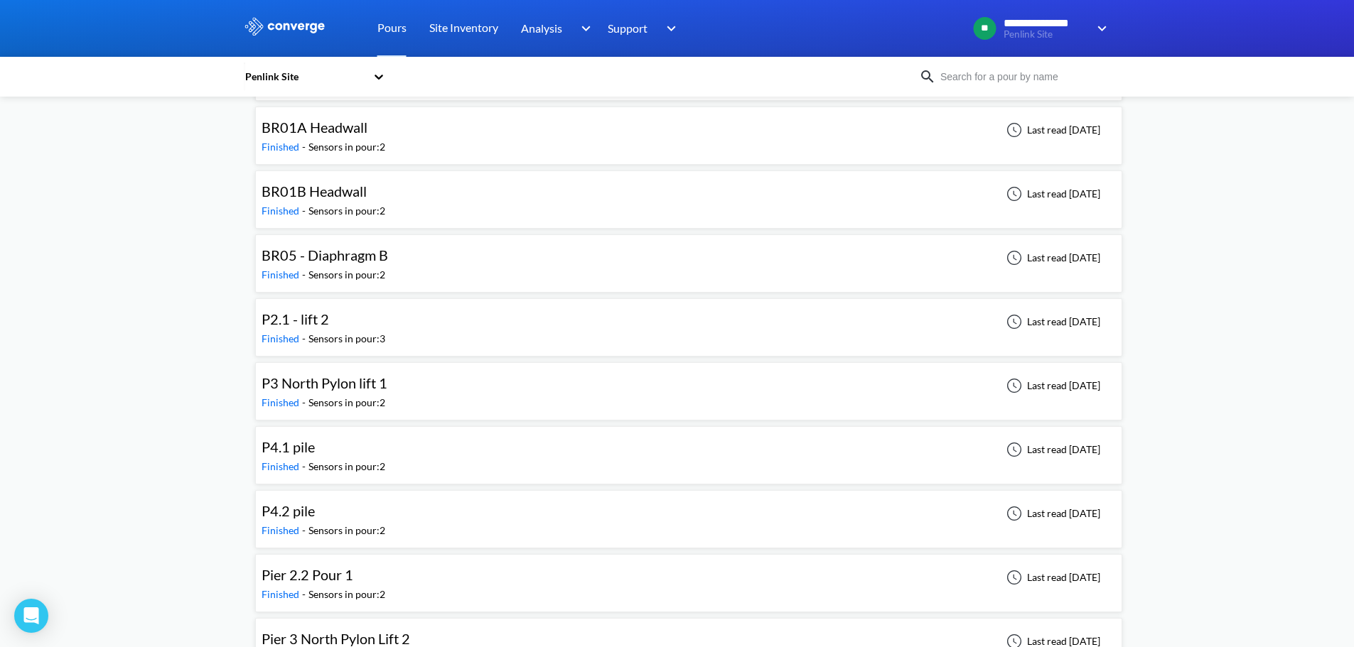
scroll to position [213, 0]
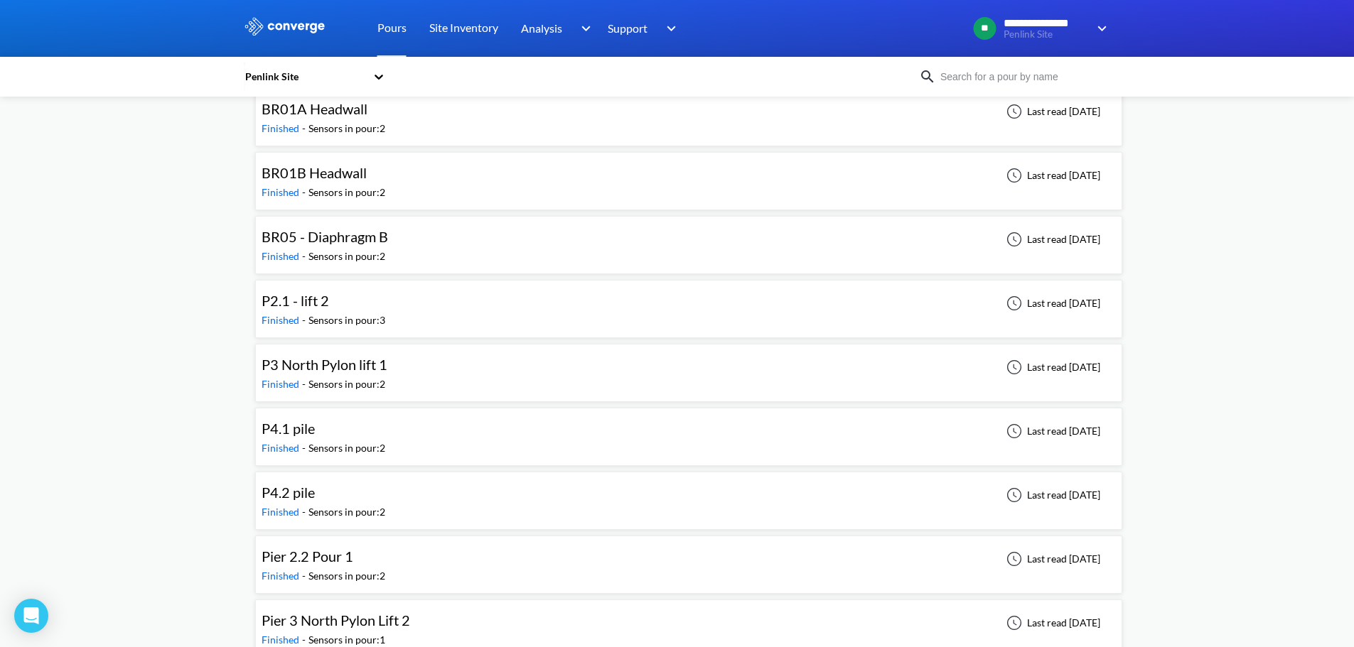
click at [637, 293] on div "P2.1 - lift 2 Finished - Sensors in pour: 3 Last read [DATE]" at bounding box center [689, 308] width 854 height 45
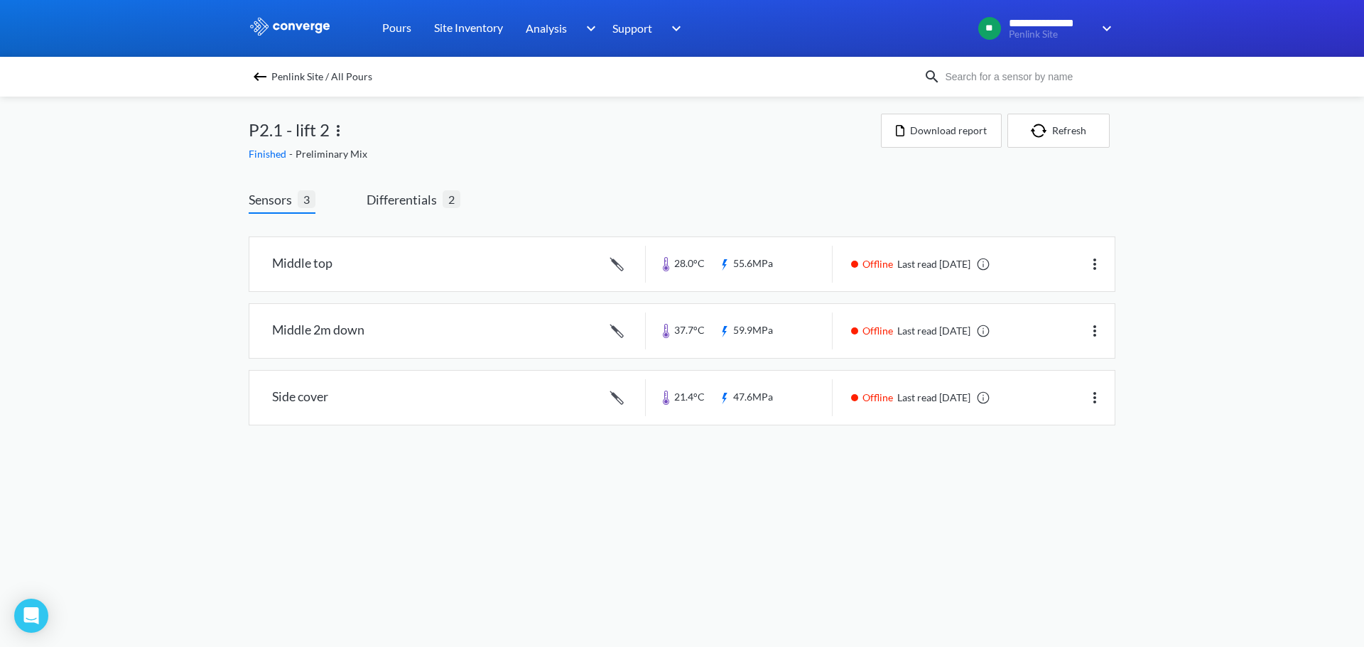
click at [343, 131] on img at bounding box center [338, 130] width 17 height 17
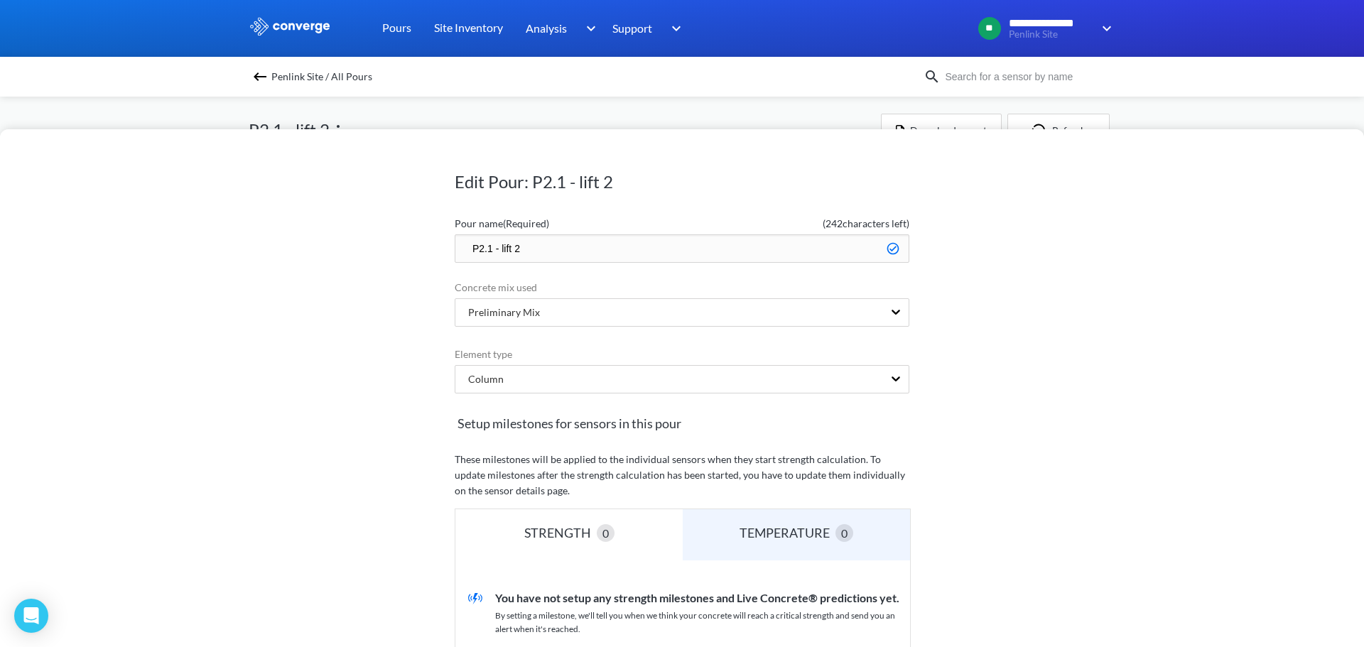
click at [473, 247] on input "P2.1 - lift 2" at bounding box center [682, 249] width 455 height 28
type input "Pier 2.1 - lift 2"
click at [1111, 293] on div "Edit Pour: P2.1 - lift 2 Pour name (Required) ( 238 characters left) Pier 2.1 -…" at bounding box center [682, 388] width 1364 height 518
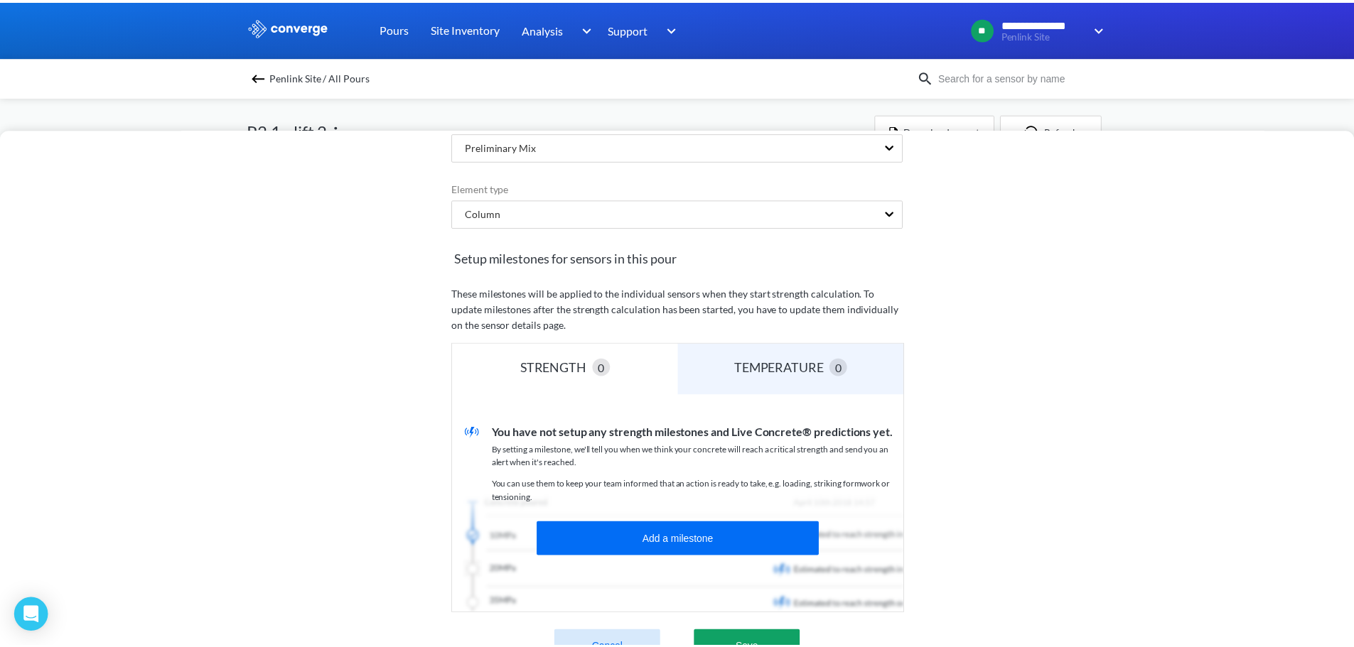
scroll to position [308, 0]
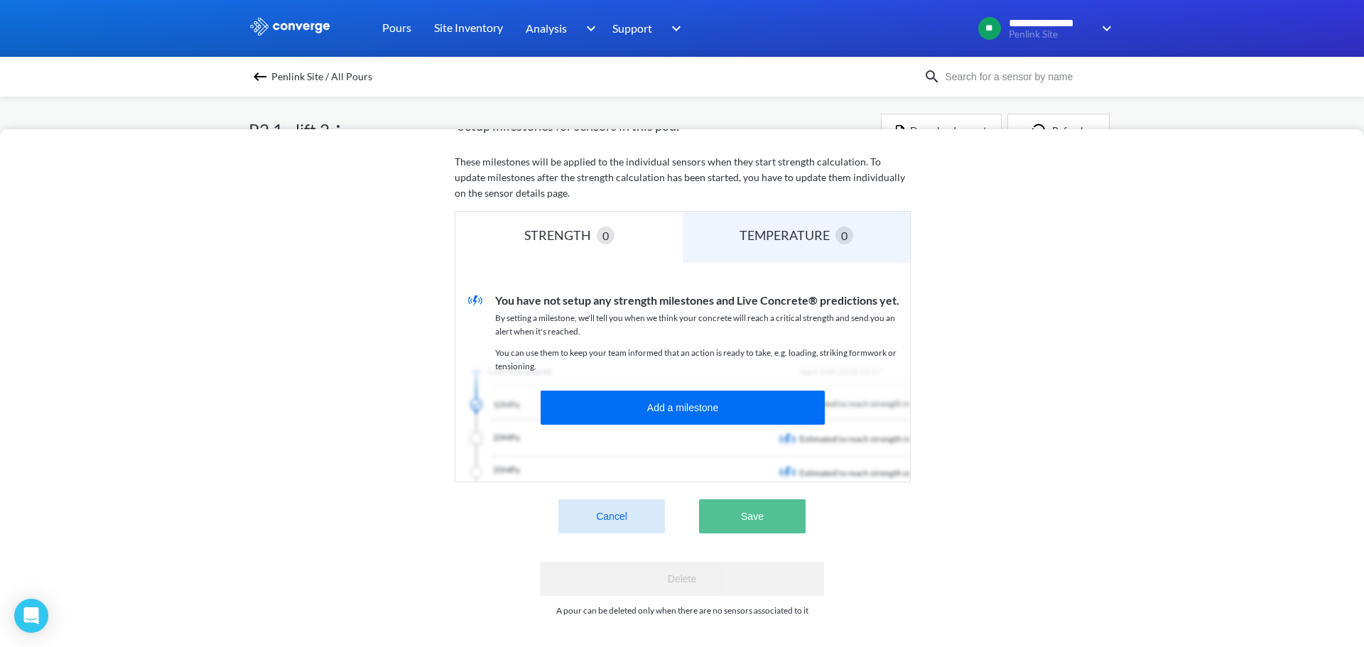
click at [764, 500] on button "Save" at bounding box center [752, 517] width 107 height 34
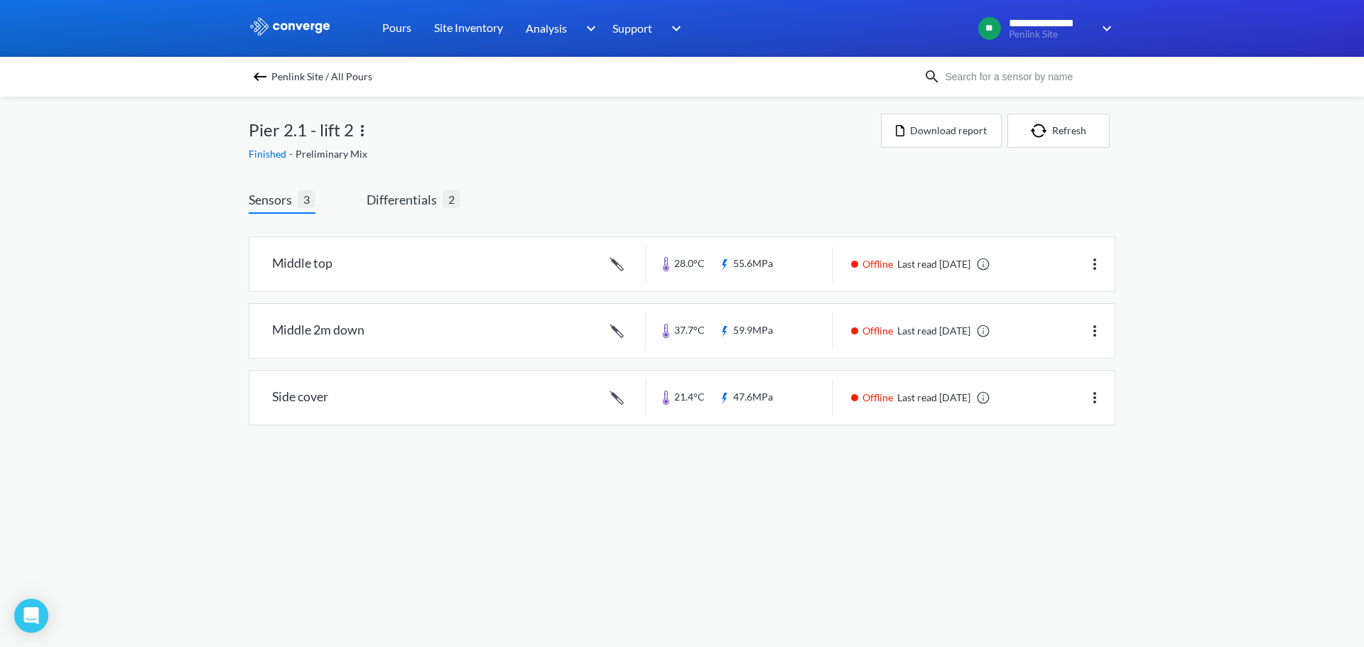
click at [262, 76] on img at bounding box center [260, 76] width 17 height 17
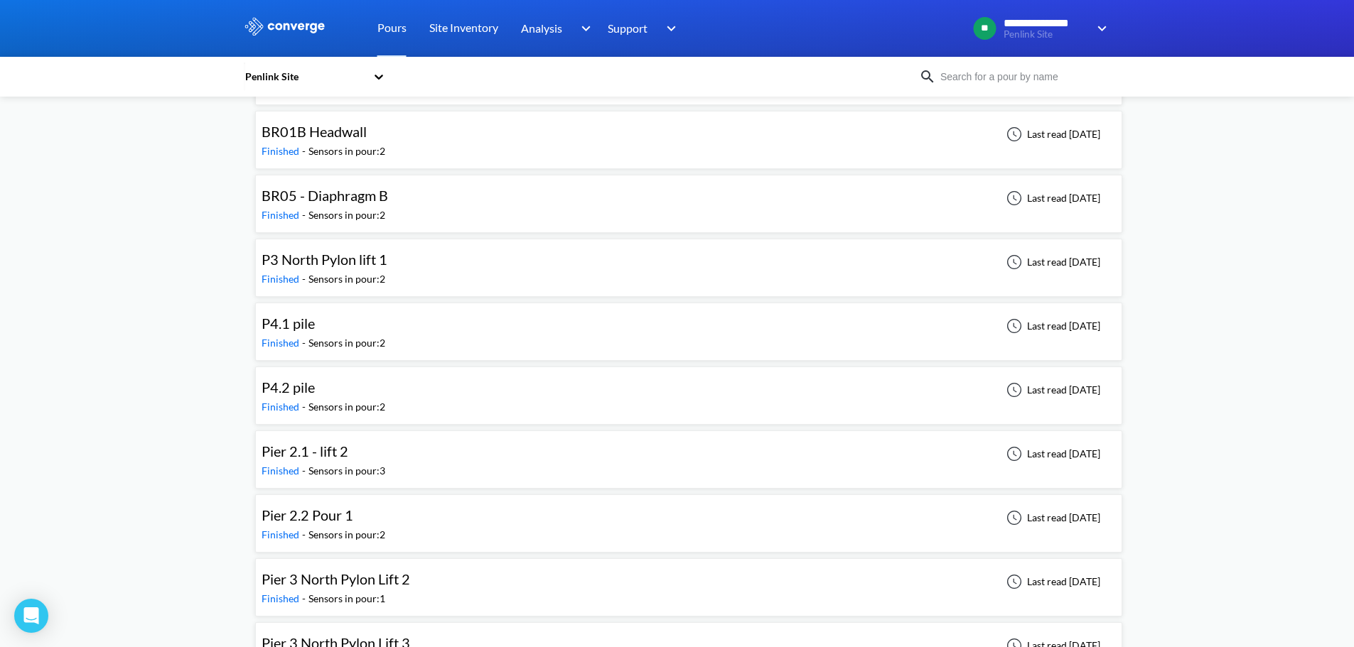
scroll to position [284, 0]
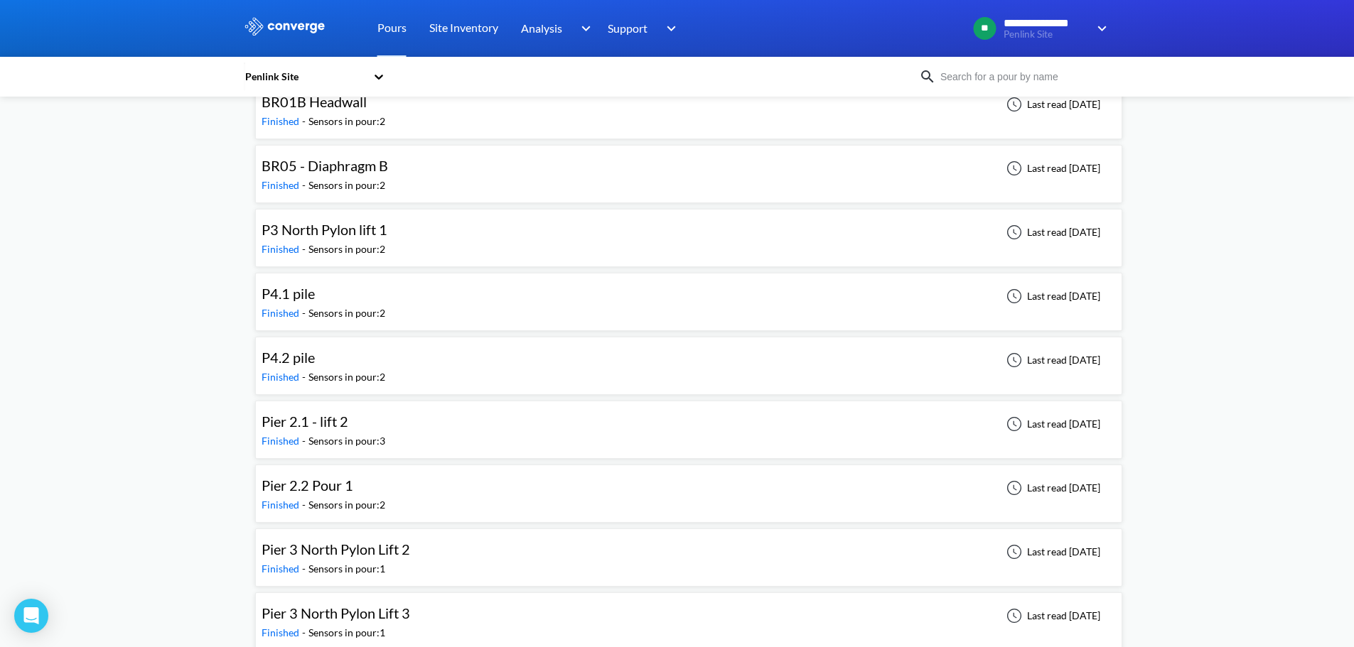
click at [504, 228] on div "P3 North Pylon lift 1 Finished - Sensors in pour: 2 Last read [DATE]" at bounding box center [689, 237] width 854 height 45
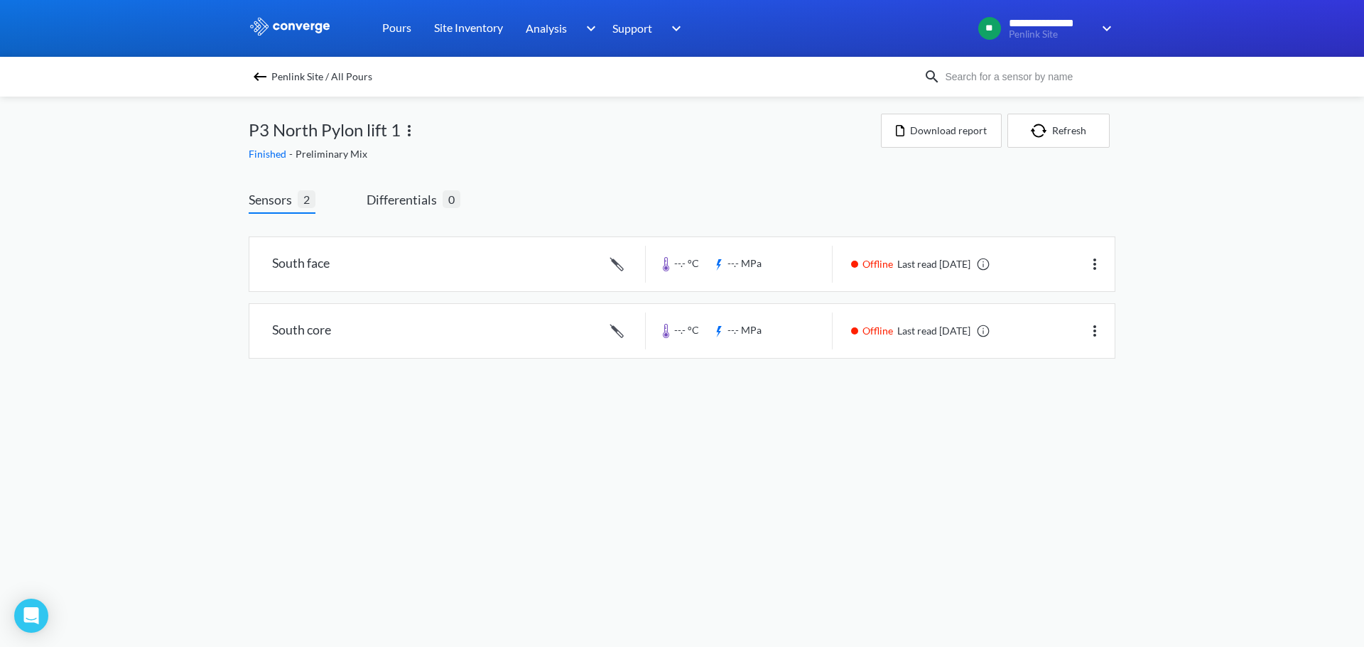
click at [409, 131] on img at bounding box center [409, 130] width 17 height 17
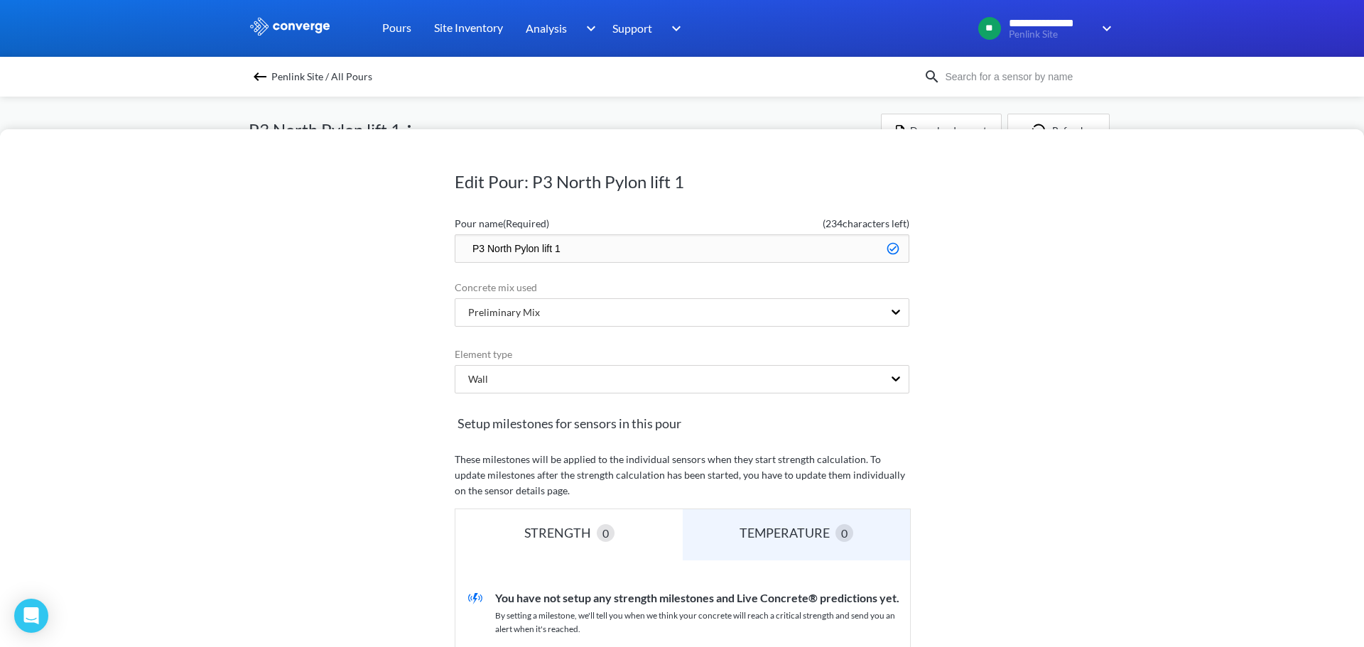
click at [476, 249] on input "P3 North Pylon lift 1" at bounding box center [682, 249] width 455 height 28
type input "Pier 3 North Pylon lift 1"
drag, startPoint x: 1079, startPoint y: 312, endPoint x: 1074, endPoint y: 318, distance: 7.6
click at [1079, 313] on div "Edit Pour: P3 North Pylon lift 1 Pour name (Required) ( 230 characters left) Pi…" at bounding box center [682, 388] width 1364 height 518
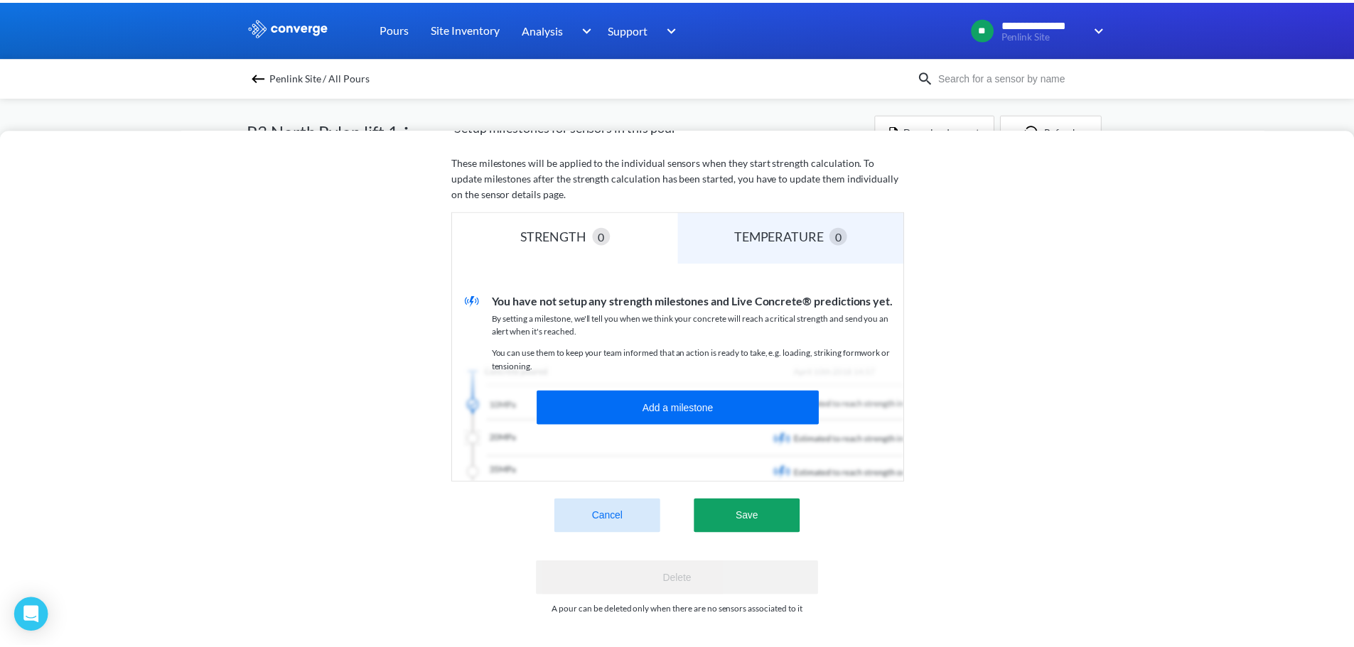
scroll to position [308, 0]
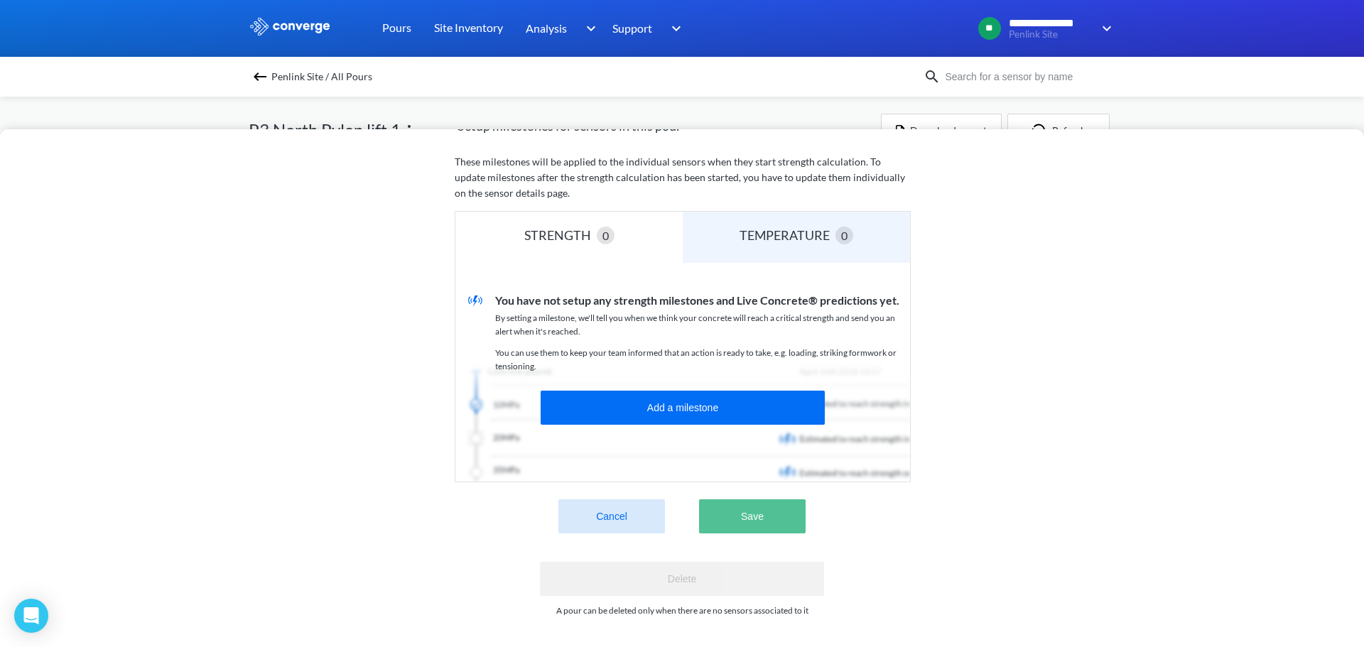
click at [760, 513] on button "Save" at bounding box center [752, 517] width 107 height 34
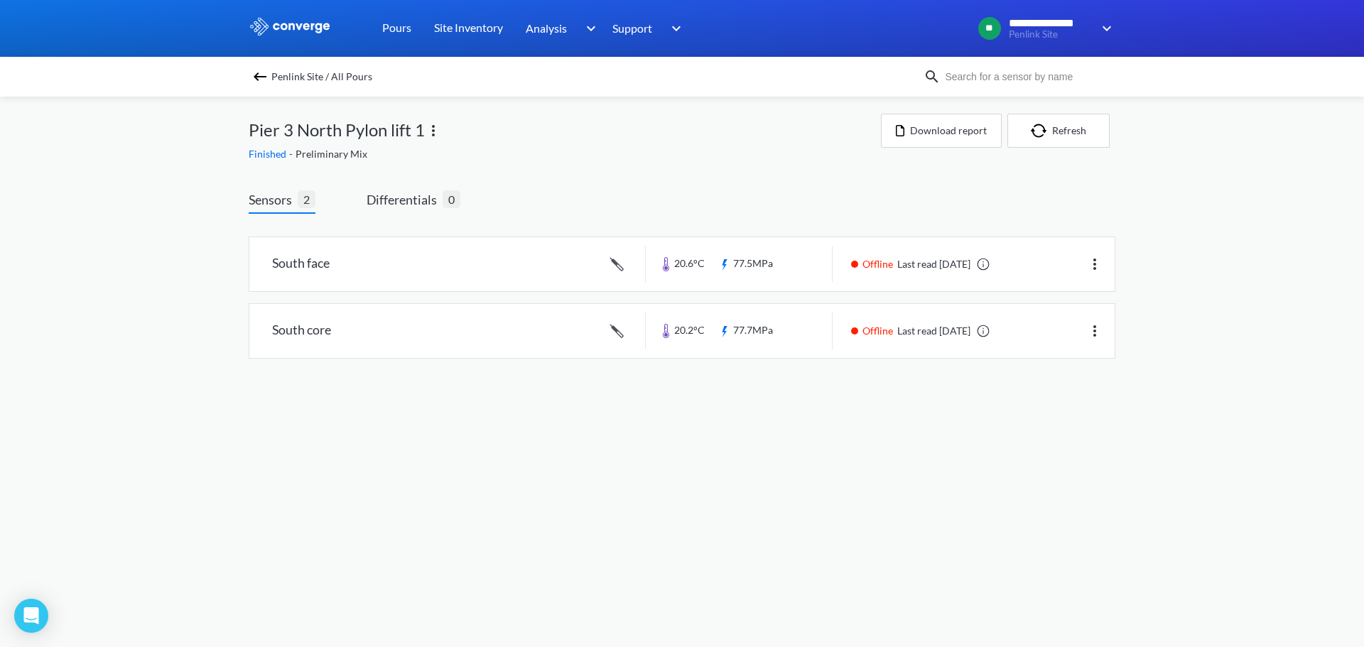
click at [261, 84] on img at bounding box center [260, 76] width 17 height 17
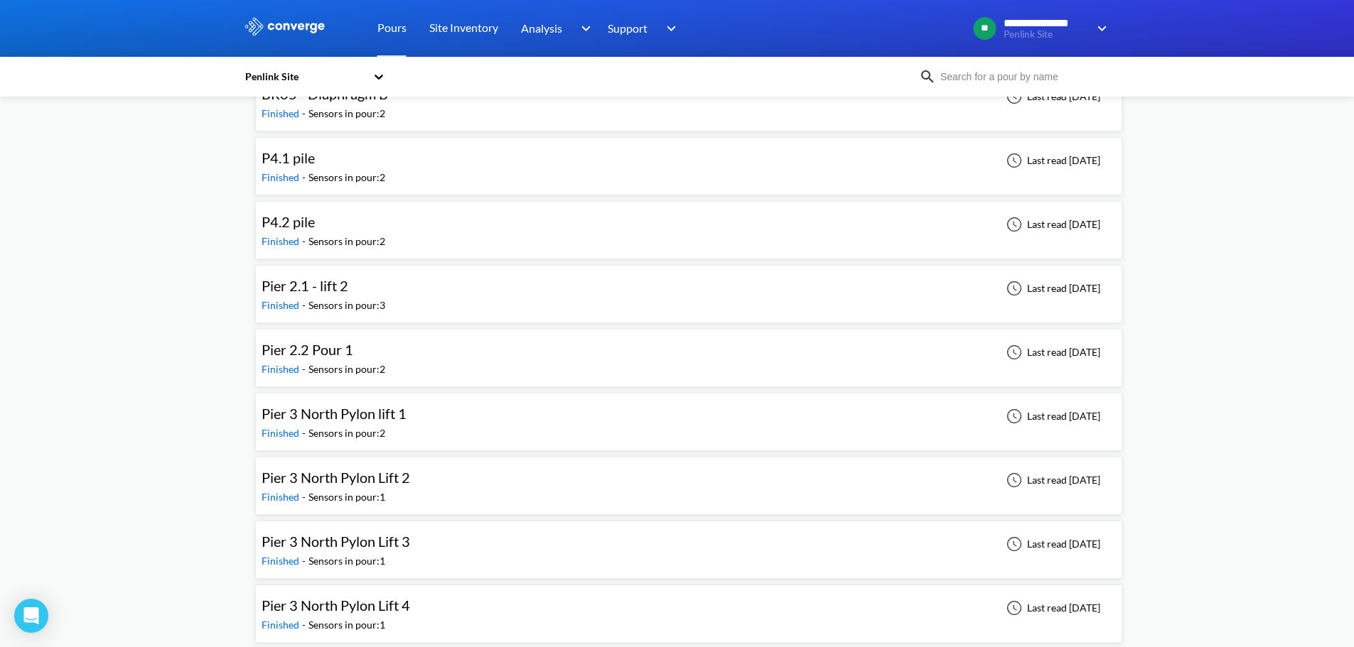
scroll to position [285, 0]
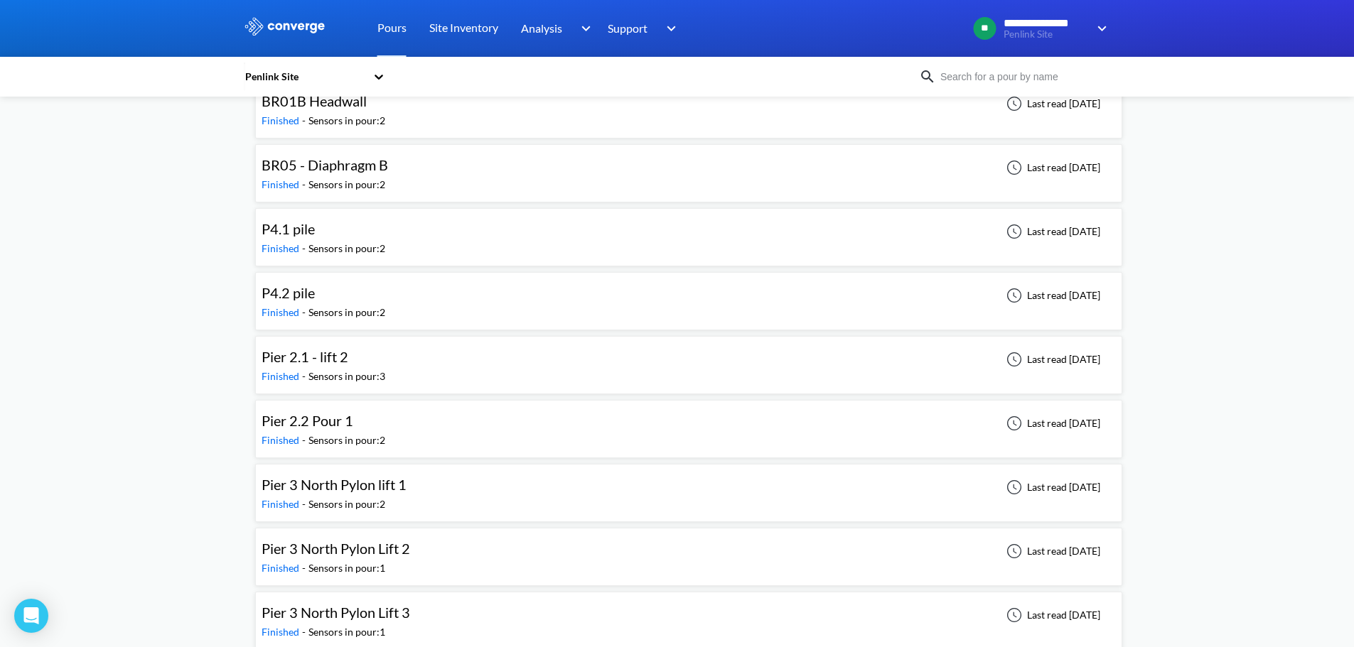
click at [485, 421] on div "Pier 2.2 Pour 1 Finished - Sensors in pour: 2 Last read [DATE]" at bounding box center [689, 428] width 854 height 45
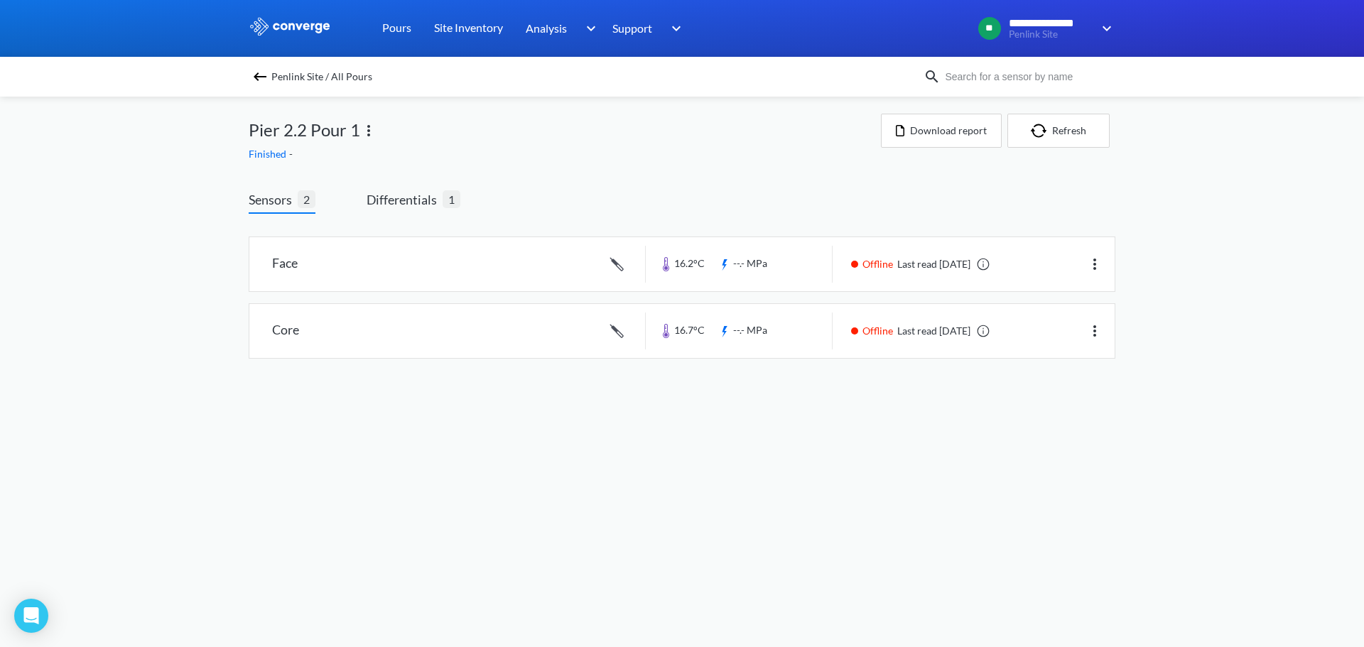
click at [260, 75] on img at bounding box center [260, 76] width 17 height 17
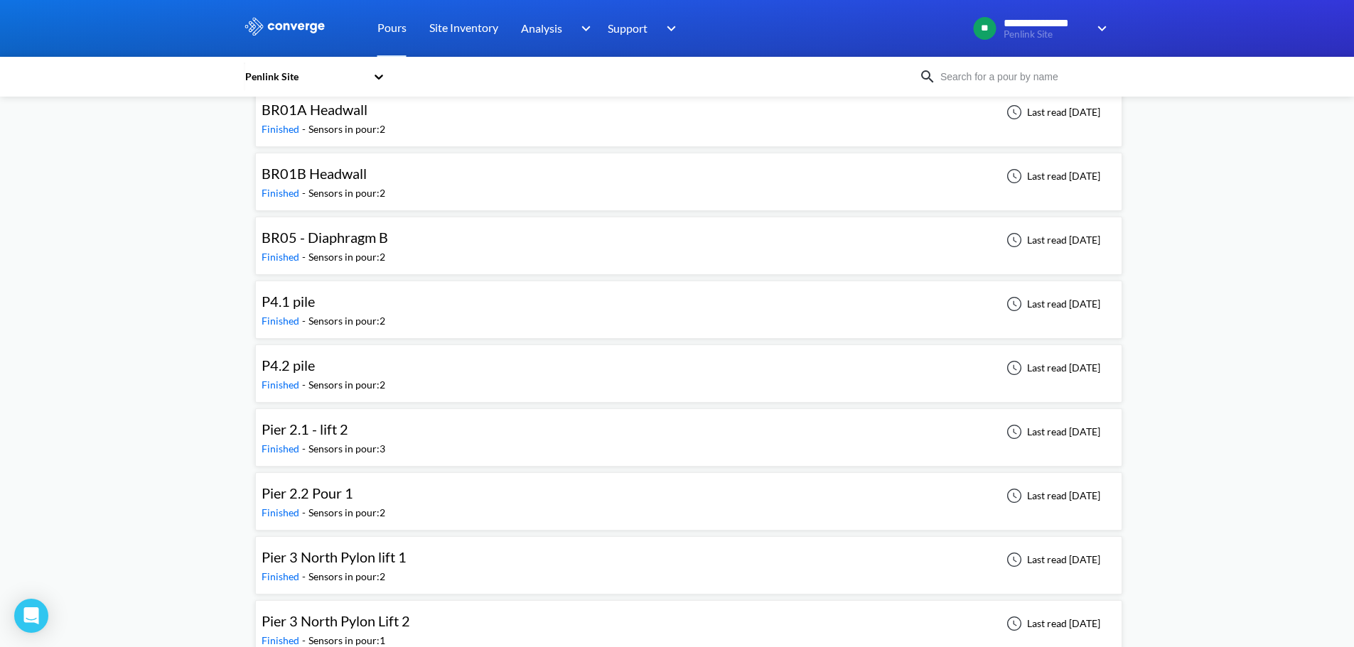
scroll to position [213, 0]
click at [500, 487] on div "Pier 2.2 Pour 1 Finished - Sensors in pour: 2 Last read [DATE]" at bounding box center [689, 500] width 854 height 45
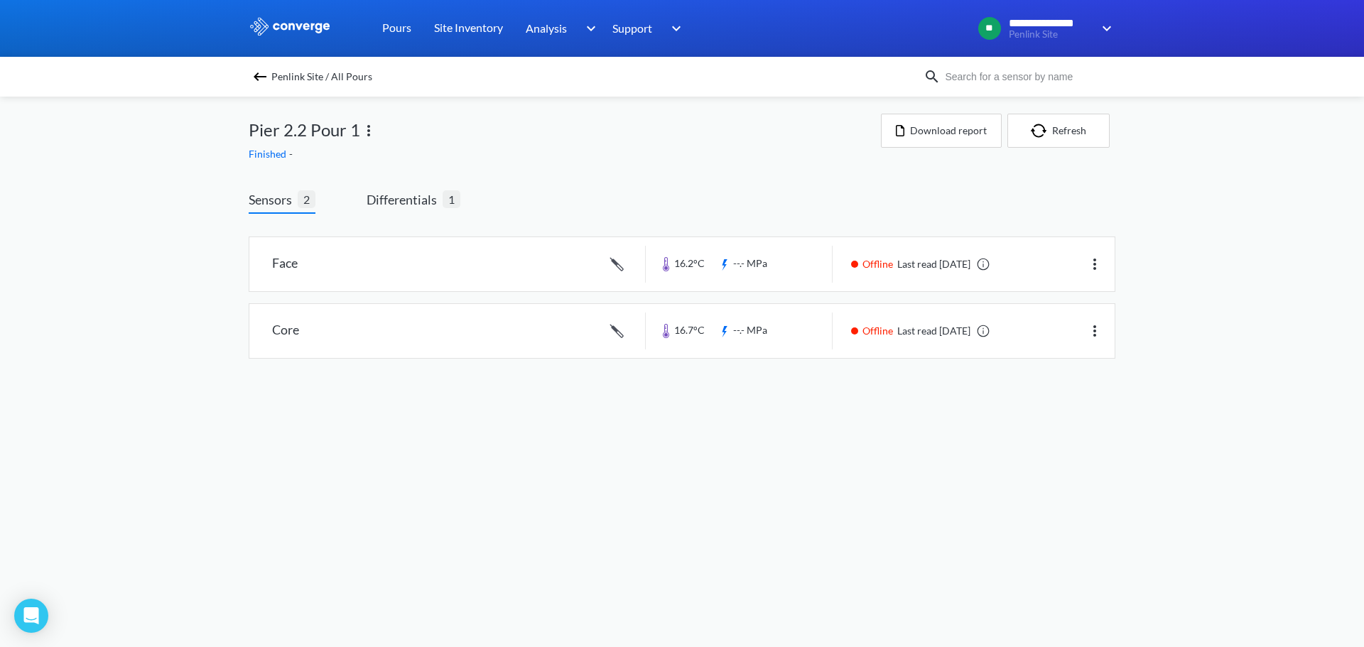
click at [367, 132] on img at bounding box center [368, 130] width 17 height 17
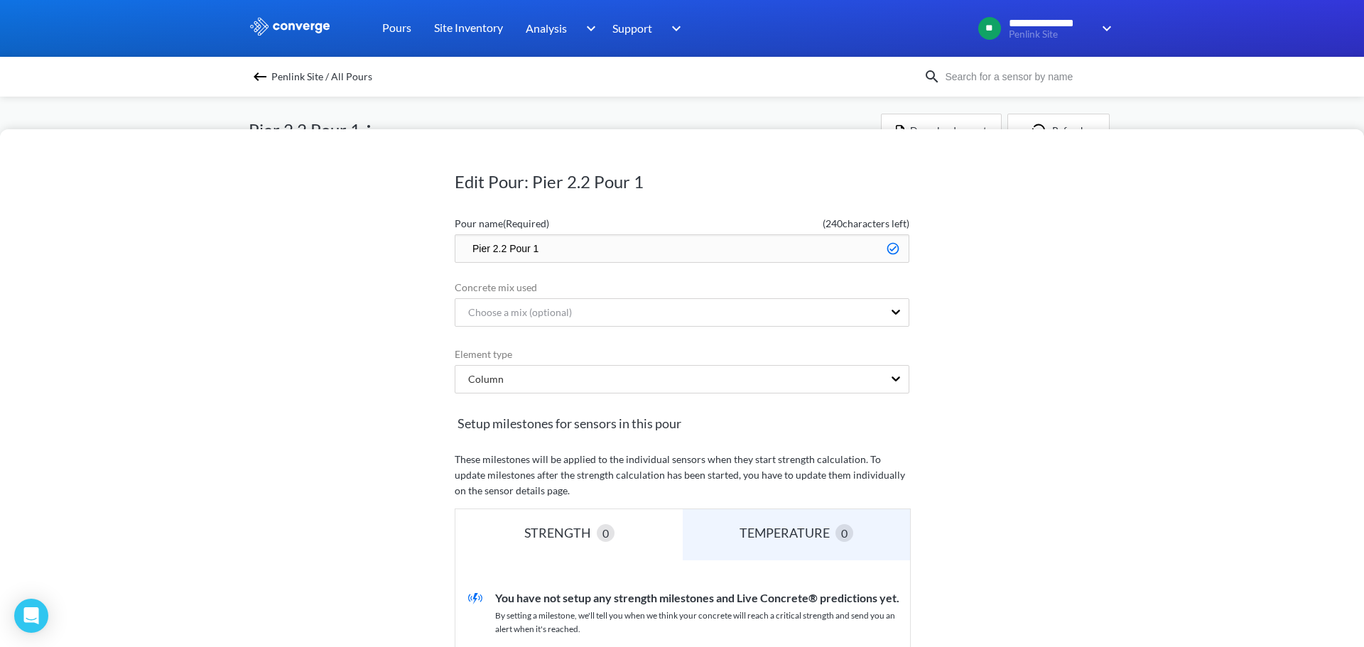
drag, startPoint x: 540, startPoint y: 250, endPoint x: 504, endPoint y: 255, distance: 36.6
click at [504, 255] on input "Pier 2.2 Pour 1" at bounding box center [682, 249] width 455 height 28
type input "Pier 2.2 Lift 1"
click at [1125, 308] on div "Edit Pour: Pier 2.2 Pour 1 Pour name (Required) ( 240 characters left) Pier 2.2…" at bounding box center [682, 388] width 1364 height 518
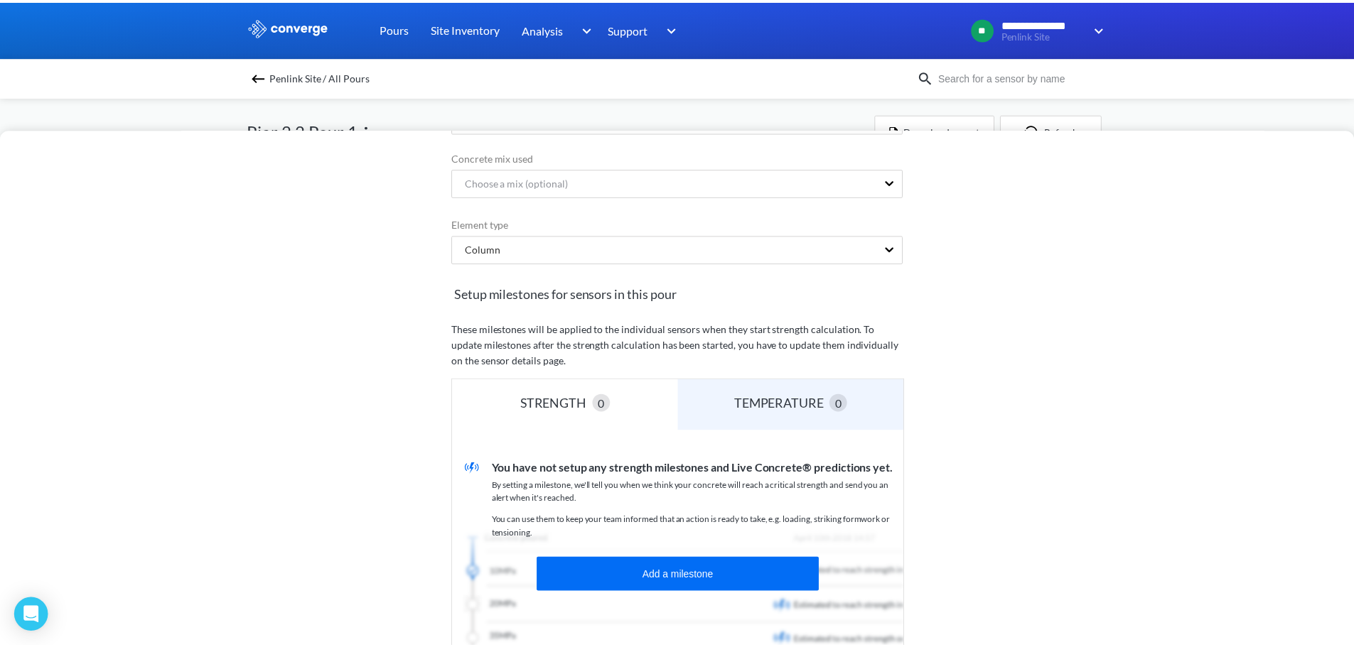
scroll to position [308, 0]
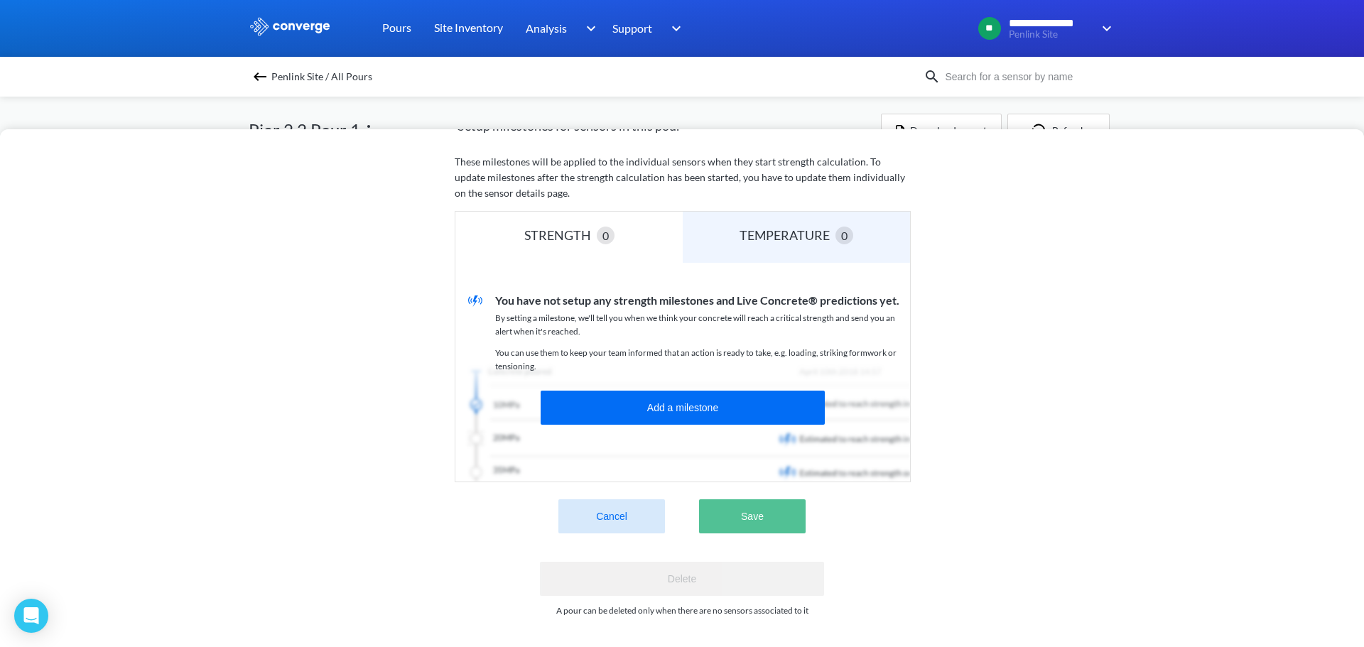
click at [748, 510] on button "Save" at bounding box center [752, 517] width 107 height 34
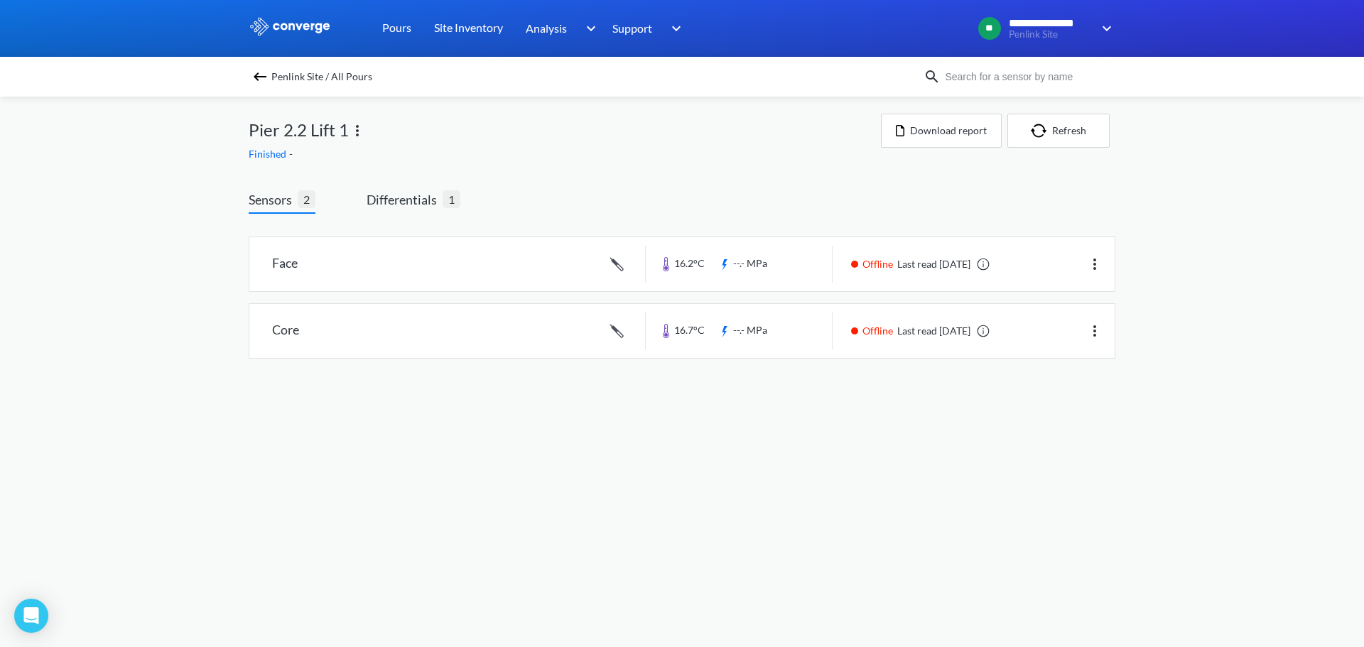
click at [259, 76] on img at bounding box center [260, 76] width 17 height 17
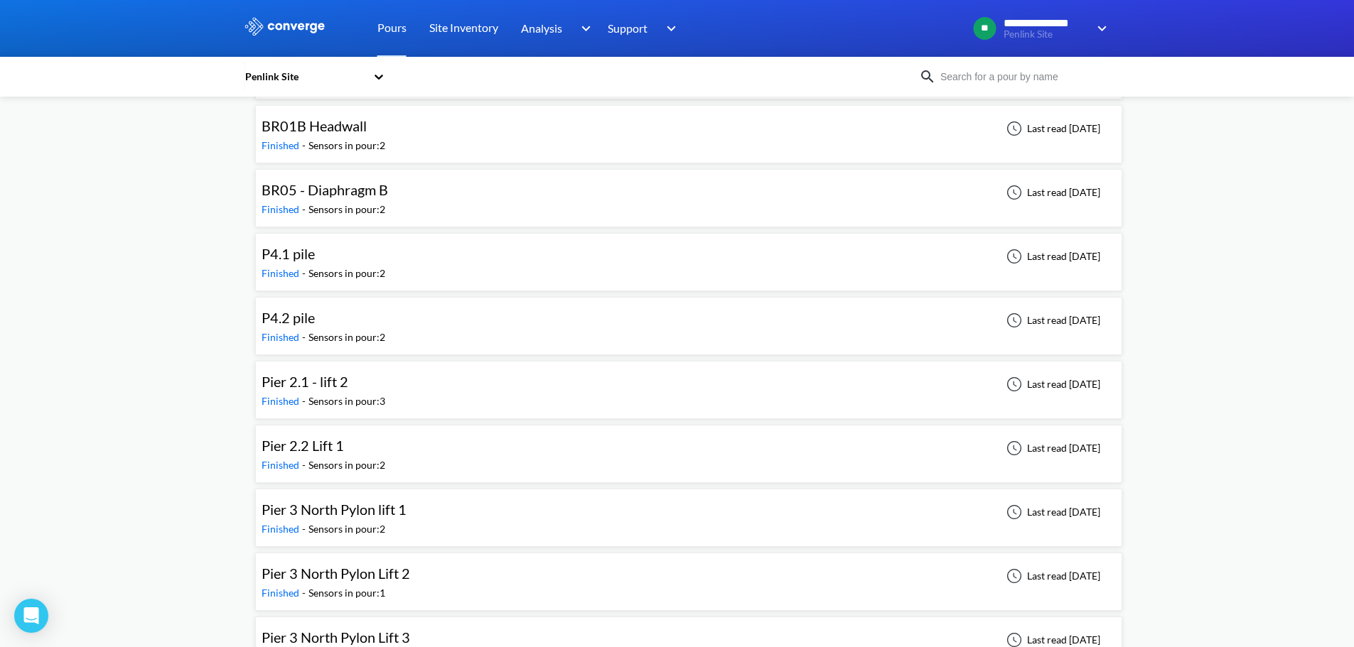
scroll to position [285, 0]
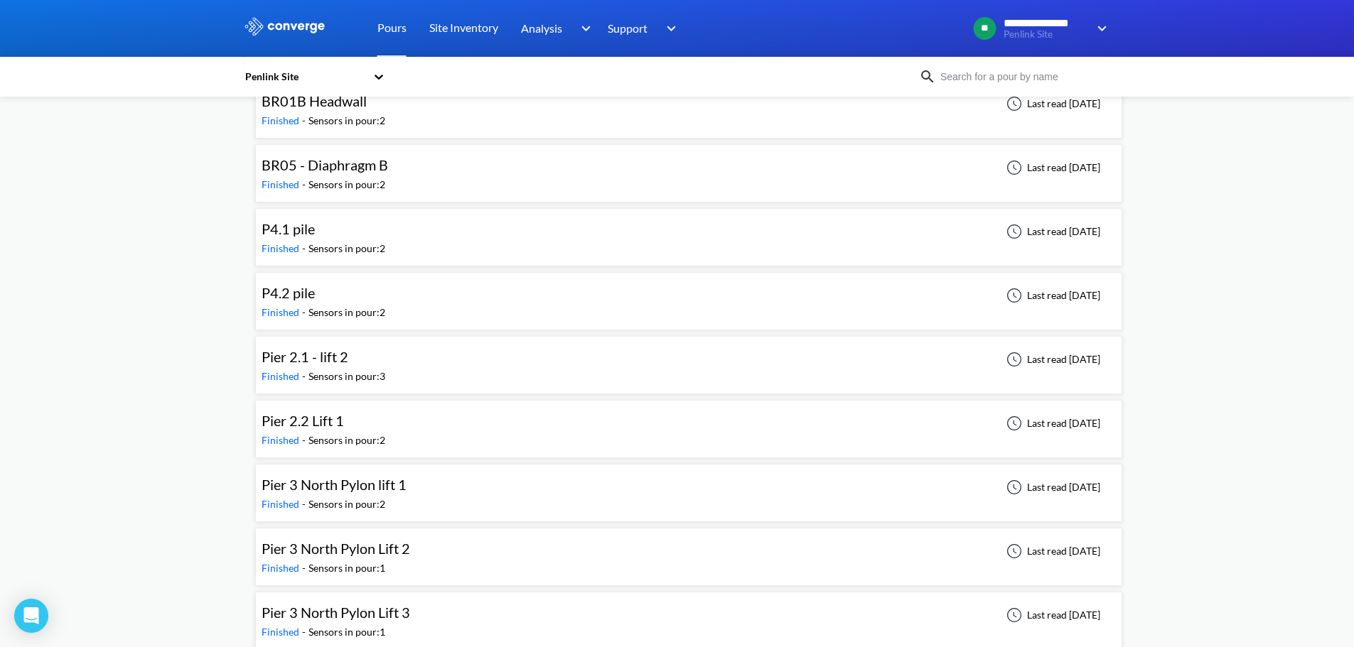
click at [631, 359] on div "Pier 2.1 - lift 2 Finished - Sensors in pour: 3 Last read [DATE]" at bounding box center [689, 365] width 854 height 45
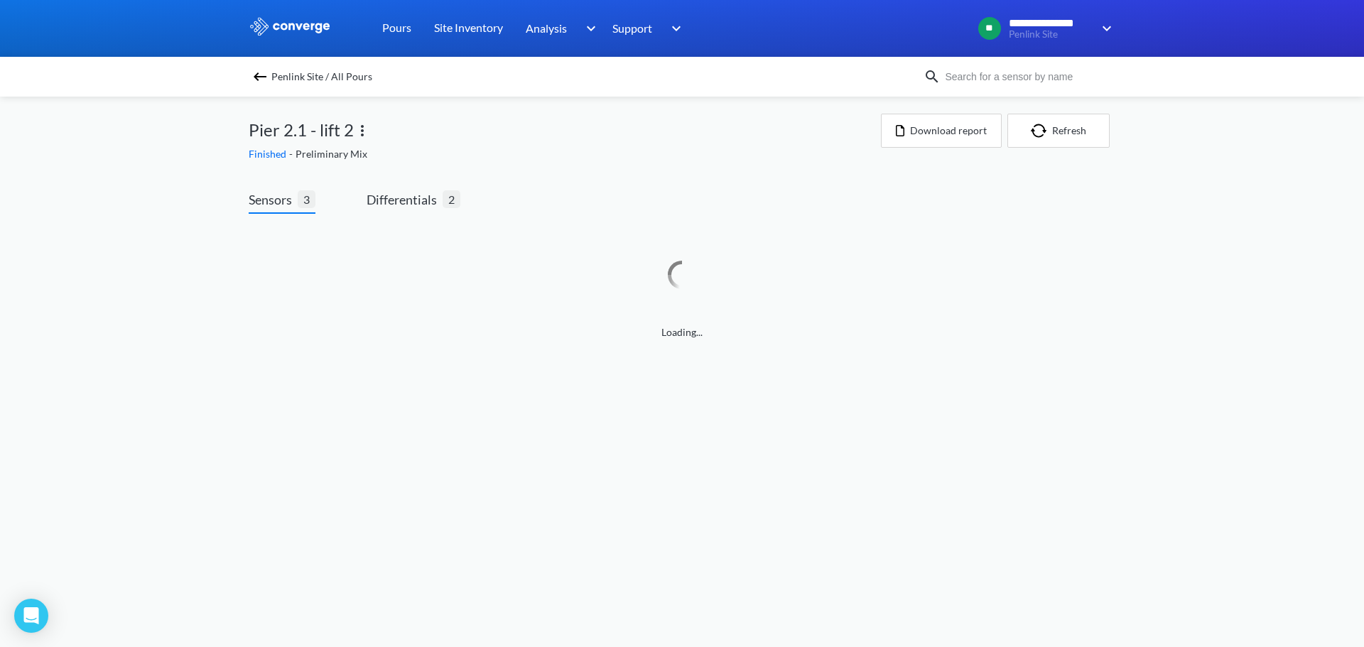
click at [363, 131] on img at bounding box center [362, 130] width 17 height 17
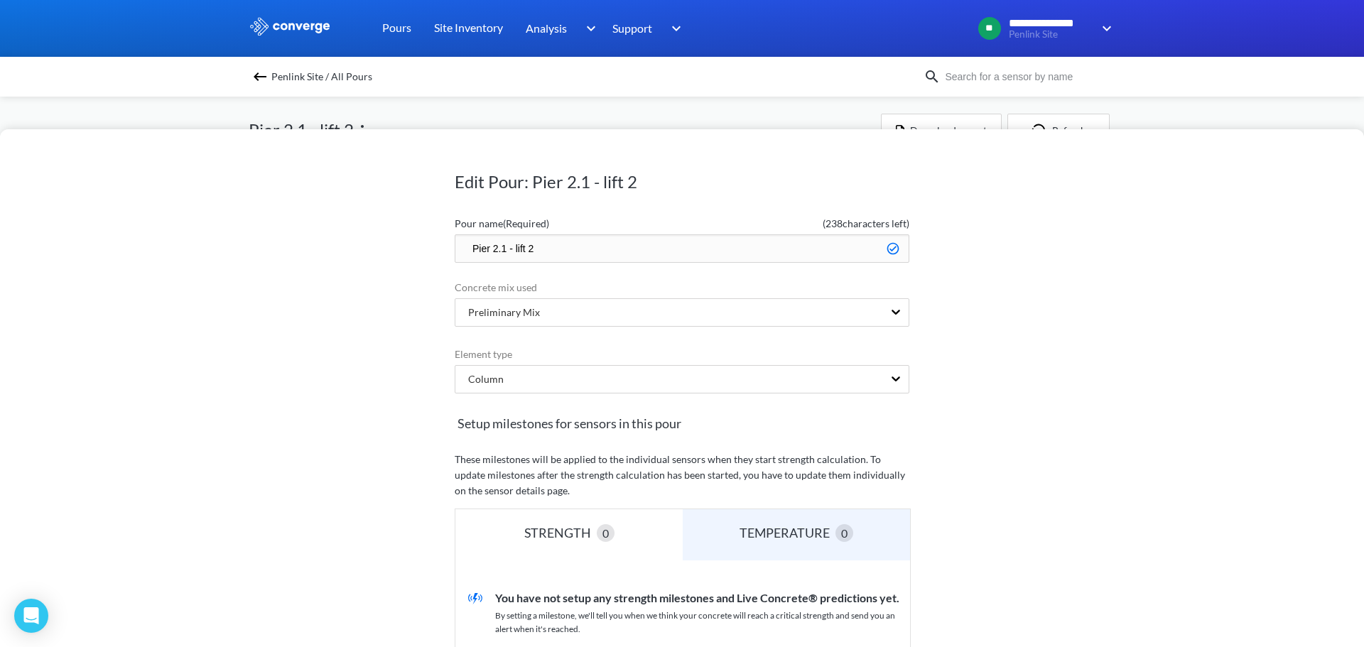
click at [510, 252] on input "Pier 2.1 - lift 2" at bounding box center [682, 249] width 455 height 28
type input "Pier 2.1 Lift 2"
click at [1024, 348] on div "Edit Pour: Pier 2.1 - lift 2 Pour name (Required) ( 240 characters left) Pier 2…" at bounding box center [682, 388] width 1364 height 518
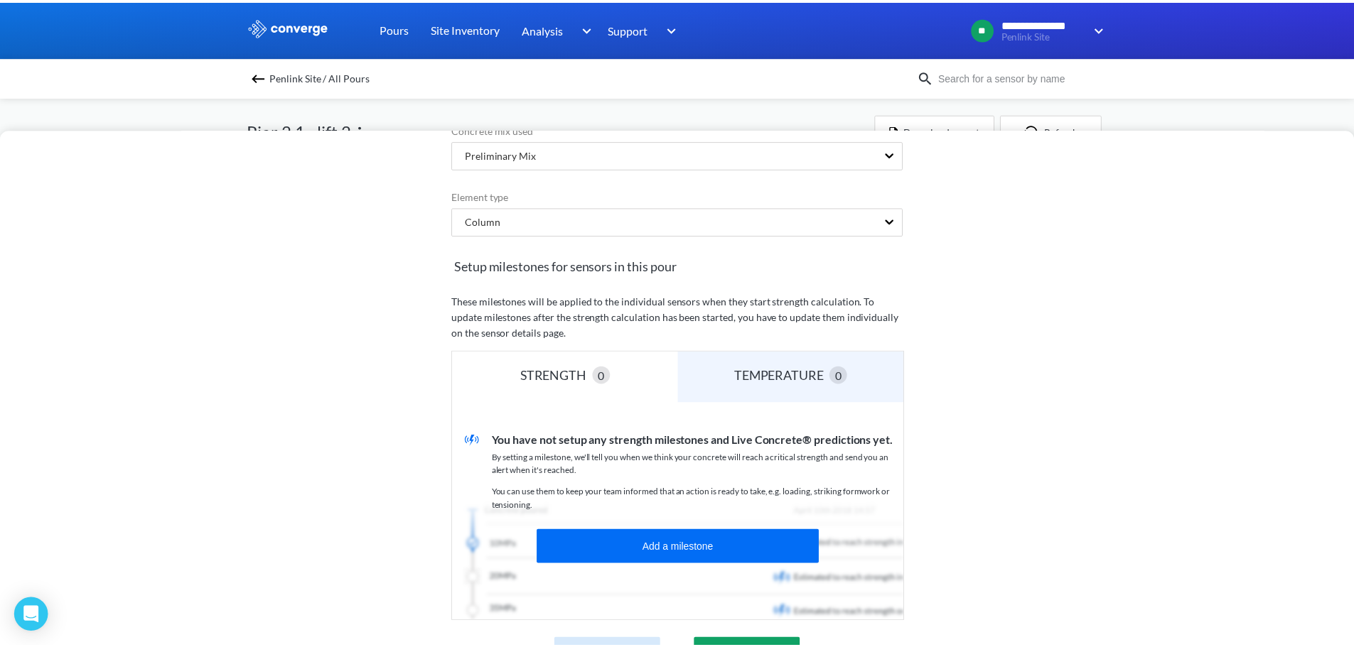
scroll to position [308, 0]
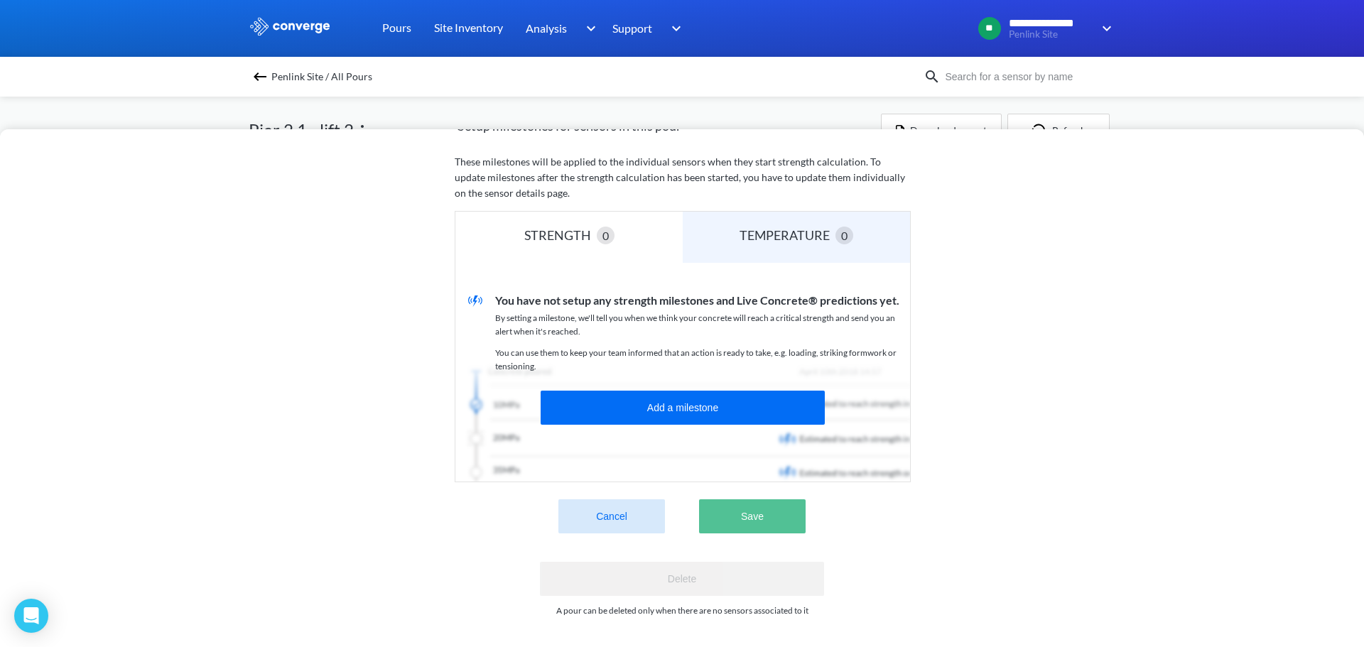
click at [741, 507] on button "Save" at bounding box center [752, 517] width 107 height 34
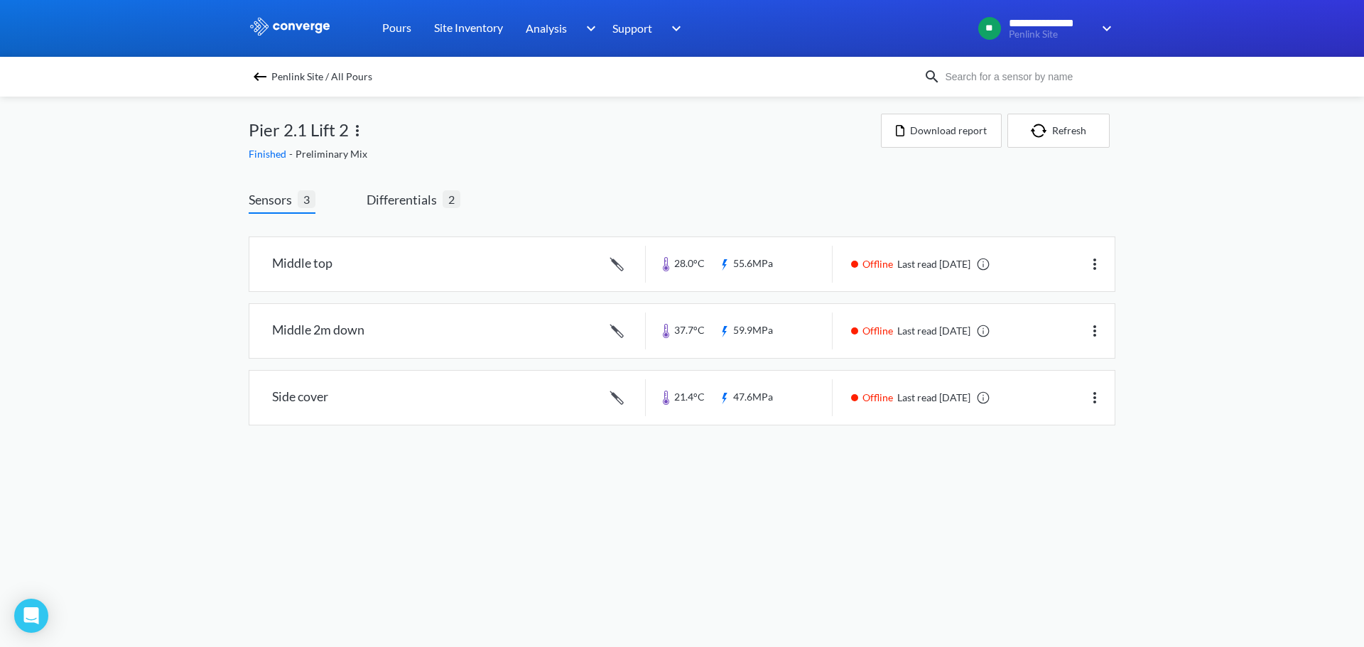
click at [257, 79] on img at bounding box center [260, 76] width 17 height 17
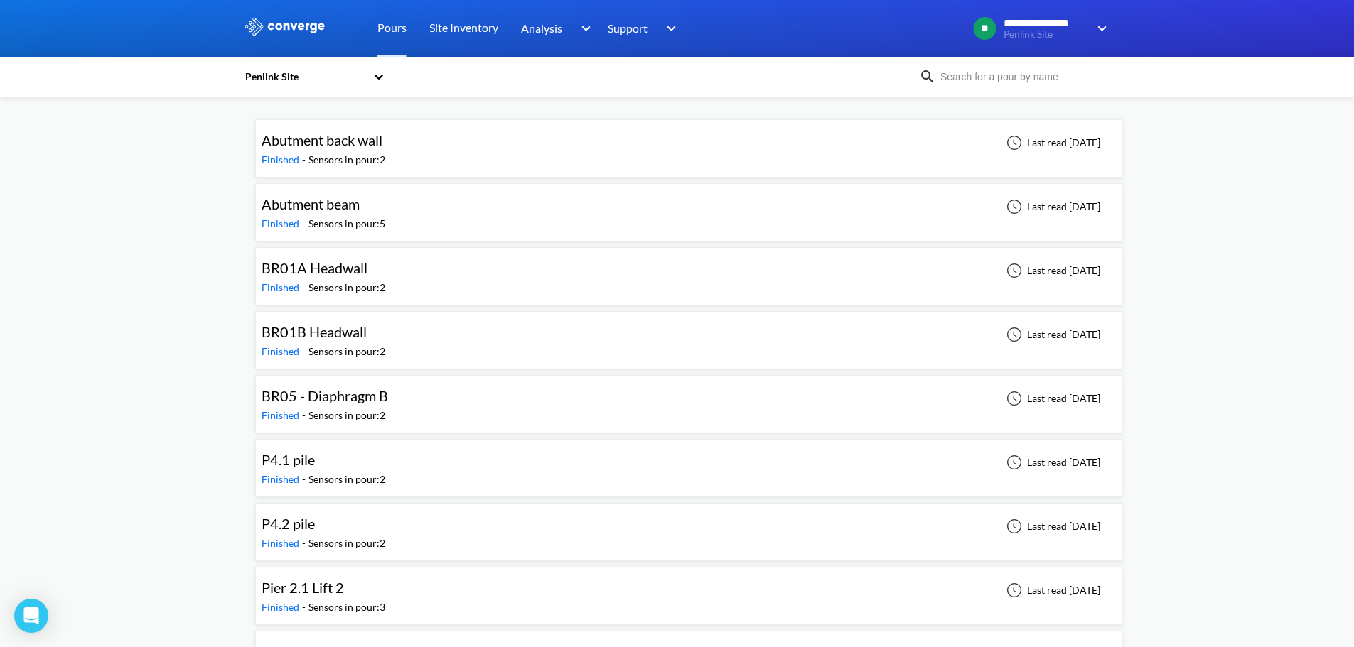
scroll to position [1, 0]
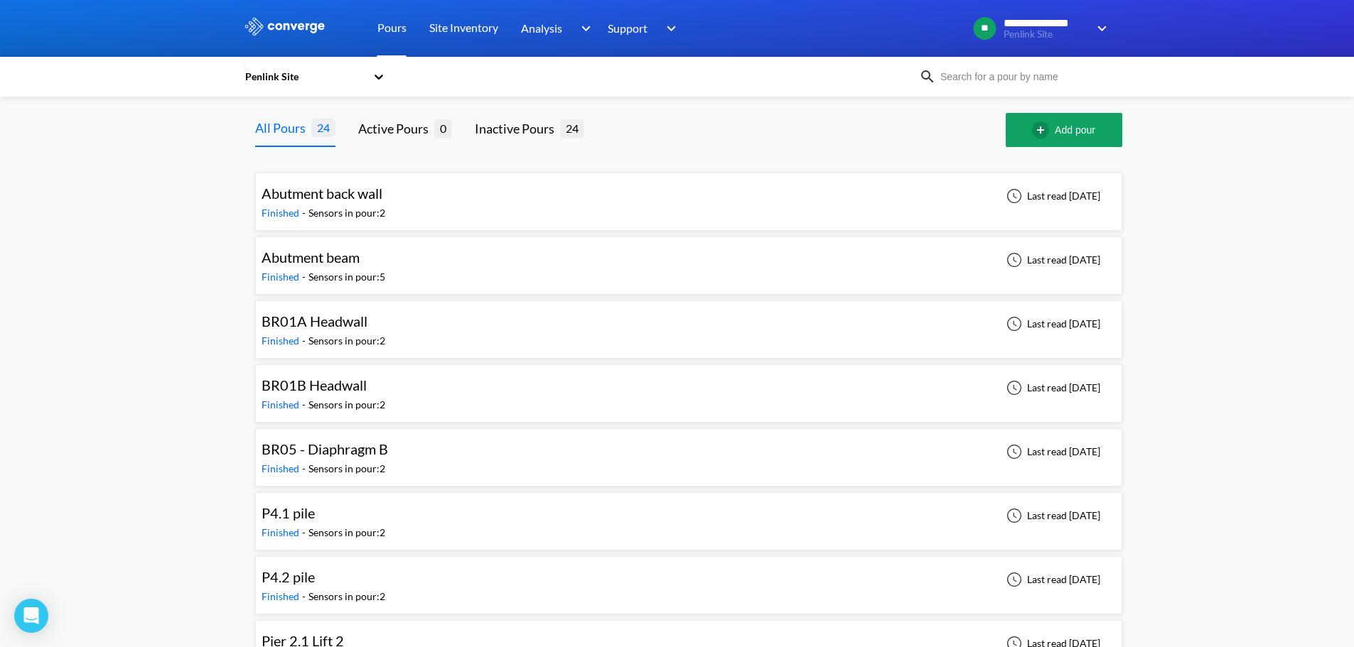
click at [392, 35] on link "Pours" at bounding box center [391, 28] width 29 height 57
click at [473, 197] on div "Abutment back wall Finished - Sensors in pour: 2 Last read [DATE]" at bounding box center [689, 202] width 854 height 45
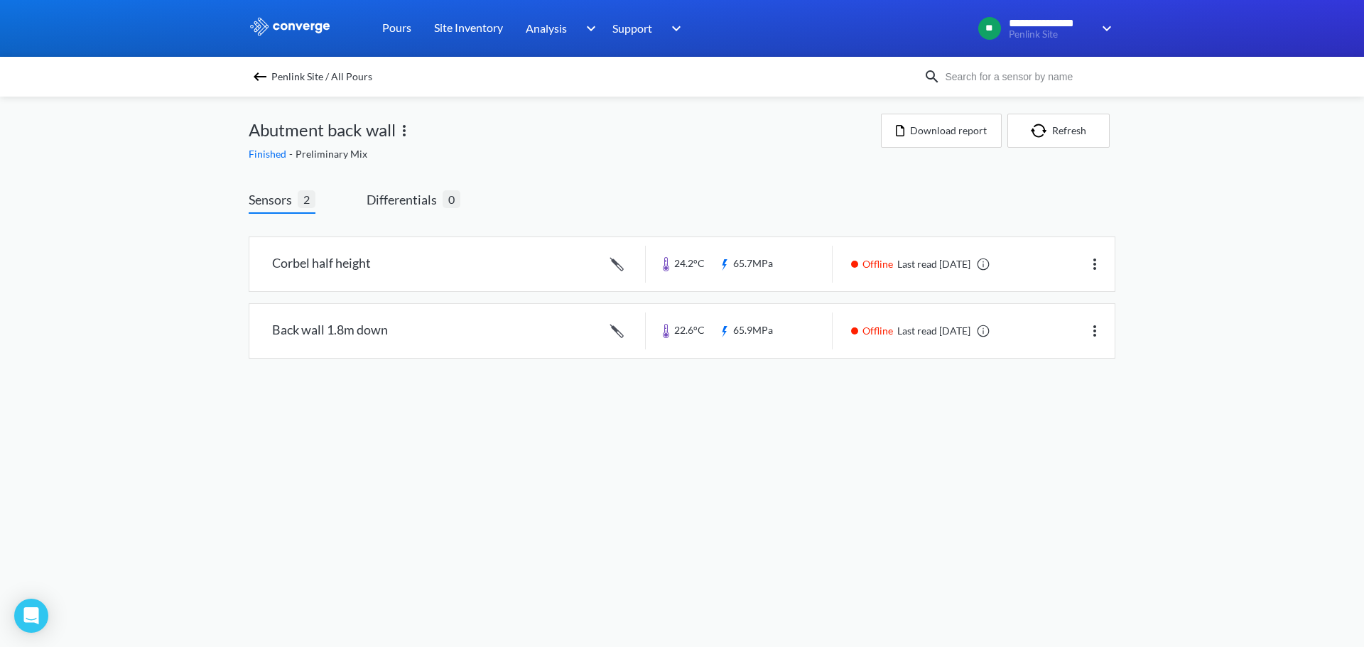
click at [404, 134] on img at bounding box center [404, 130] width 17 height 17
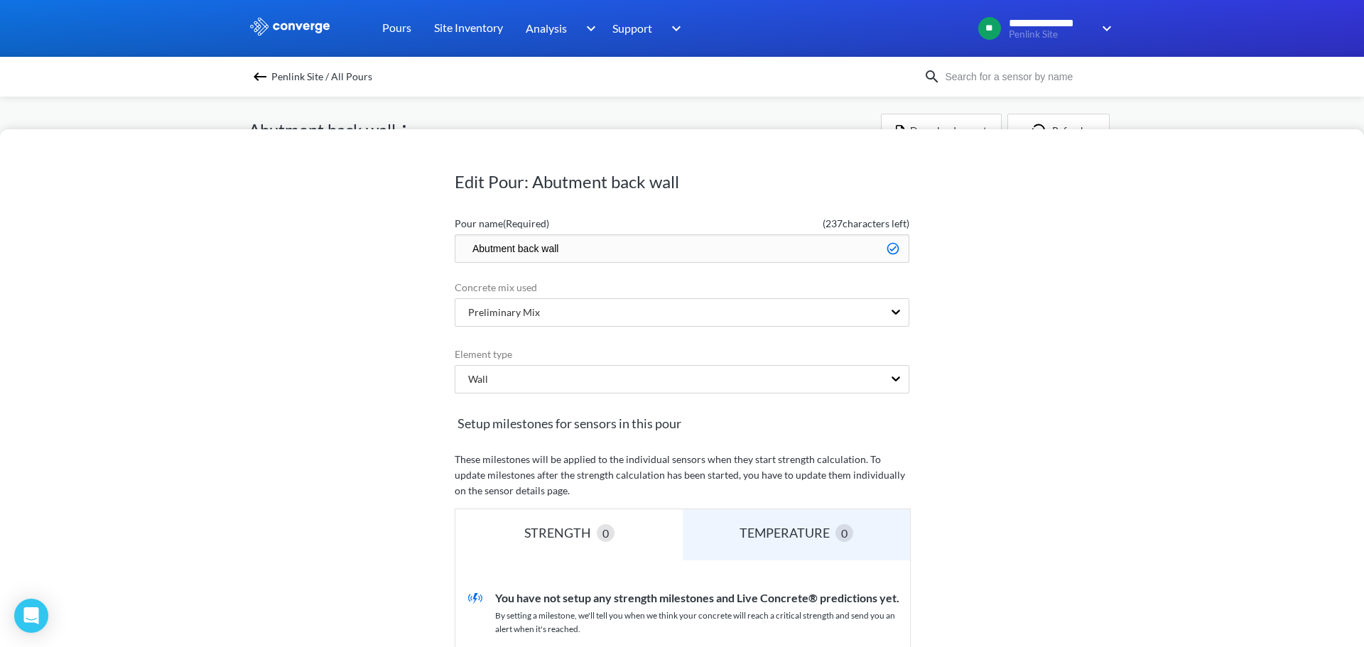
click at [510, 247] on input "Abutment back wall" at bounding box center [682, 249] width 455 height 28
type input "Abutment A Back Wall"
click at [1173, 328] on div "Edit Pour: Abutment back wall Pour name (Required) ( 235 characters left) Abutm…" at bounding box center [682, 388] width 1364 height 518
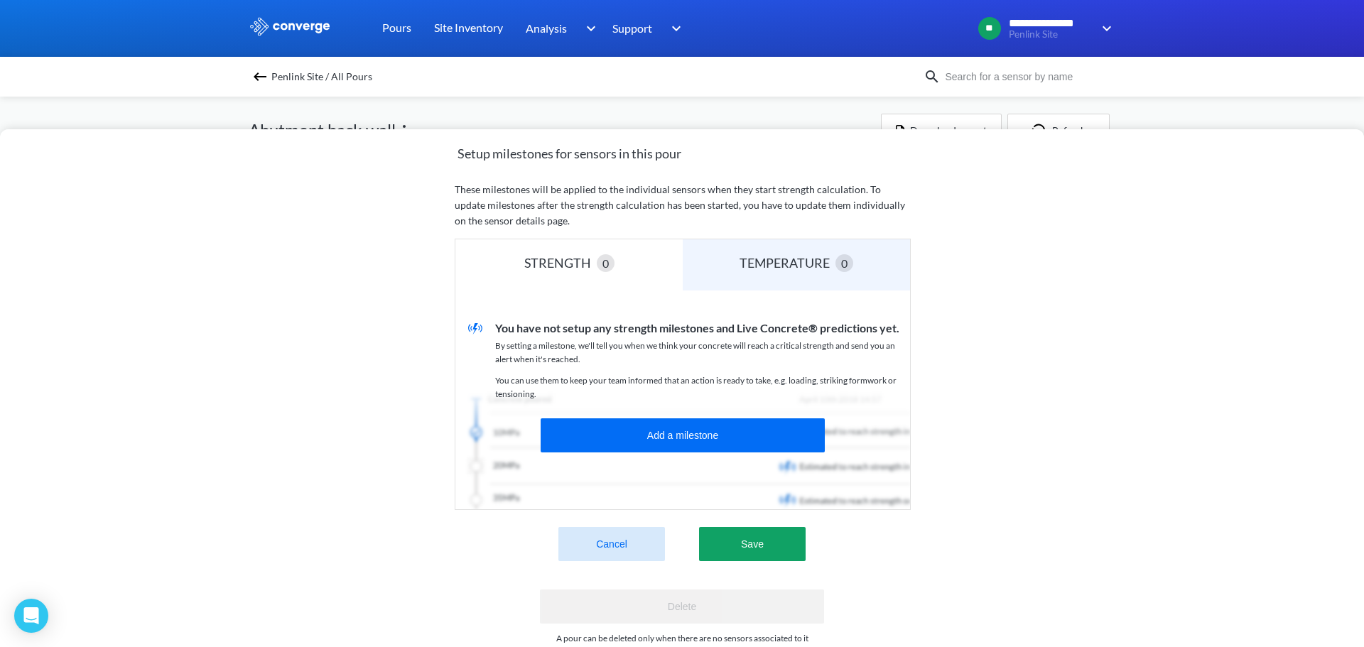
scroll to position [308, 0]
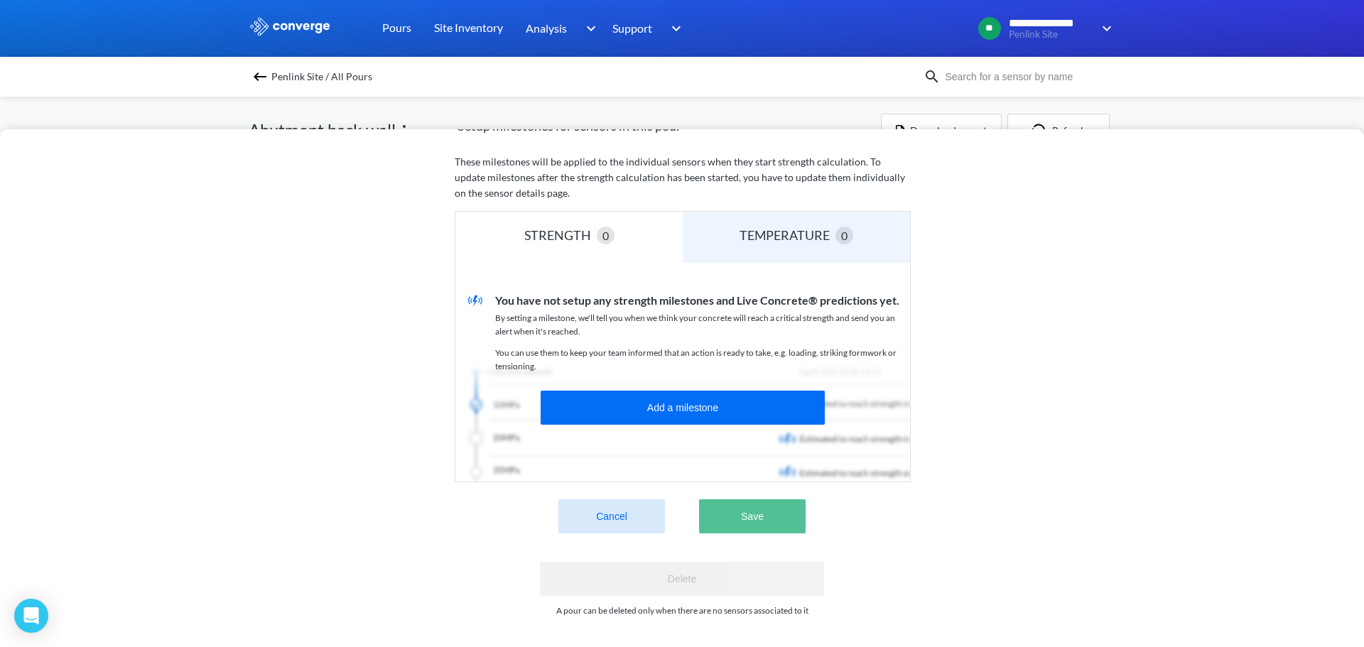
click at [750, 514] on button "Save" at bounding box center [752, 517] width 107 height 34
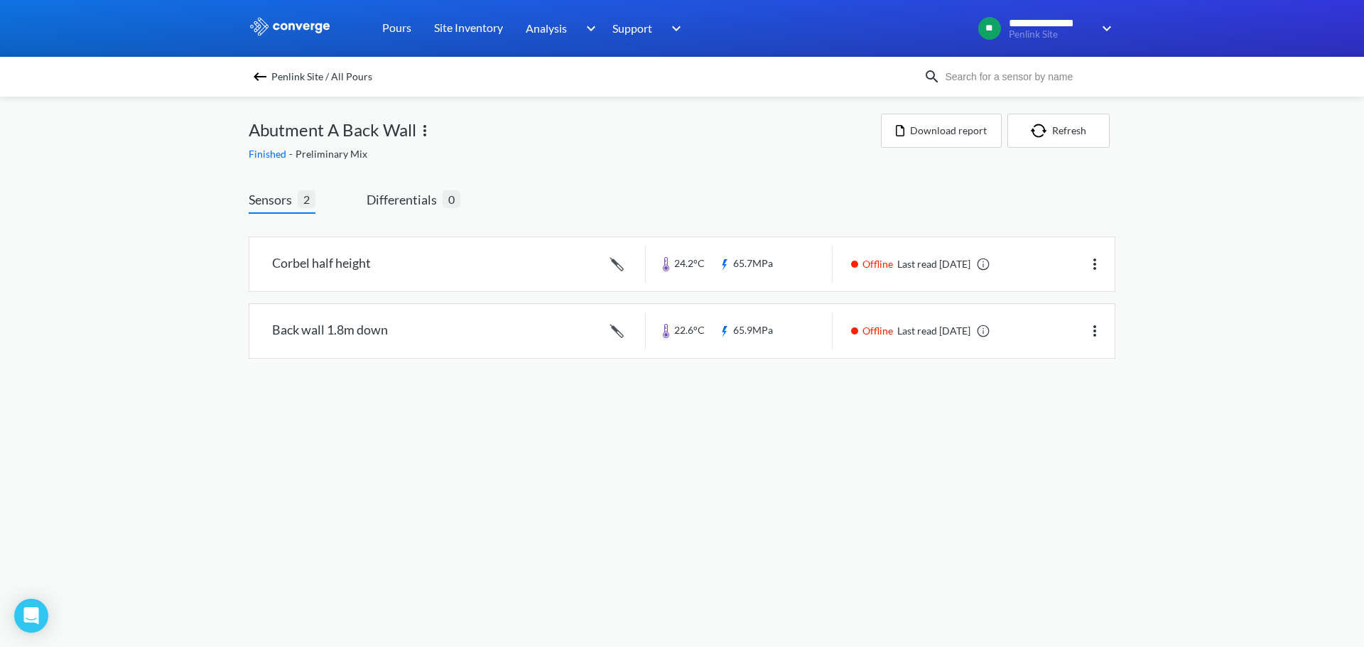
click at [257, 77] on img at bounding box center [260, 76] width 17 height 17
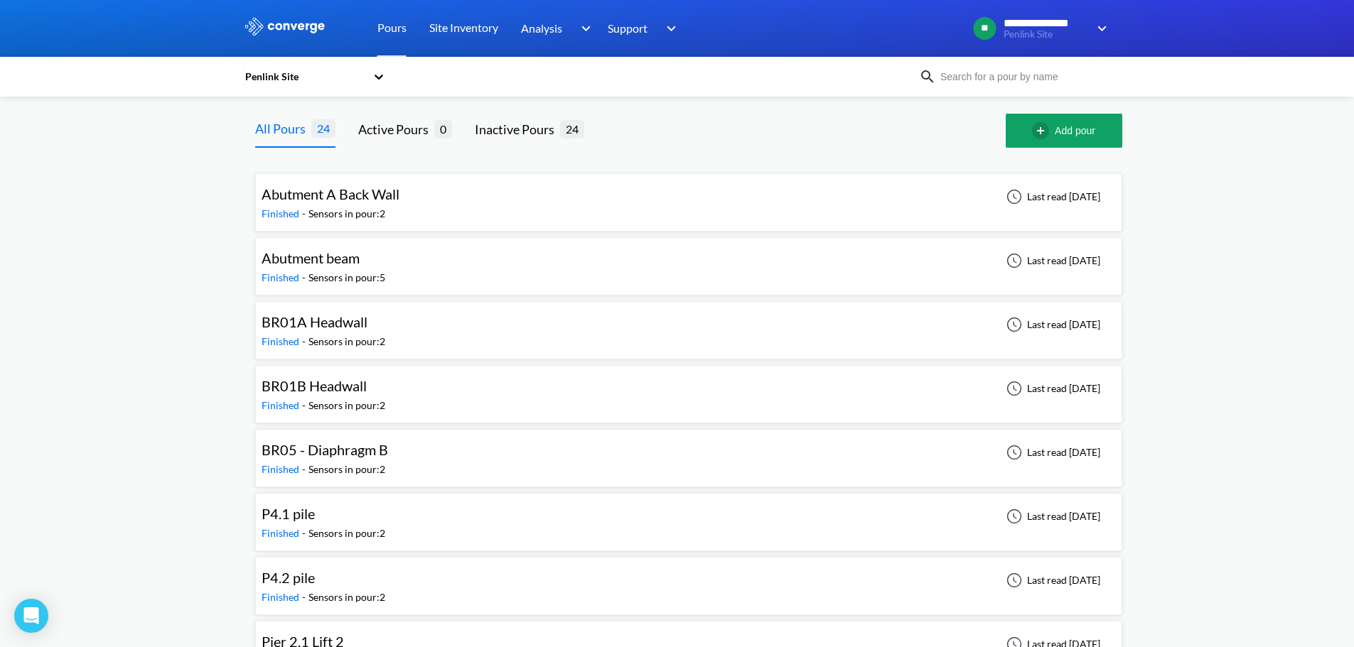
click at [413, 266] on div "Abutment beam Finished - Sensors in pour: 5 Last read [DATE]" at bounding box center [689, 266] width 854 height 45
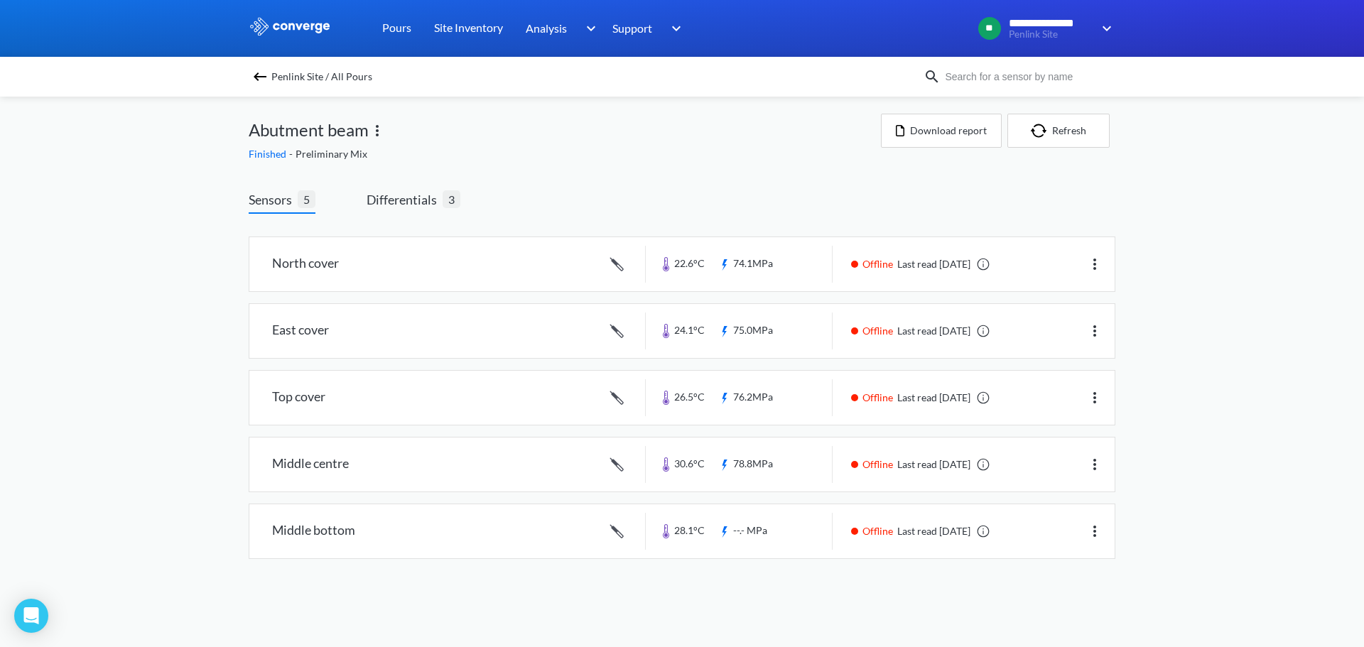
click at [377, 134] on img at bounding box center [377, 130] width 17 height 17
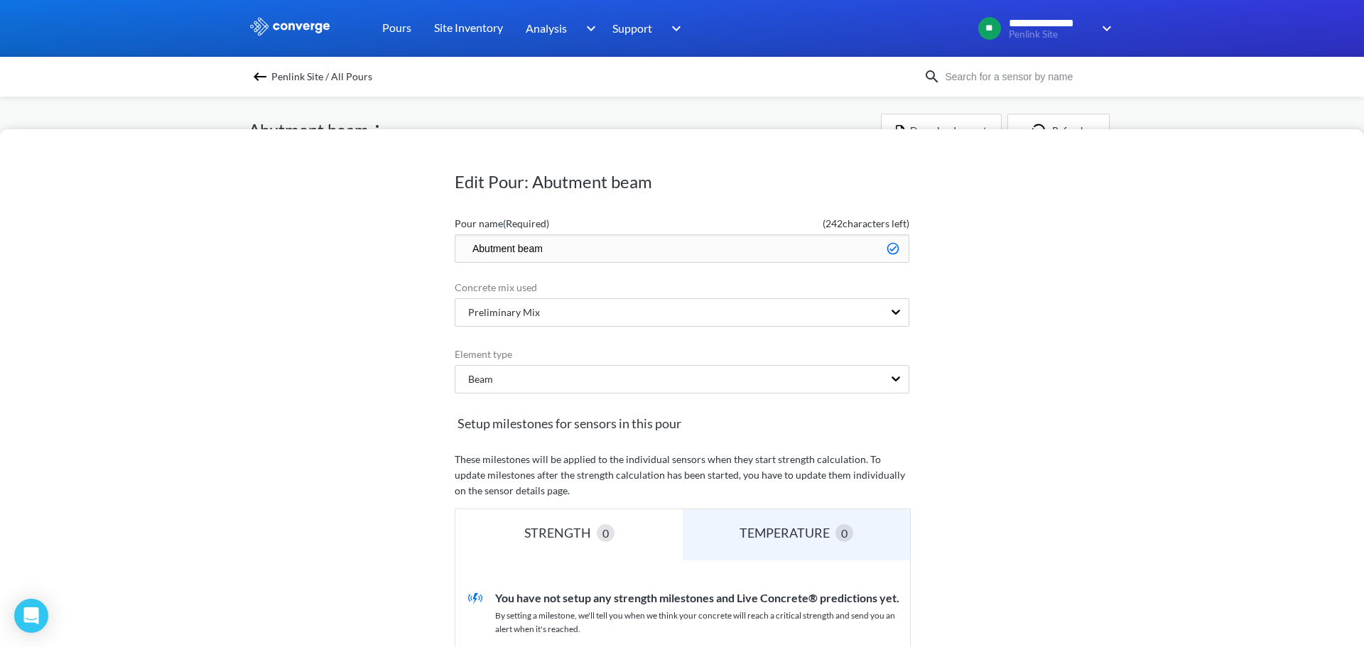
click at [512, 244] on input "Abutment beam" at bounding box center [682, 249] width 455 height 28
type input "Abutment A eam"
click at [1145, 307] on div "Edit Pour: Abutment A eam Pour name (Required) ( 240 characters left) Abutment …" at bounding box center [682, 388] width 1364 height 518
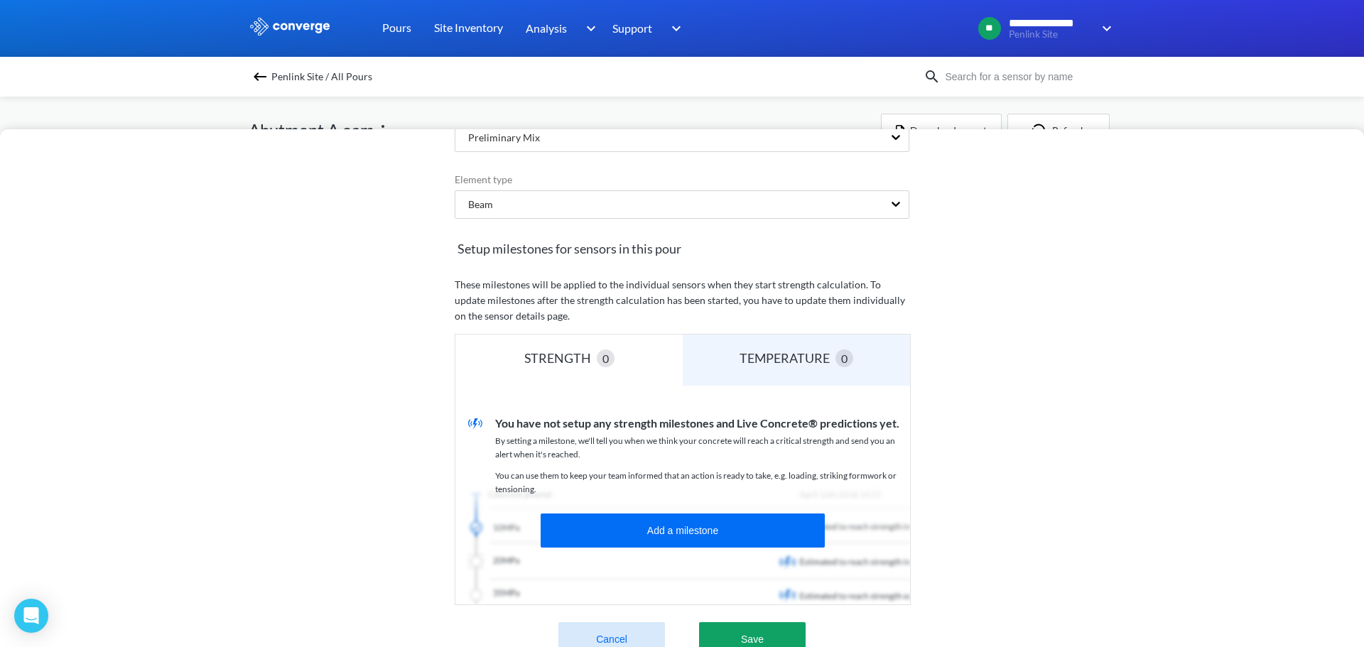
scroll to position [308, 0]
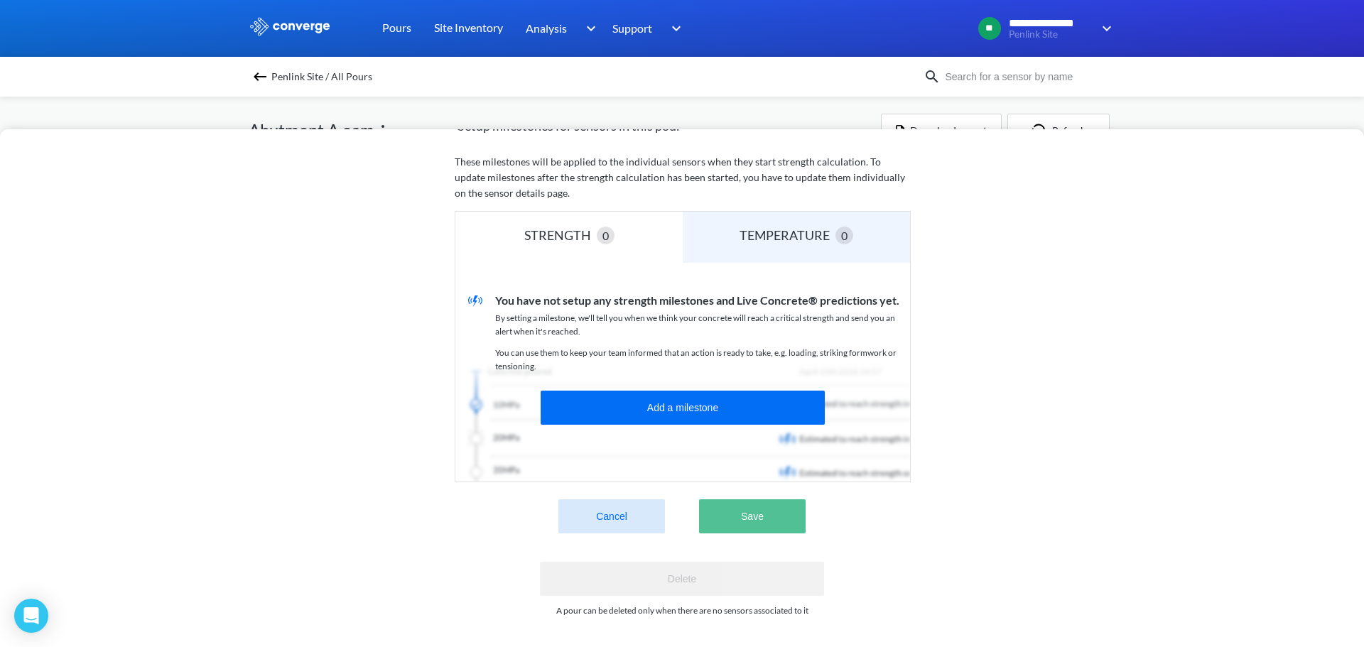
click at [755, 500] on button "Save" at bounding box center [752, 517] width 107 height 34
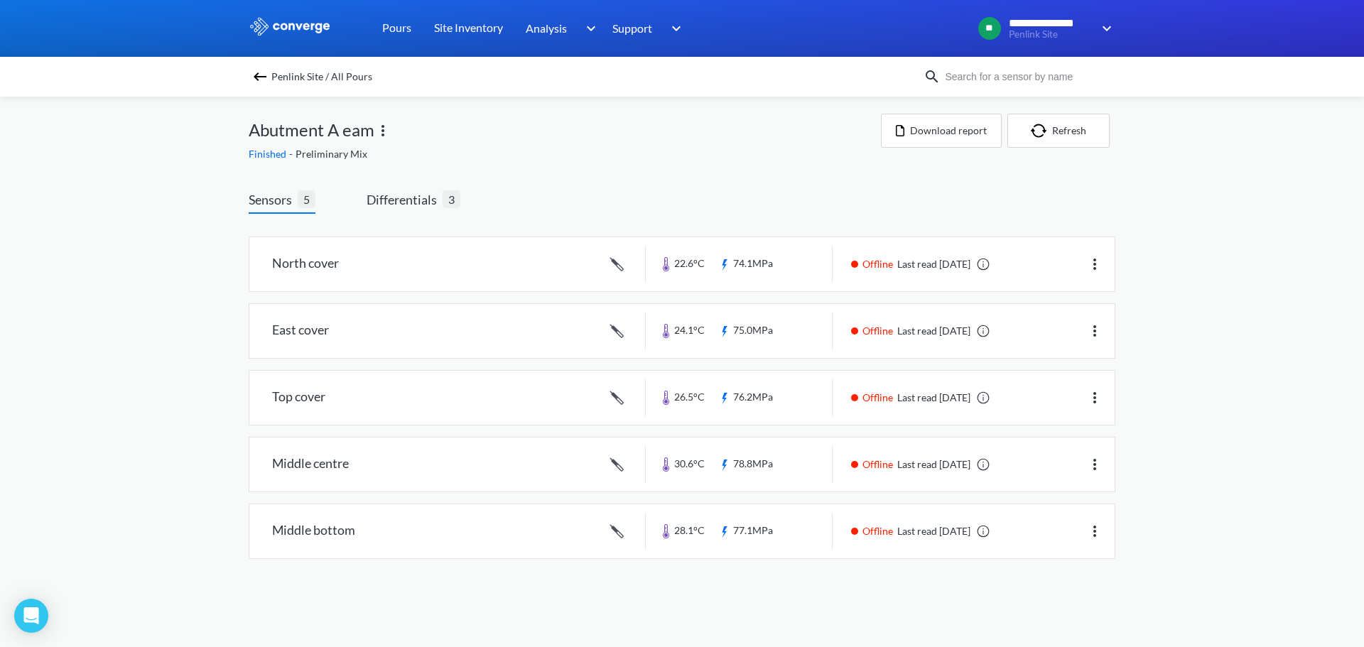
click at [381, 131] on img at bounding box center [383, 130] width 17 height 17
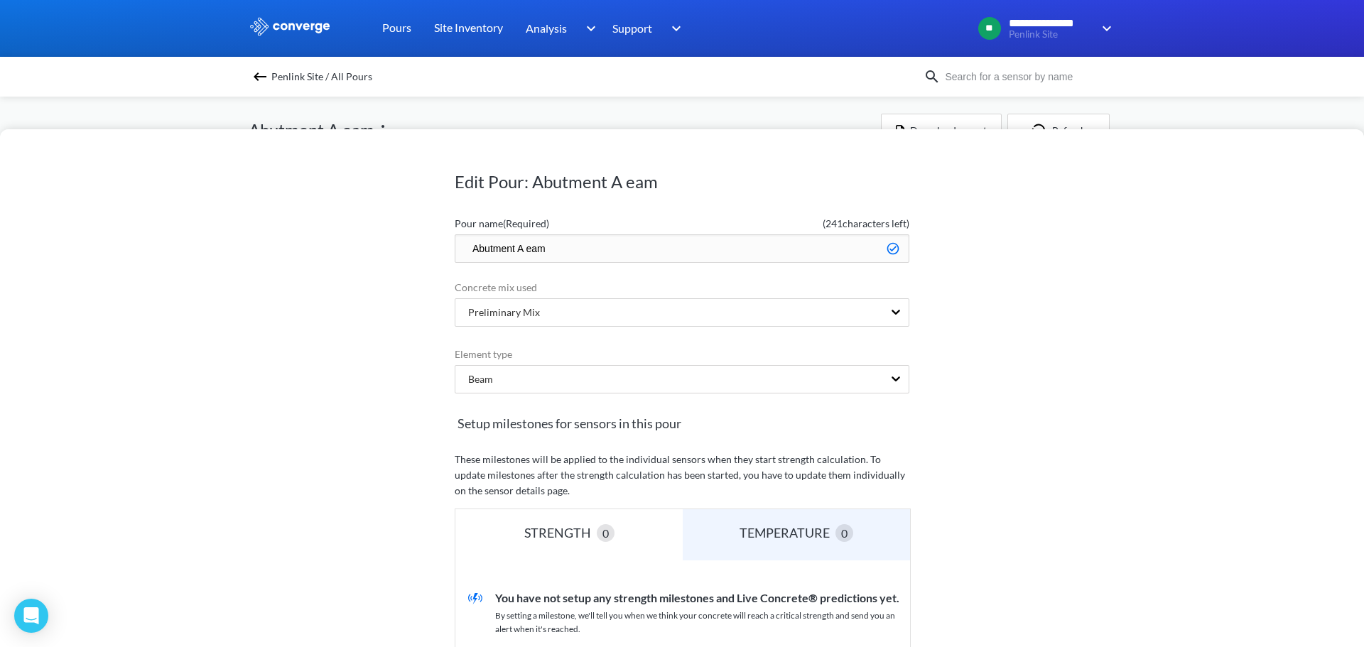
drag, startPoint x: 520, startPoint y: 243, endPoint x: 528, endPoint y: 263, distance: 21.4
click at [524, 249] on input "Abutment A eam" at bounding box center [682, 249] width 455 height 28
type input "Abutment A Beam"
click at [1098, 323] on div "Edit Pour: Abutment A eam Pour name (Required) ( 240 characters left) Abutment …" at bounding box center [682, 388] width 1364 height 518
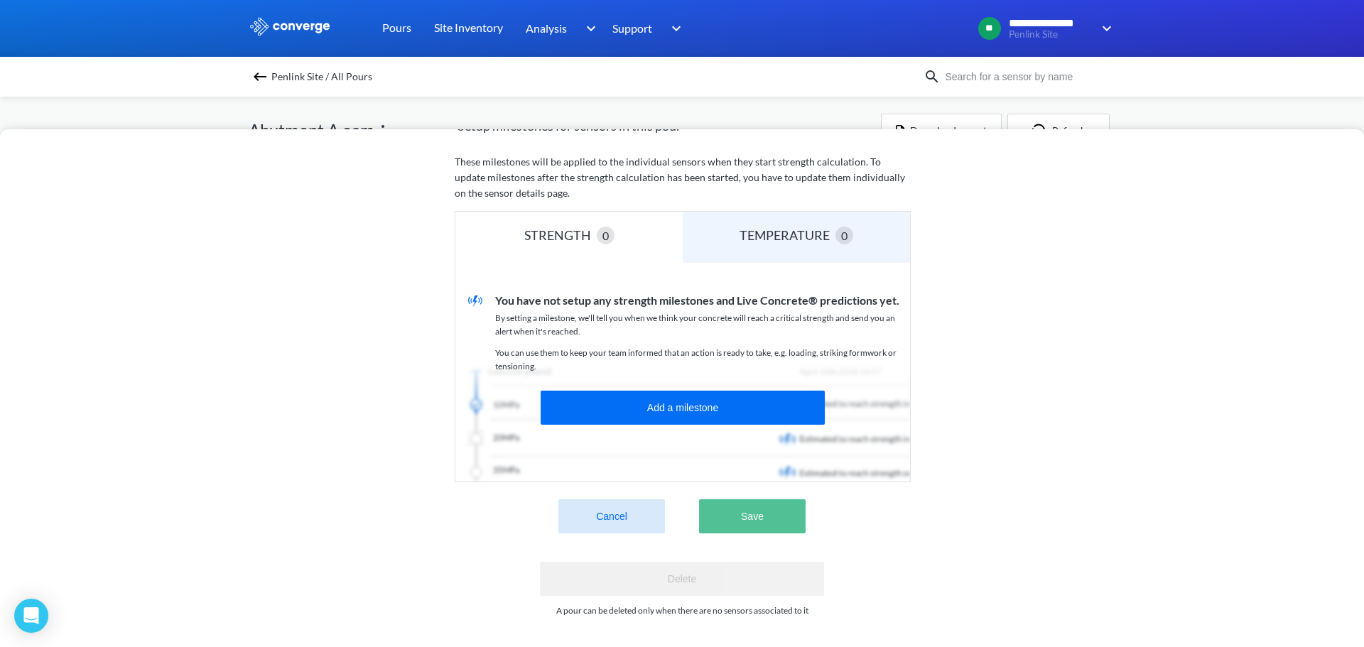
click at [777, 500] on button "Save" at bounding box center [752, 517] width 107 height 34
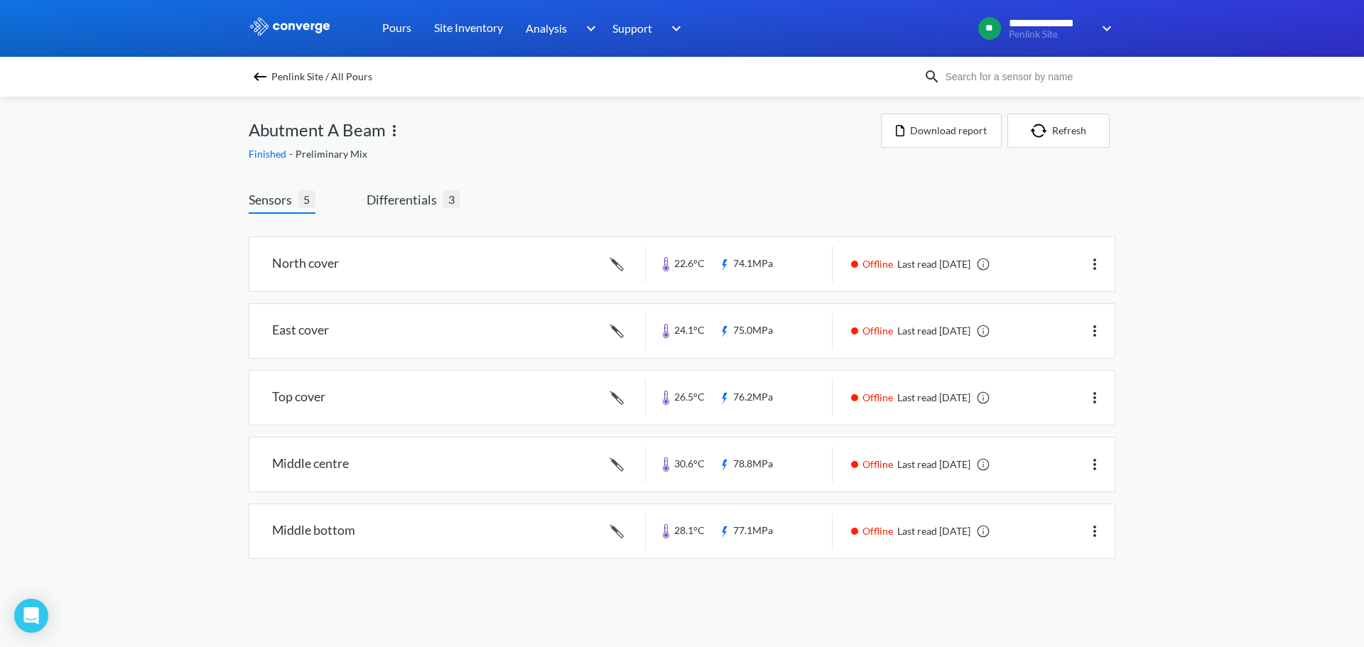
click at [262, 82] on img at bounding box center [260, 76] width 17 height 17
